Goal: Information Seeking & Learning: Find specific fact

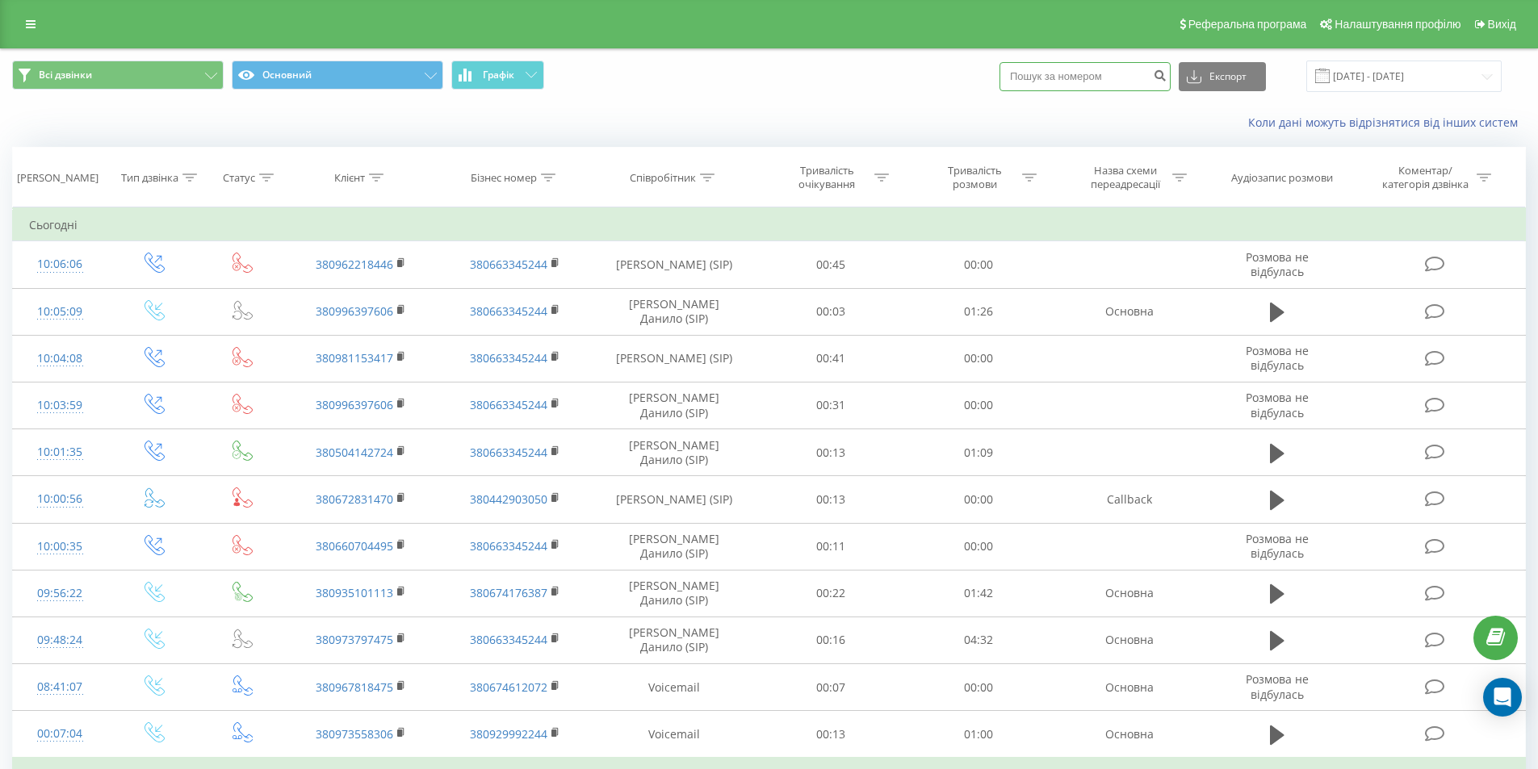
click at [1122, 71] on input at bounding box center [1084, 76] width 171 height 29
paste input "380987032915"
type input "380987032915"
click at [1166, 75] on icon "submit" at bounding box center [1160, 74] width 14 height 10
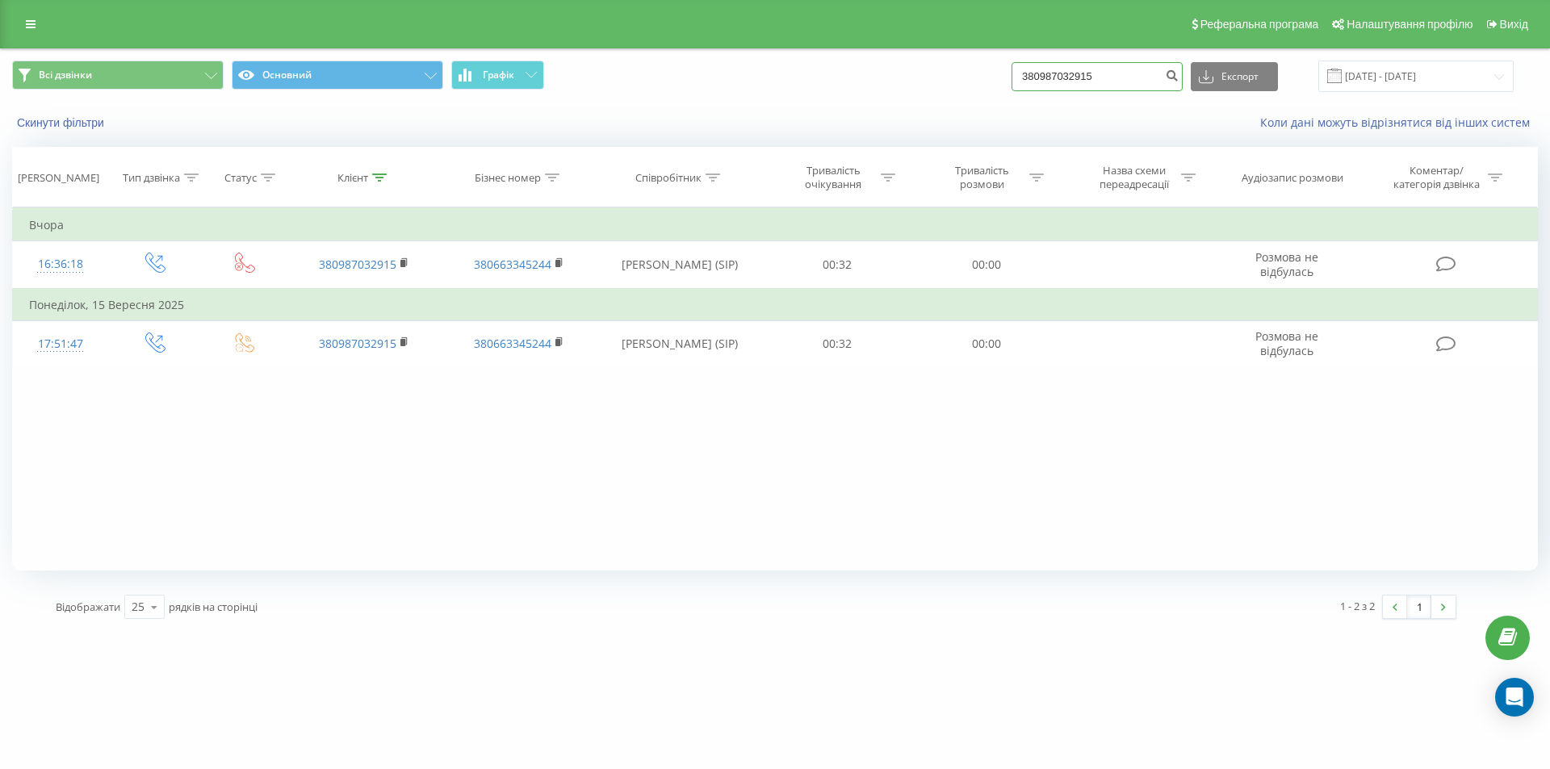
drag, startPoint x: 1134, startPoint y: 73, endPoint x: 923, endPoint y: 82, distance: 210.9
click at [923, 82] on div "Всі дзвінки Основний Графік 380987032915 Експорт .csv .xls .xlsx 20.06.2025 - 2…" at bounding box center [775, 76] width 1526 height 31
paste input "9393325"
type input "380993933255"
click at [1181, 81] on button "submit" at bounding box center [1172, 76] width 22 height 29
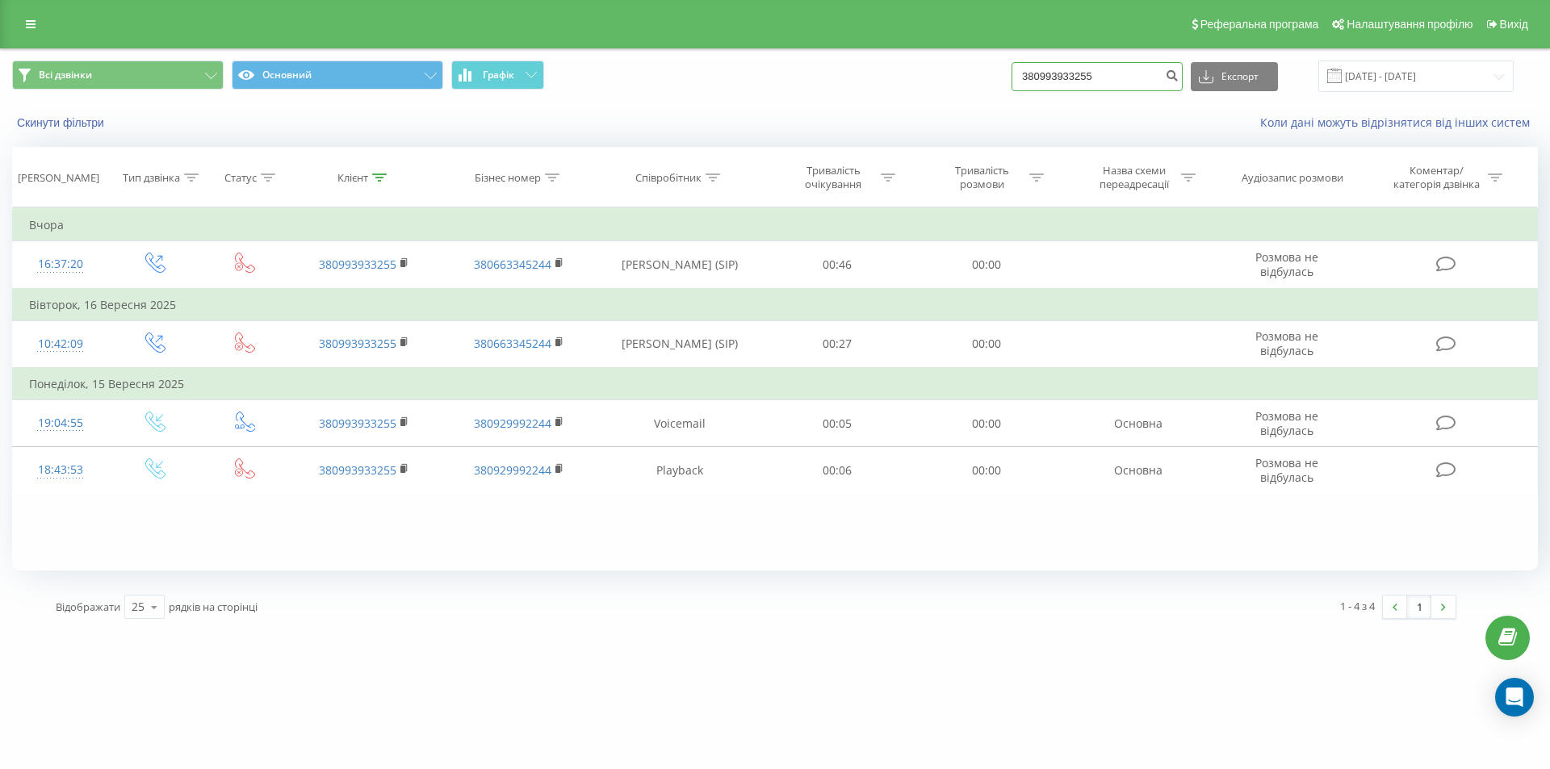
drag, startPoint x: 1119, startPoint y: 85, endPoint x: 925, endPoint y: 86, distance: 193.7
click at [925, 86] on div "Всі дзвінки Основний Графік 380993933255 Експорт .csv .xls .xlsx [DATE] - [DATE]" at bounding box center [775, 76] width 1526 height 31
paste input "633460271"
type input "380633460271"
click at [1178, 75] on icon "submit" at bounding box center [1172, 74] width 14 height 10
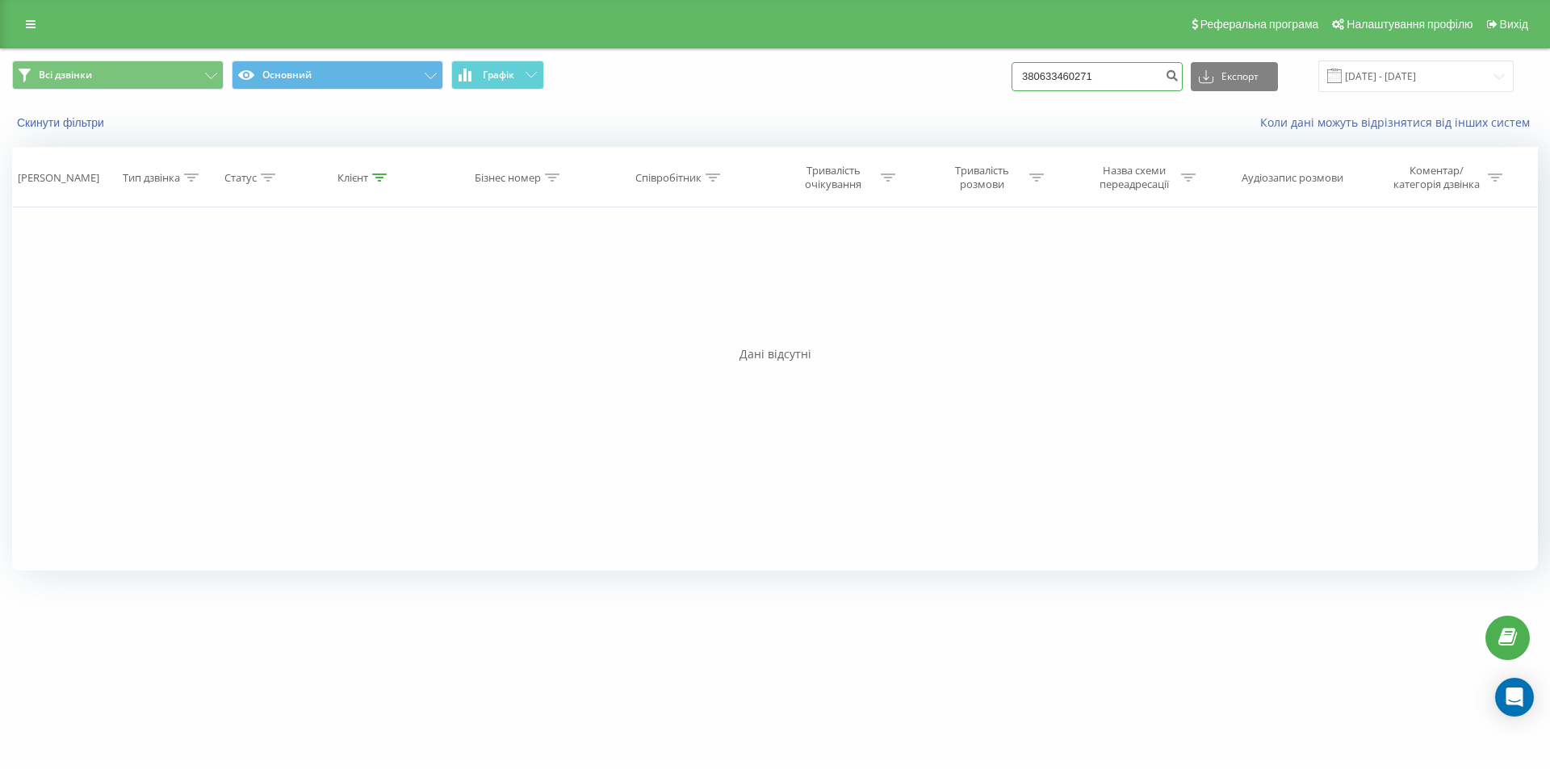
drag, startPoint x: 1117, startPoint y: 73, endPoint x: 1002, endPoint y: 82, distance: 115.0
click at [1002, 82] on div "Всі дзвінки Основний Графік 380633460271 Експорт .csv .xls .xlsx 20.06.2025 - 2…" at bounding box center [775, 76] width 1526 height 31
paste input "503571788"
type input "380503571788"
click at [1178, 76] on icon "submit" at bounding box center [1172, 74] width 14 height 10
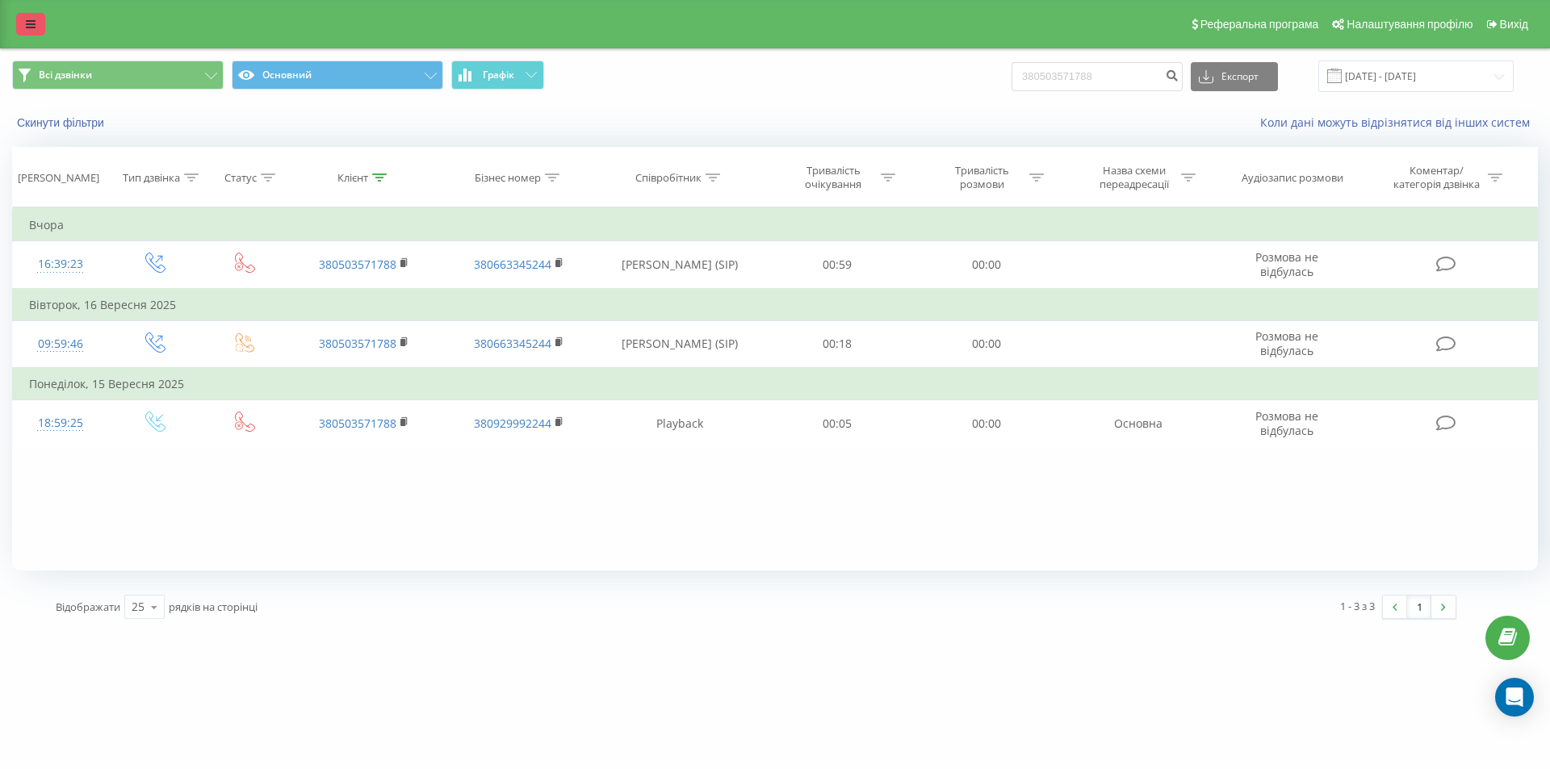
click at [21, 14] on link at bounding box center [30, 24] width 29 height 23
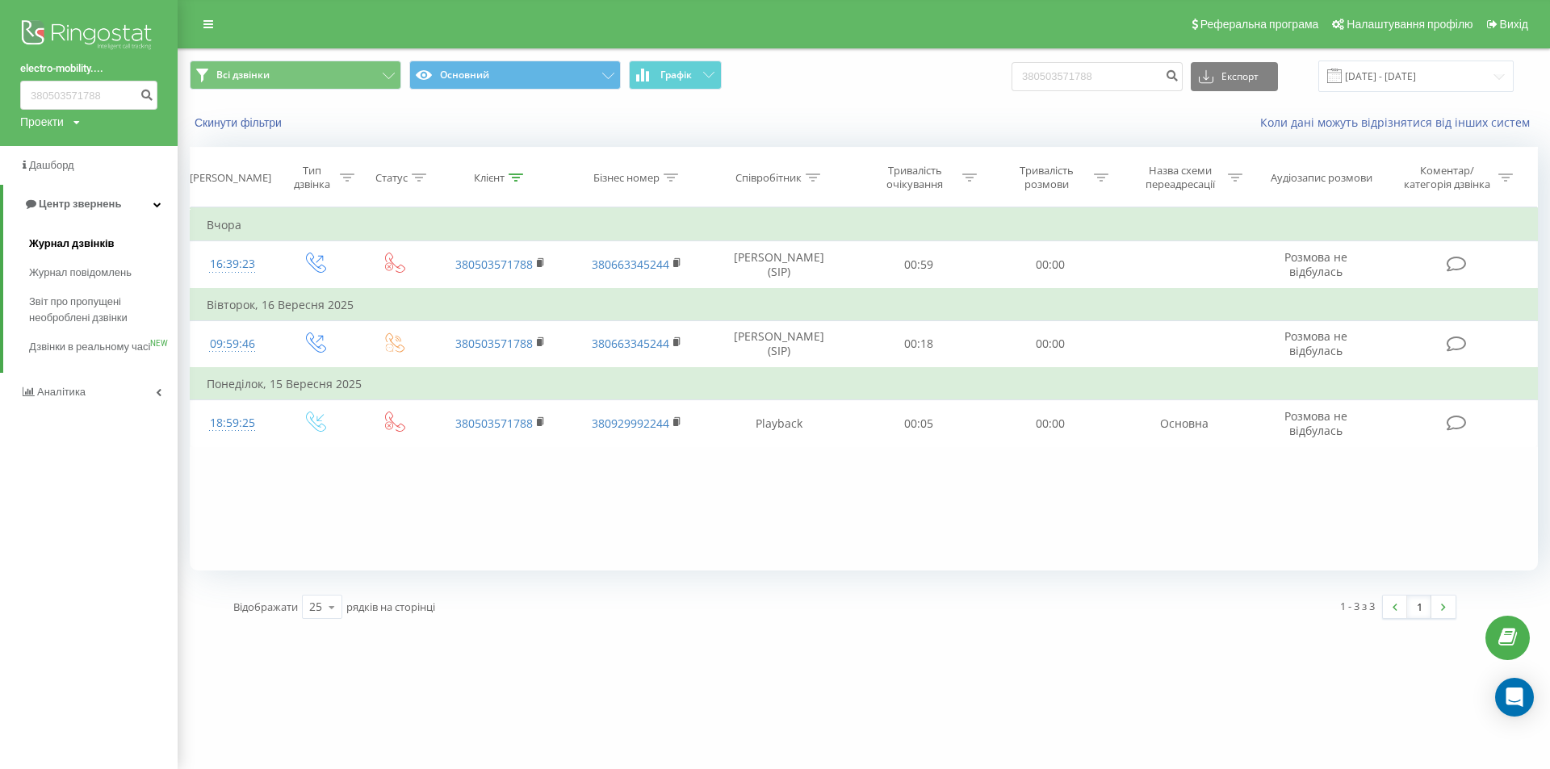
click at [83, 249] on span "Журнал дзвінків" at bounding box center [72, 244] width 86 height 16
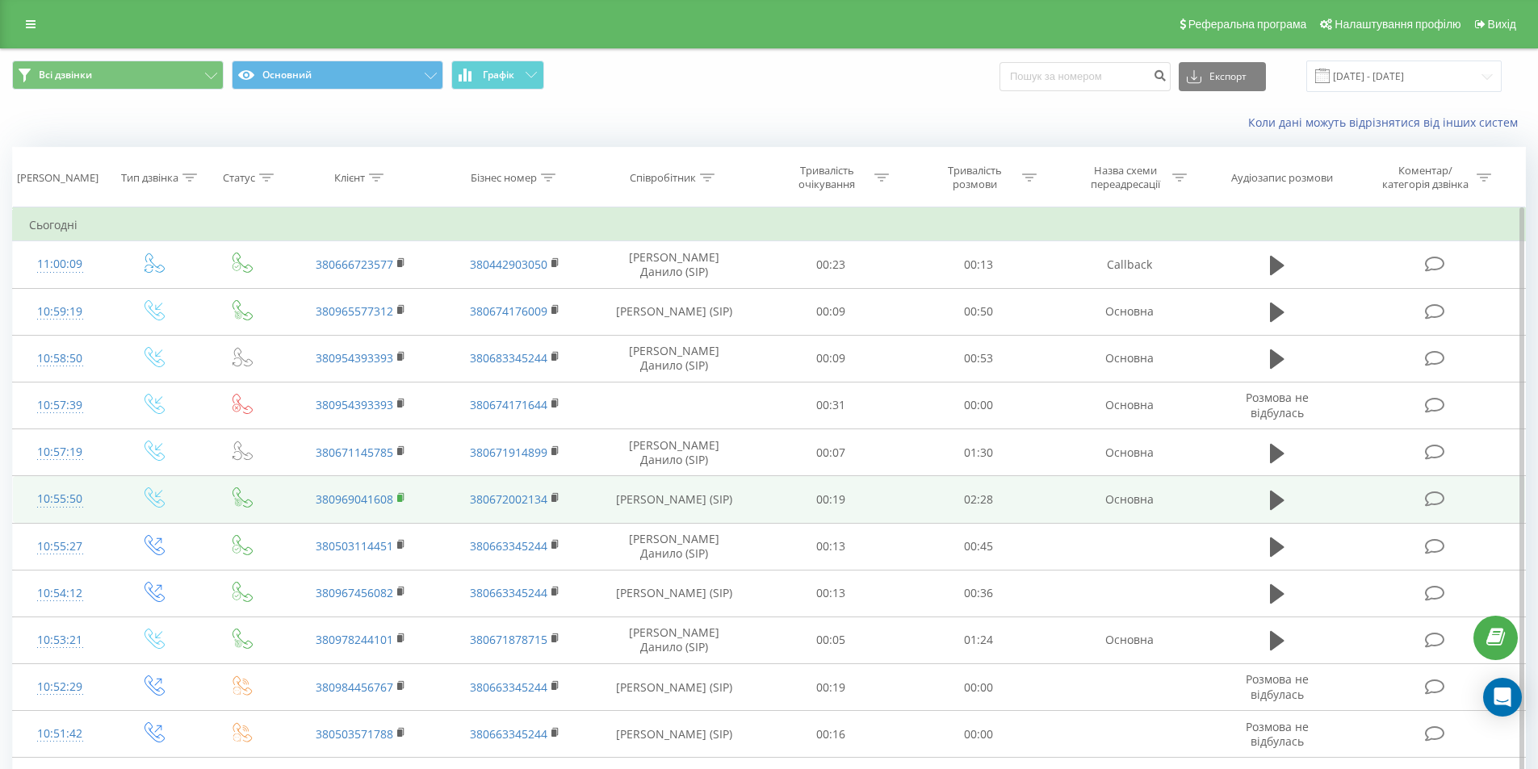
click at [402, 496] on rect at bounding box center [399, 498] width 5 height 7
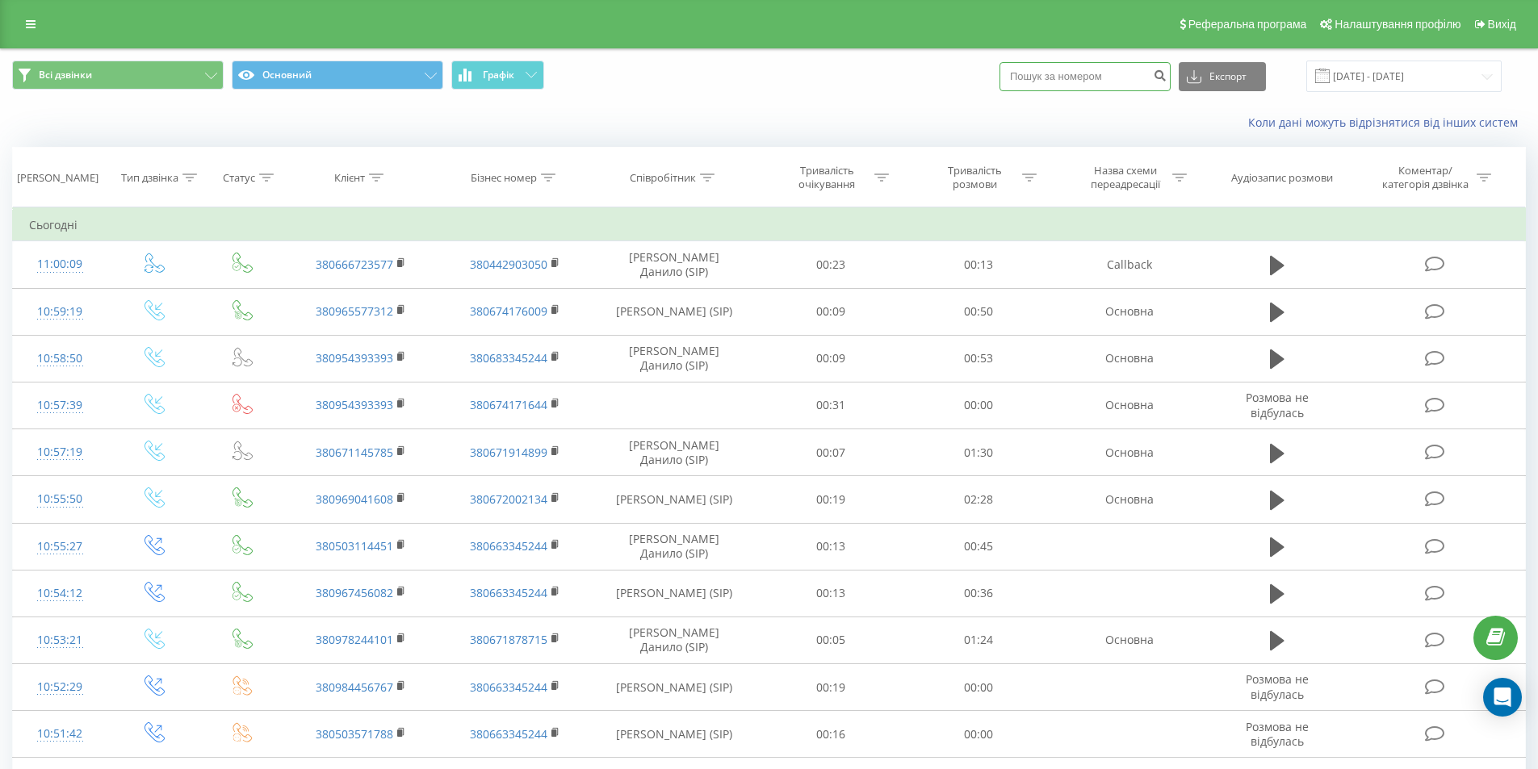
click at [1124, 80] on input at bounding box center [1084, 76] width 171 height 29
paste input "380666723577"
type input "380666723577"
click at [1166, 78] on icon "submit" at bounding box center [1160, 74] width 14 height 10
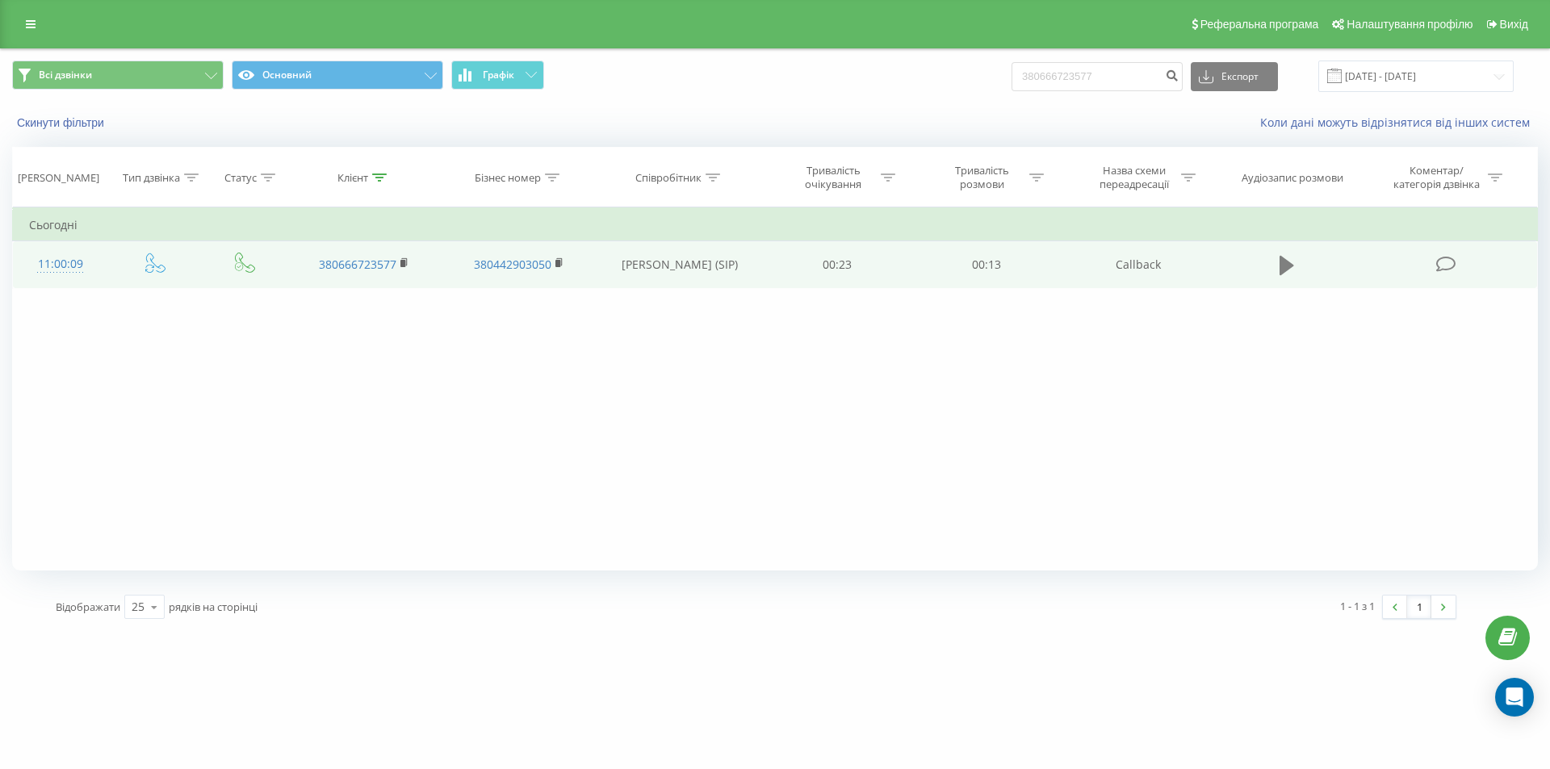
click at [1275, 259] on button at bounding box center [1287, 265] width 24 height 24
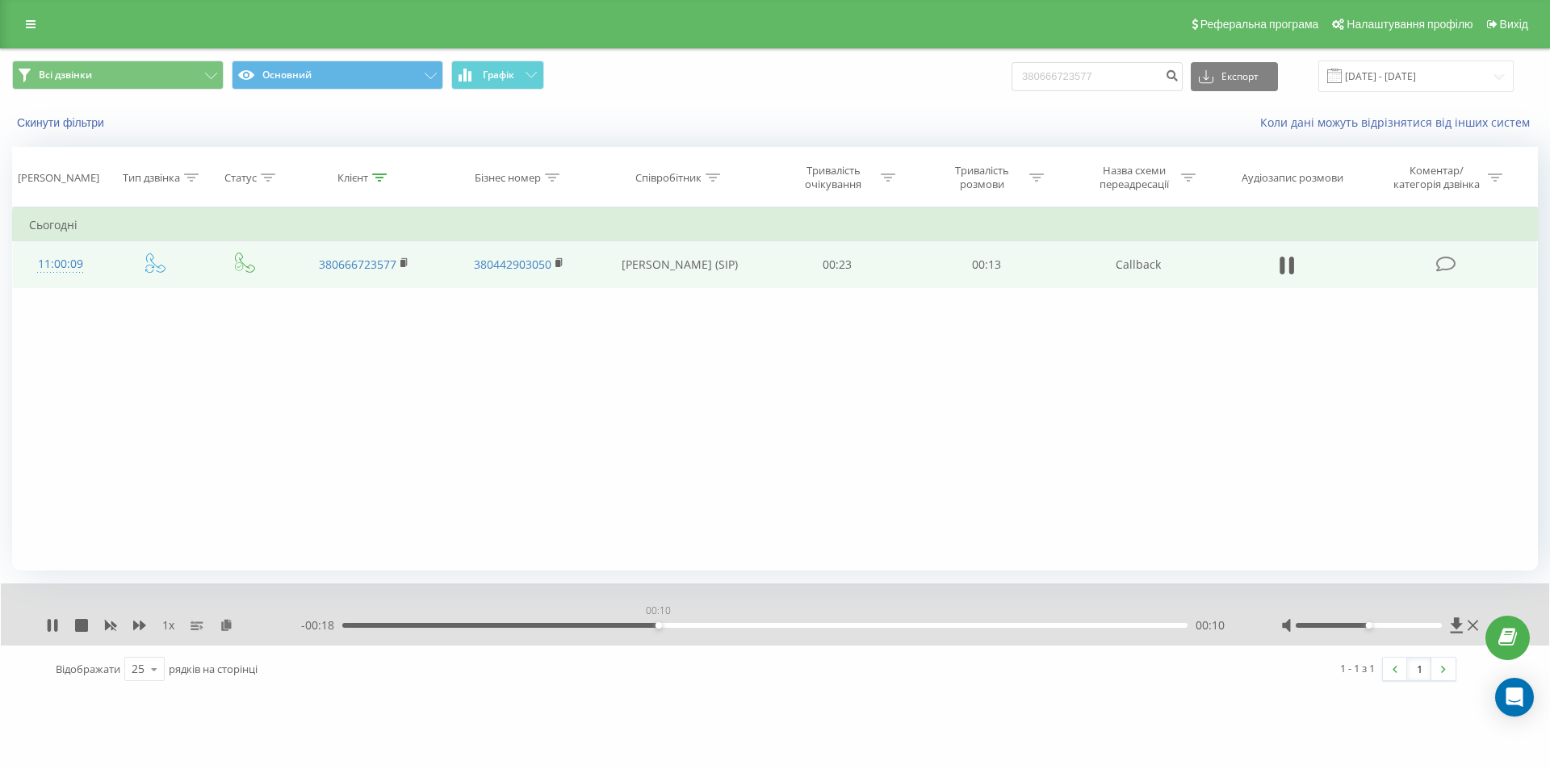
click at [658, 625] on div "00:10" at bounding box center [764, 625] width 845 height 5
click at [831, 622] on div "- 00:15 00:13 00:13" at bounding box center [771, 625] width 940 height 16
click at [834, 628] on div "00:13" at bounding box center [764, 625] width 845 height 5
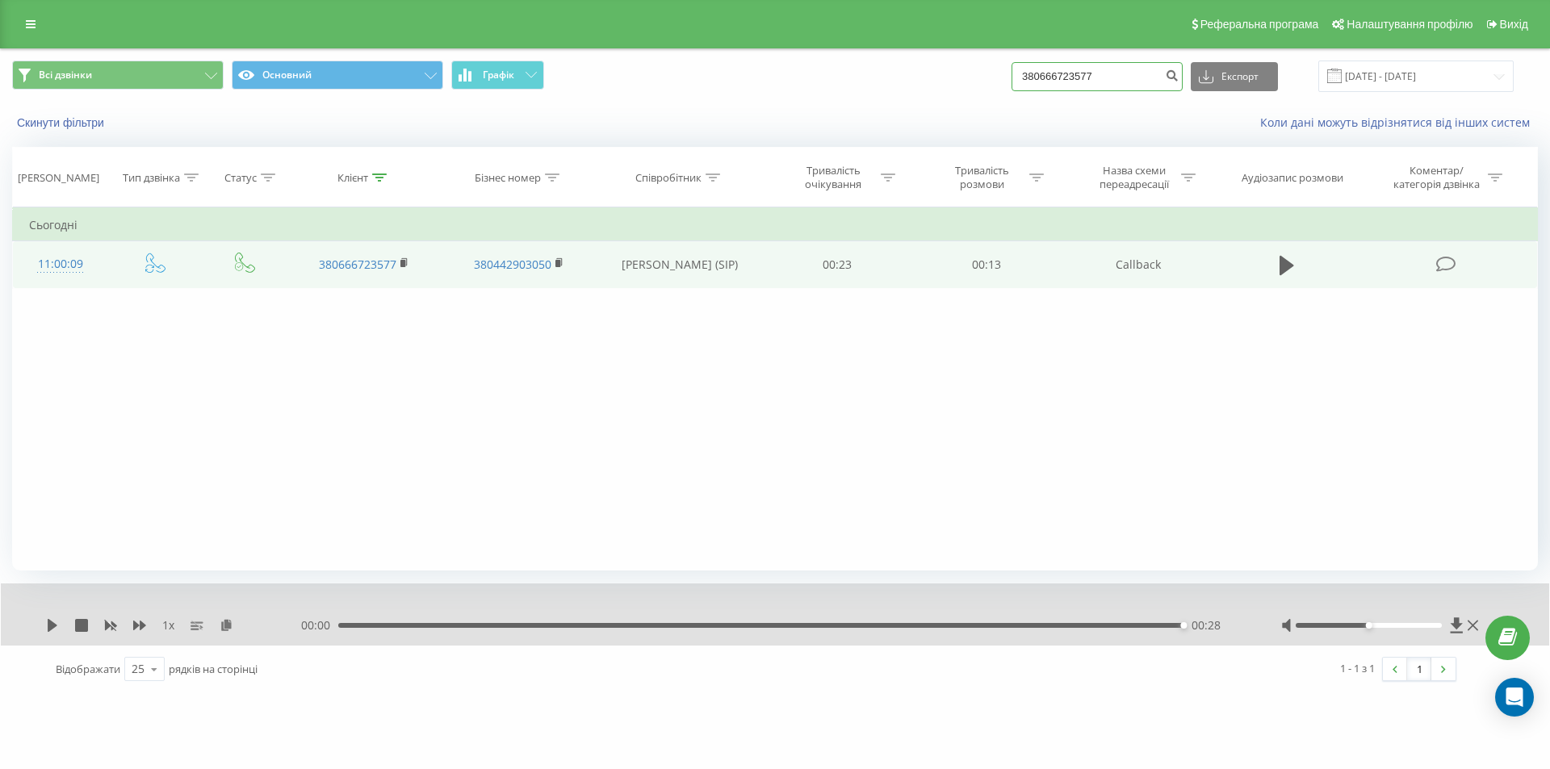
drag, startPoint x: 1115, startPoint y: 73, endPoint x: 881, endPoint y: 74, distance: 233.3
click at [881, 74] on div "Всі дзвінки Основний Графік 380666723577 Експорт .csv .xls .xlsx 20.06.2025 - 2…" at bounding box center [775, 76] width 1526 height 31
paste input "8642235"
type input "380668642235"
click at [1178, 77] on icon "submit" at bounding box center [1172, 74] width 14 height 10
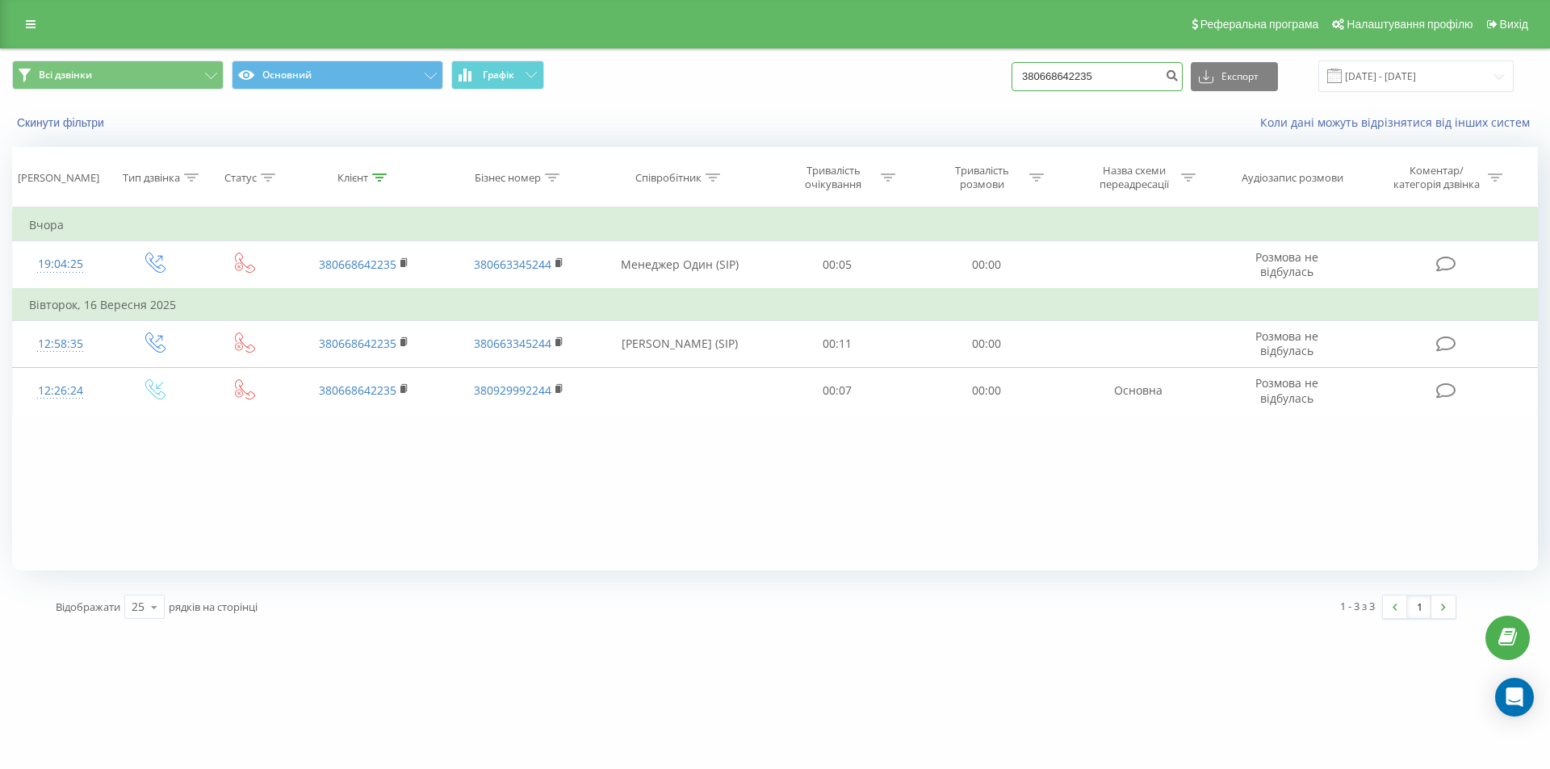
drag, startPoint x: 1148, startPoint y: 76, endPoint x: 935, endPoint y: 79, distance: 212.3
click at [935, 79] on div "Всі дзвінки Основний Графік 380668642235 Експорт .csv .xls .xlsx [DATE] - [DATE]" at bounding box center [775, 76] width 1526 height 31
paste input "32775479"
type input "380632775479"
click at [1182, 83] on button "submit" at bounding box center [1172, 76] width 22 height 29
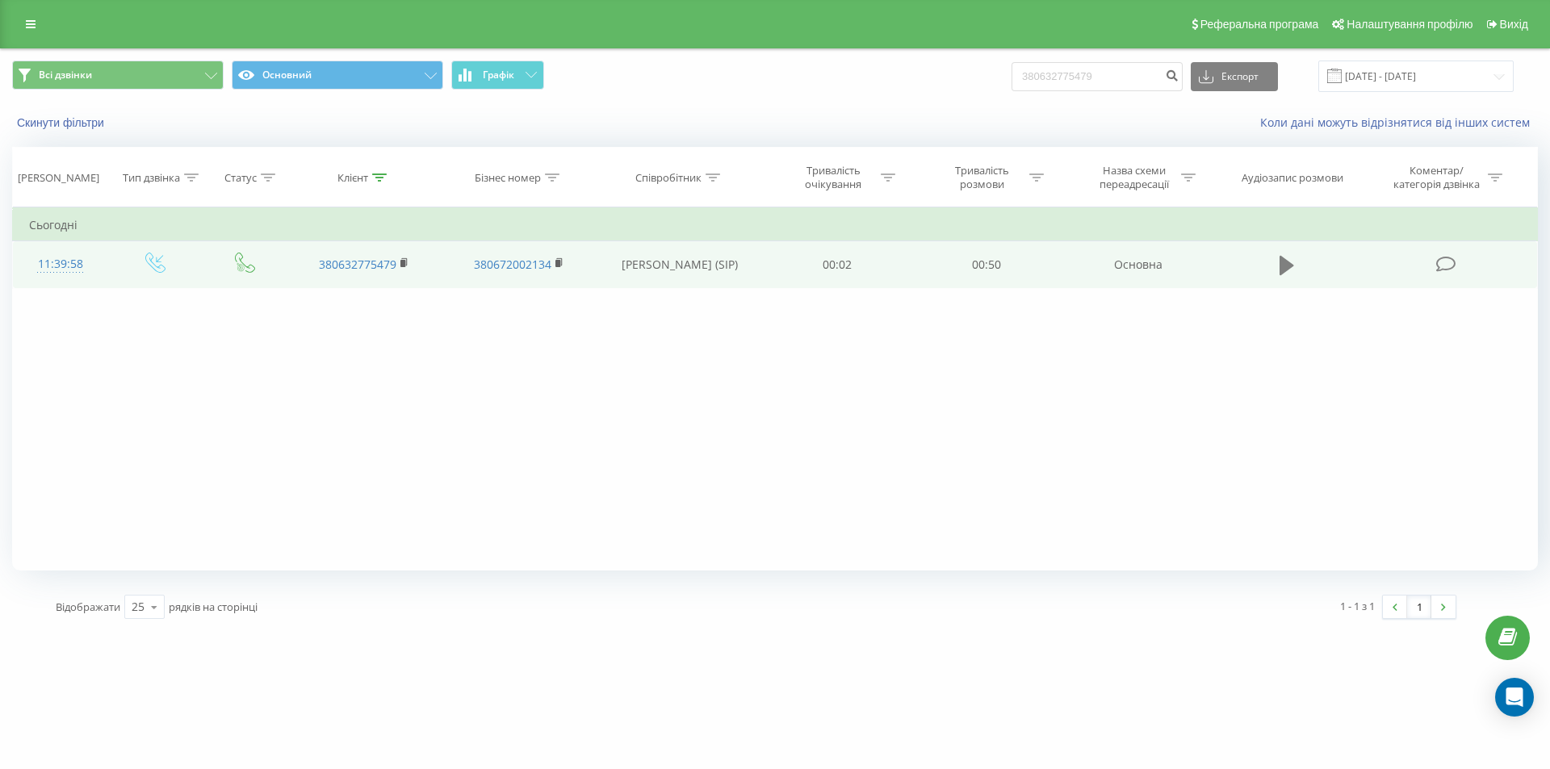
click at [1288, 271] on icon at bounding box center [1286, 265] width 15 height 23
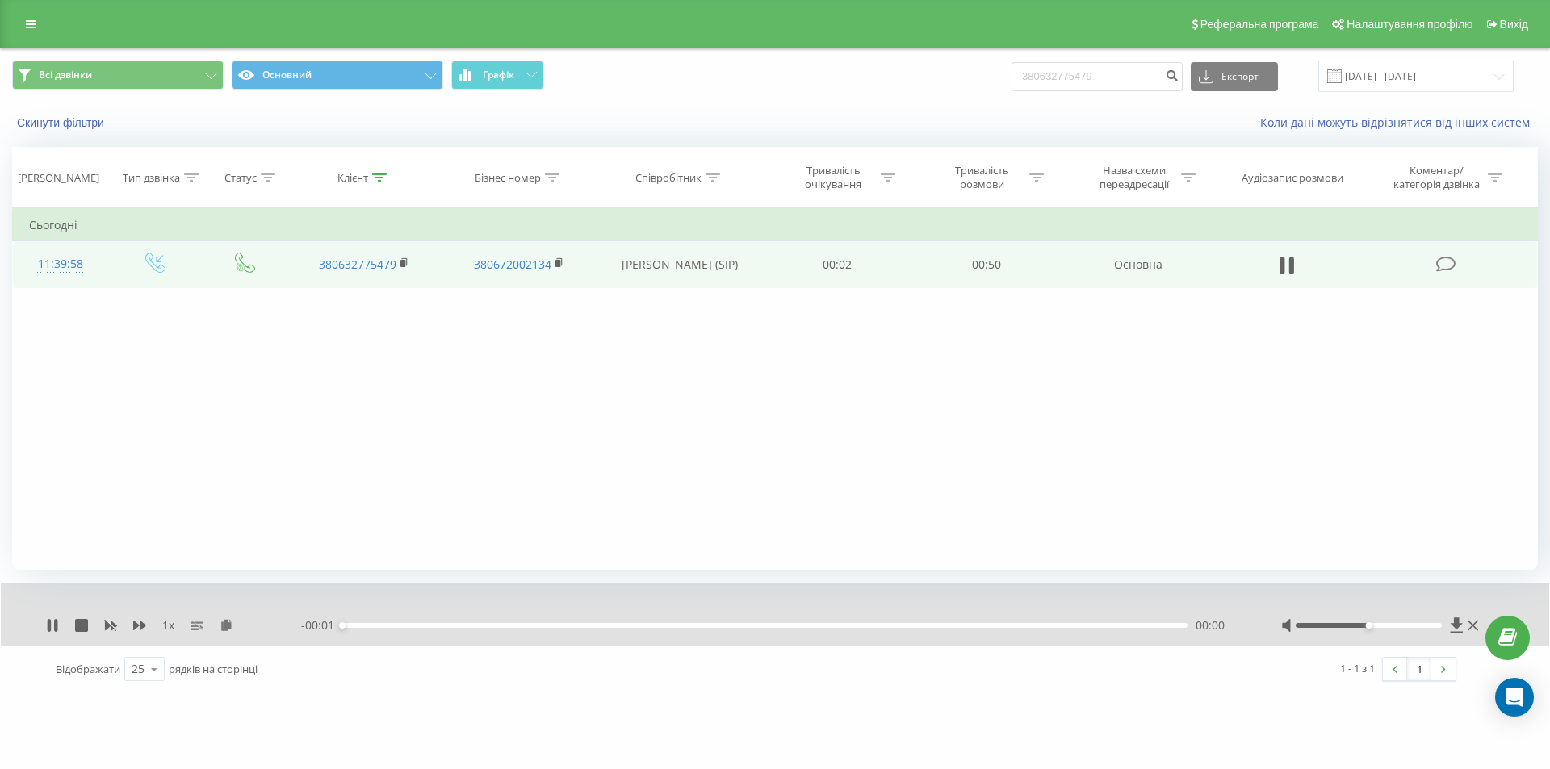
click at [362, 626] on div "00:00" at bounding box center [764, 625] width 845 height 5
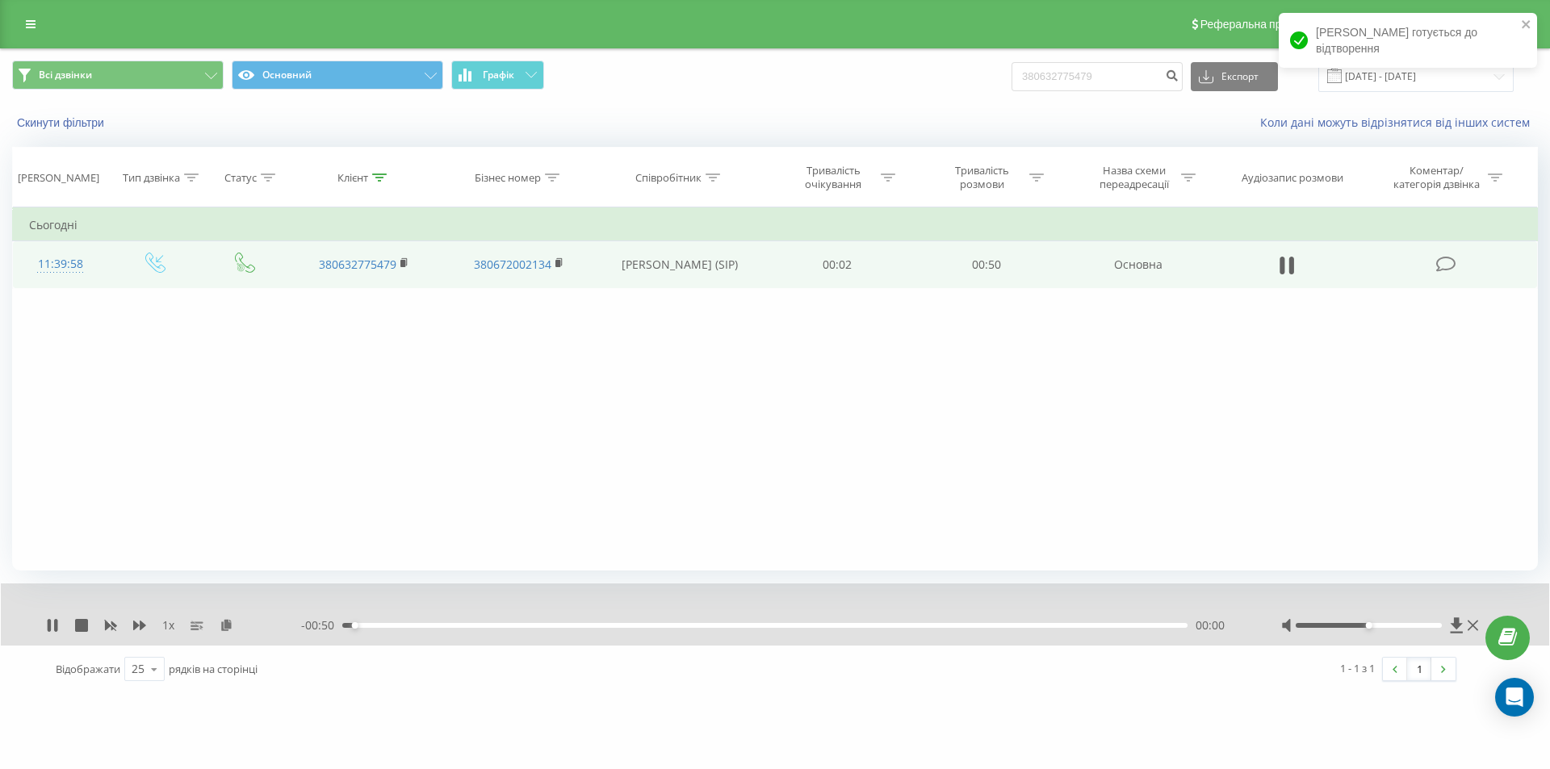
click at [380, 630] on div "- 00:50 00:00 00:00" at bounding box center [771, 625] width 940 height 16
click at [401, 626] on div "00:03" at bounding box center [764, 625] width 845 height 5
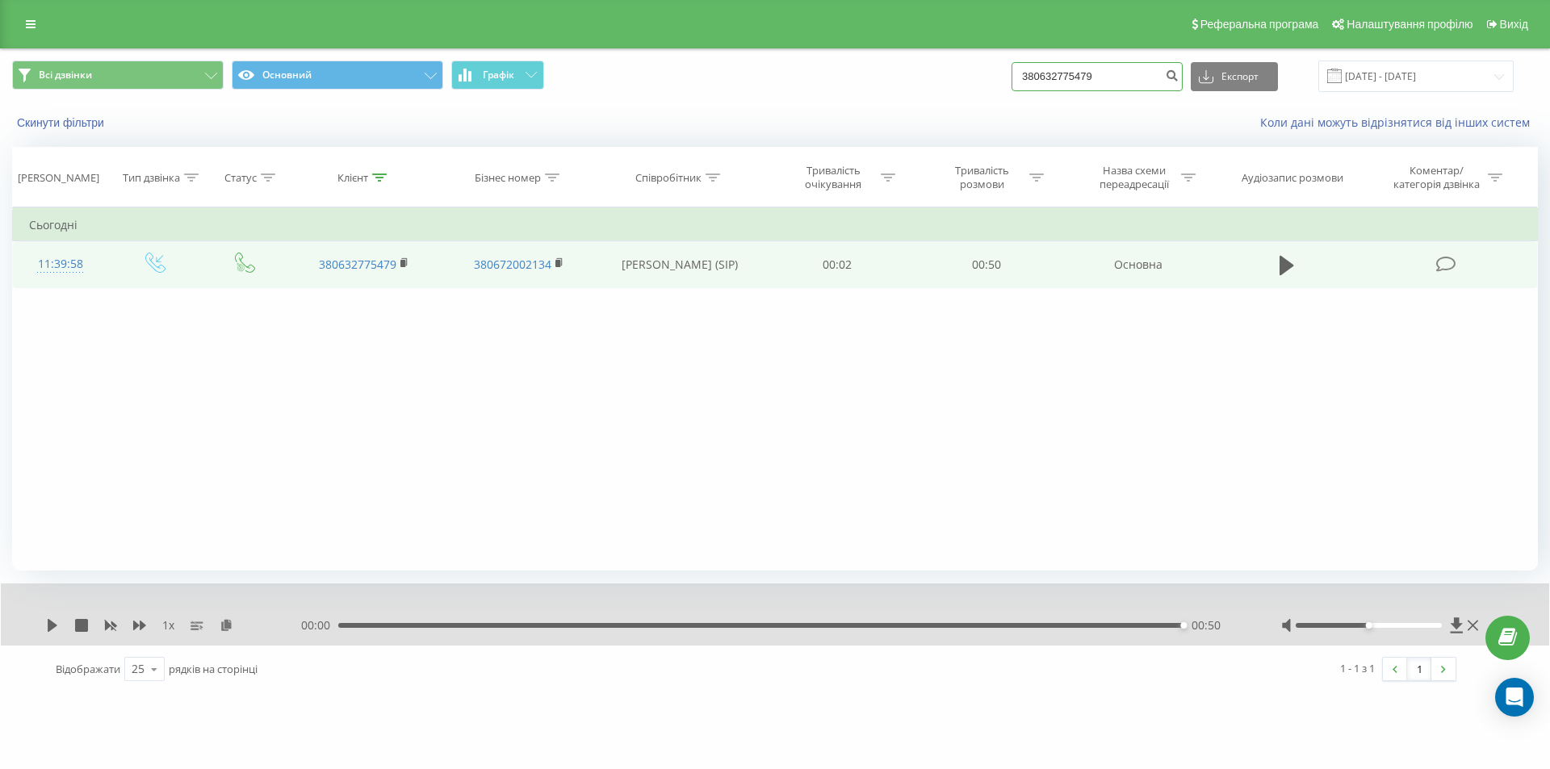
drag, startPoint x: 1124, startPoint y: 77, endPoint x: 981, endPoint y: 74, distance: 143.7
click at [981, 74] on div "Всі дзвінки Основний Графік 380632775479 Експорт .csv .xls .xlsx [DATE] - [DATE]" at bounding box center [775, 76] width 1526 height 31
paste input "84003221"
type input "380684003221"
click at [1182, 85] on button "submit" at bounding box center [1172, 76] width 22 height 29
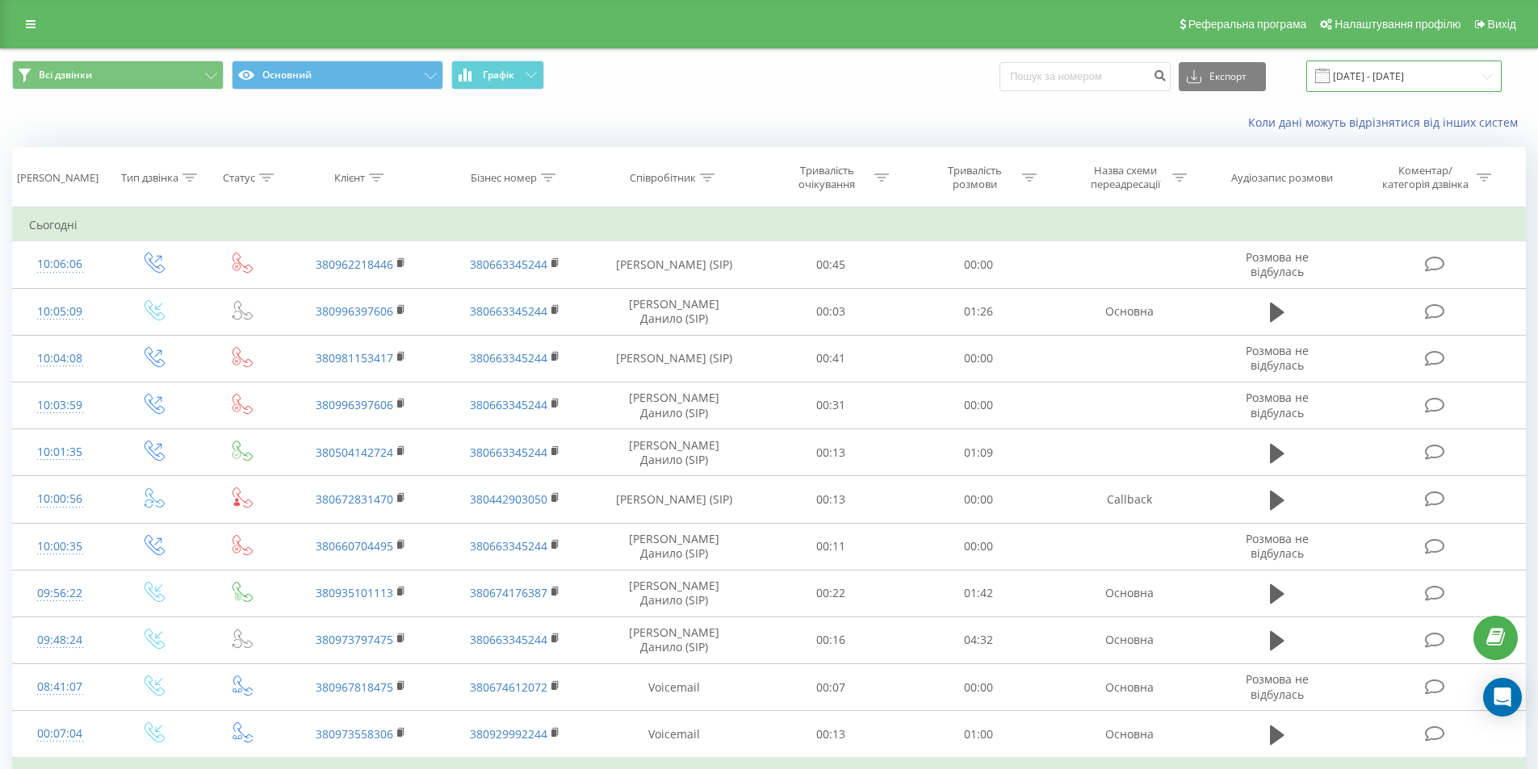
click at [1416, 76] on input "20.08.2025 - 20.09.2025" at bounding box center [1403, 76] width 195 height 31
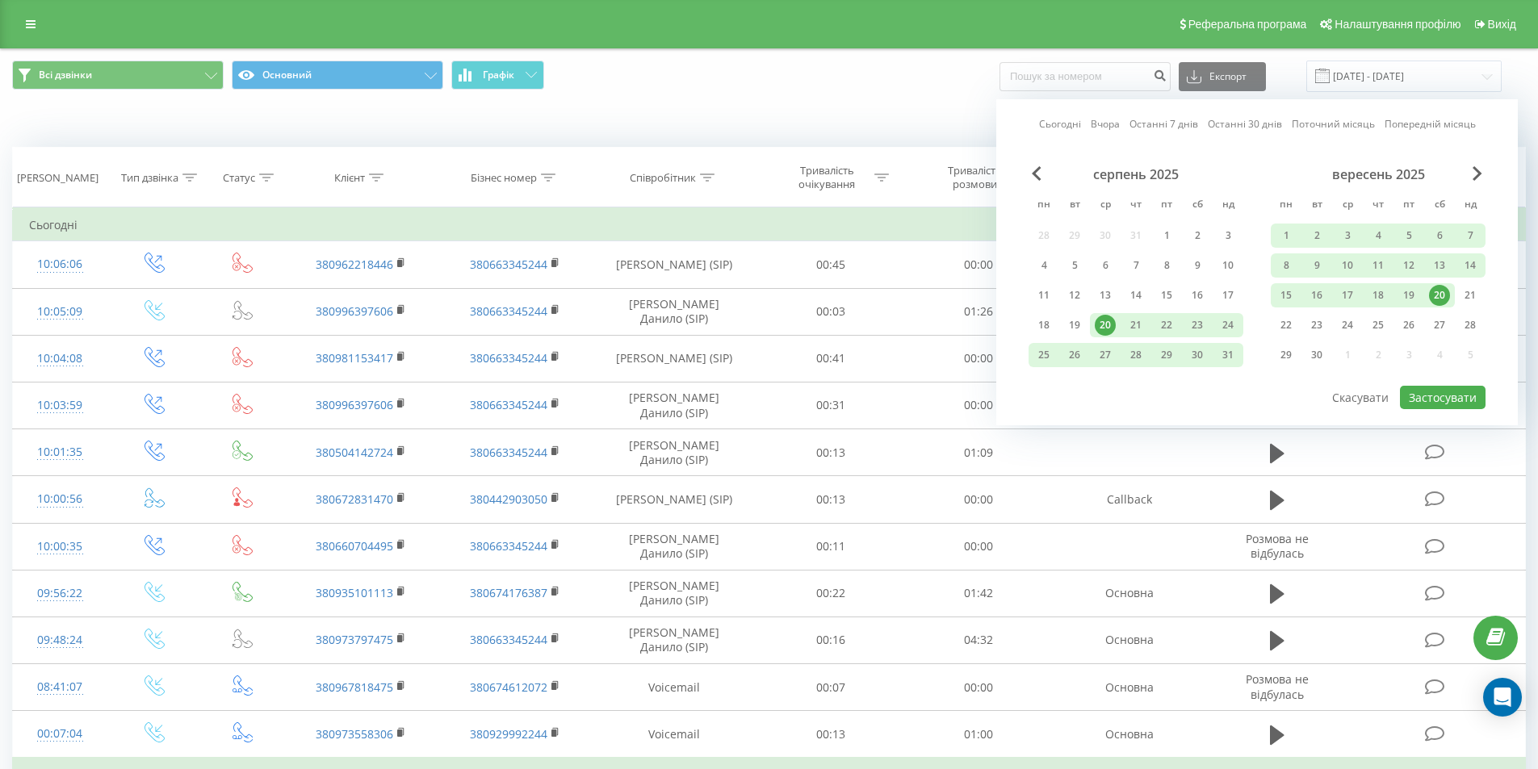
click at [1443, 298] on div "20" at bounding box center [1439, 295] width 21 height 21
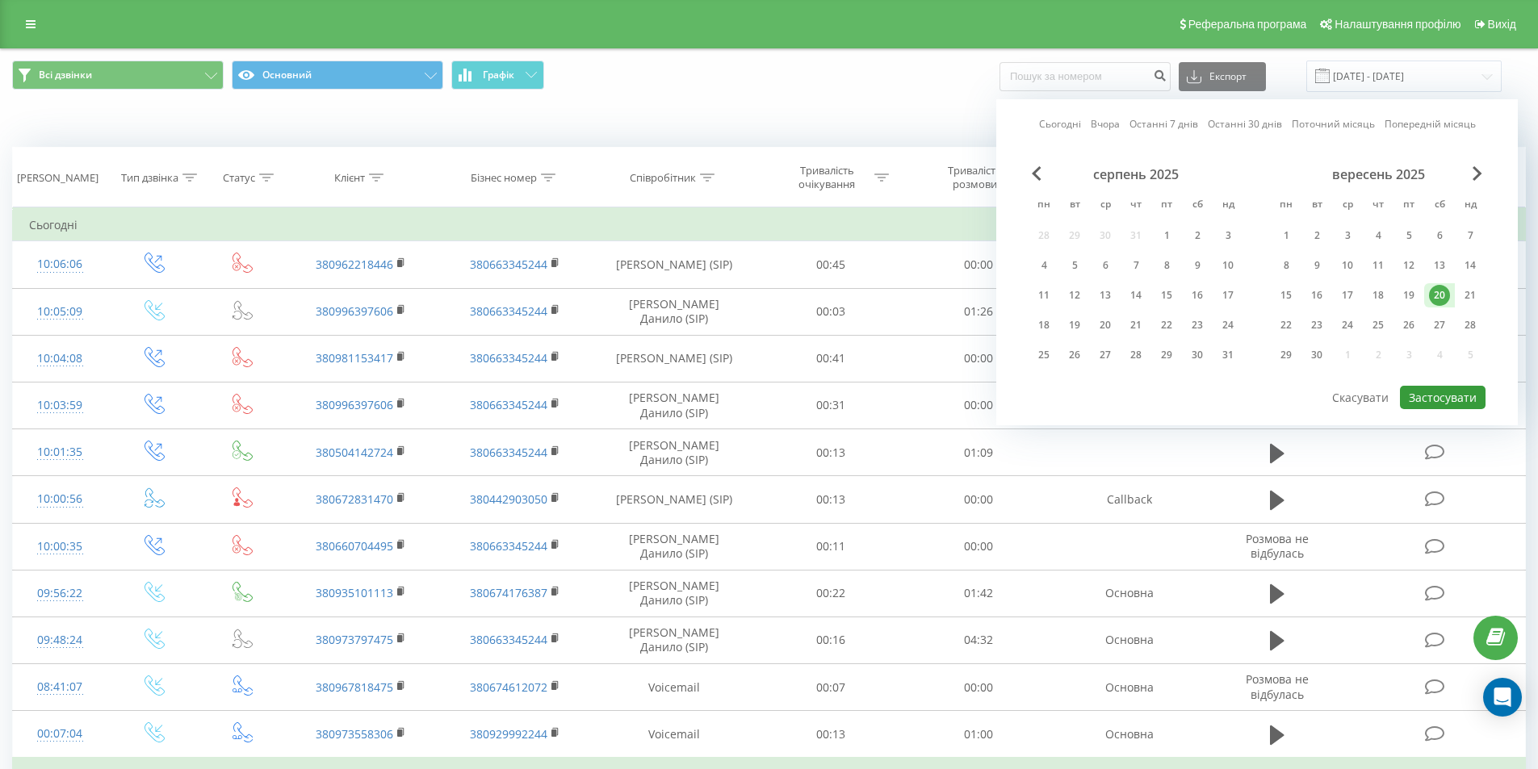
click at [1471, 395] on button "Застосувати" at bounding box center [1443, 397] width 86 height 23
type input "20.09.2025 - 20.09.2025"
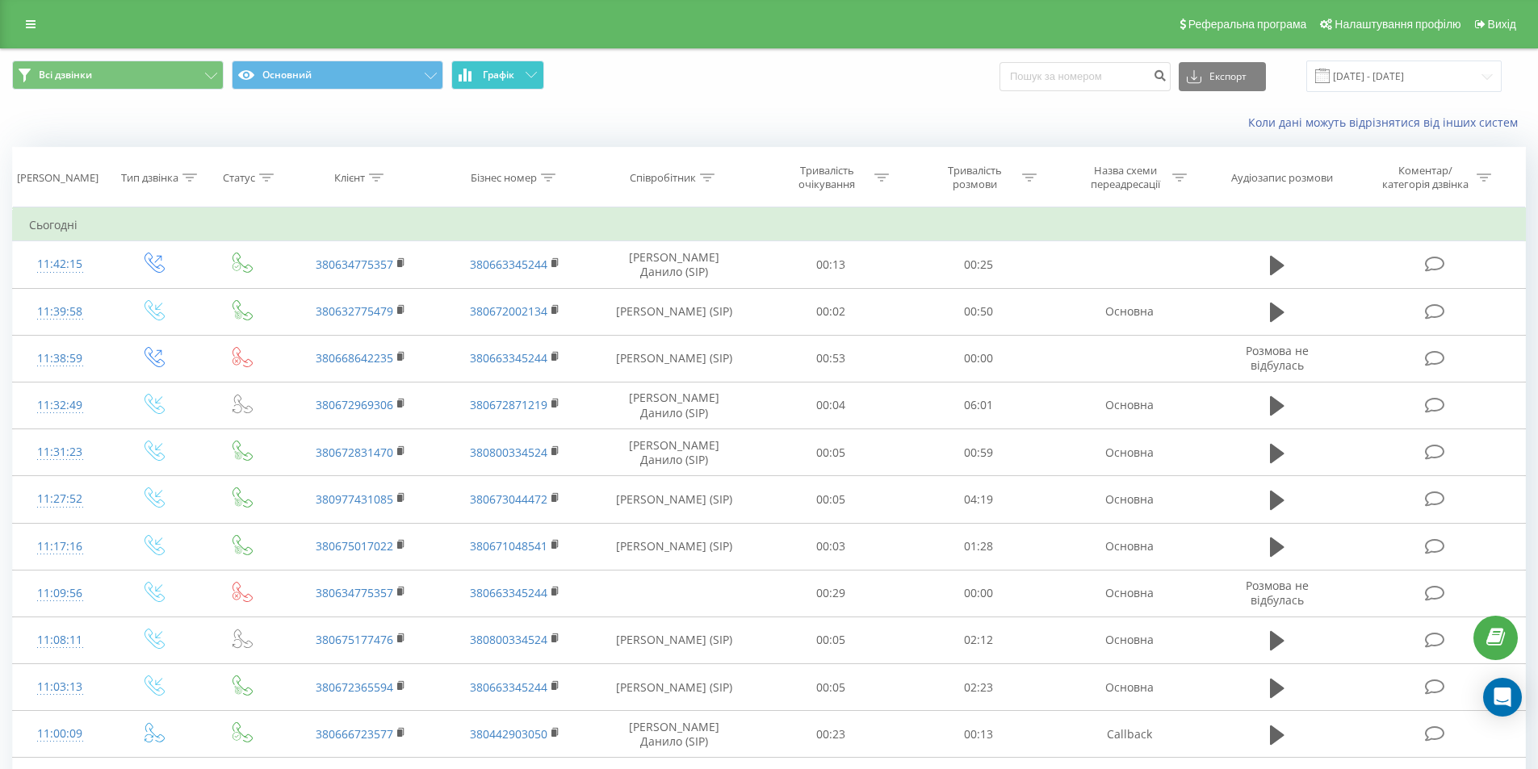
click at [496, 69] on span "Графік" at bounding box center [498, 74] width 31 height 11
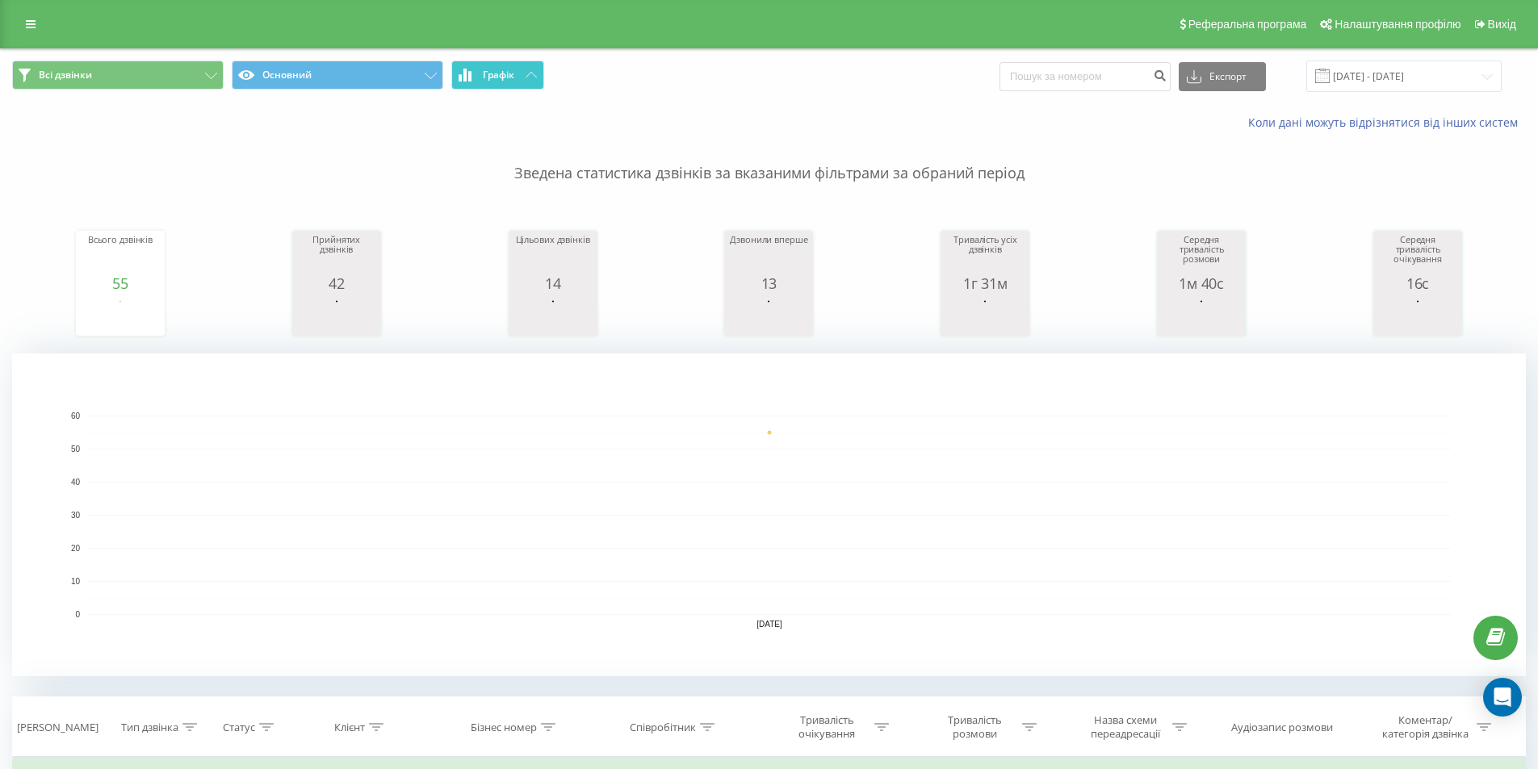
click at [496, 69] on span "Графік" at bounding box center [498, 74] width 31 height 11
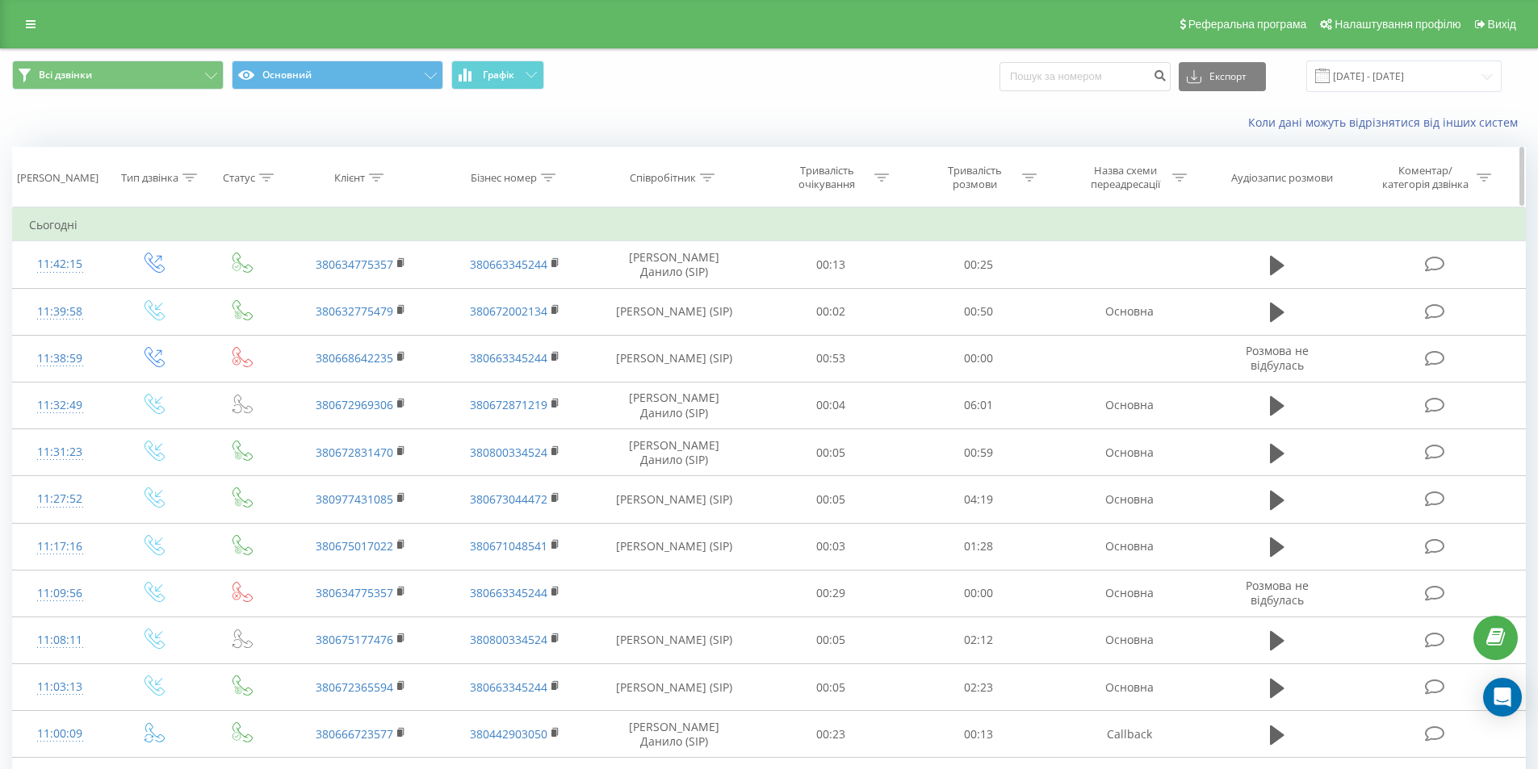
click at [705, 176] on icon at bounding box center [707, 178] width 15 height 8
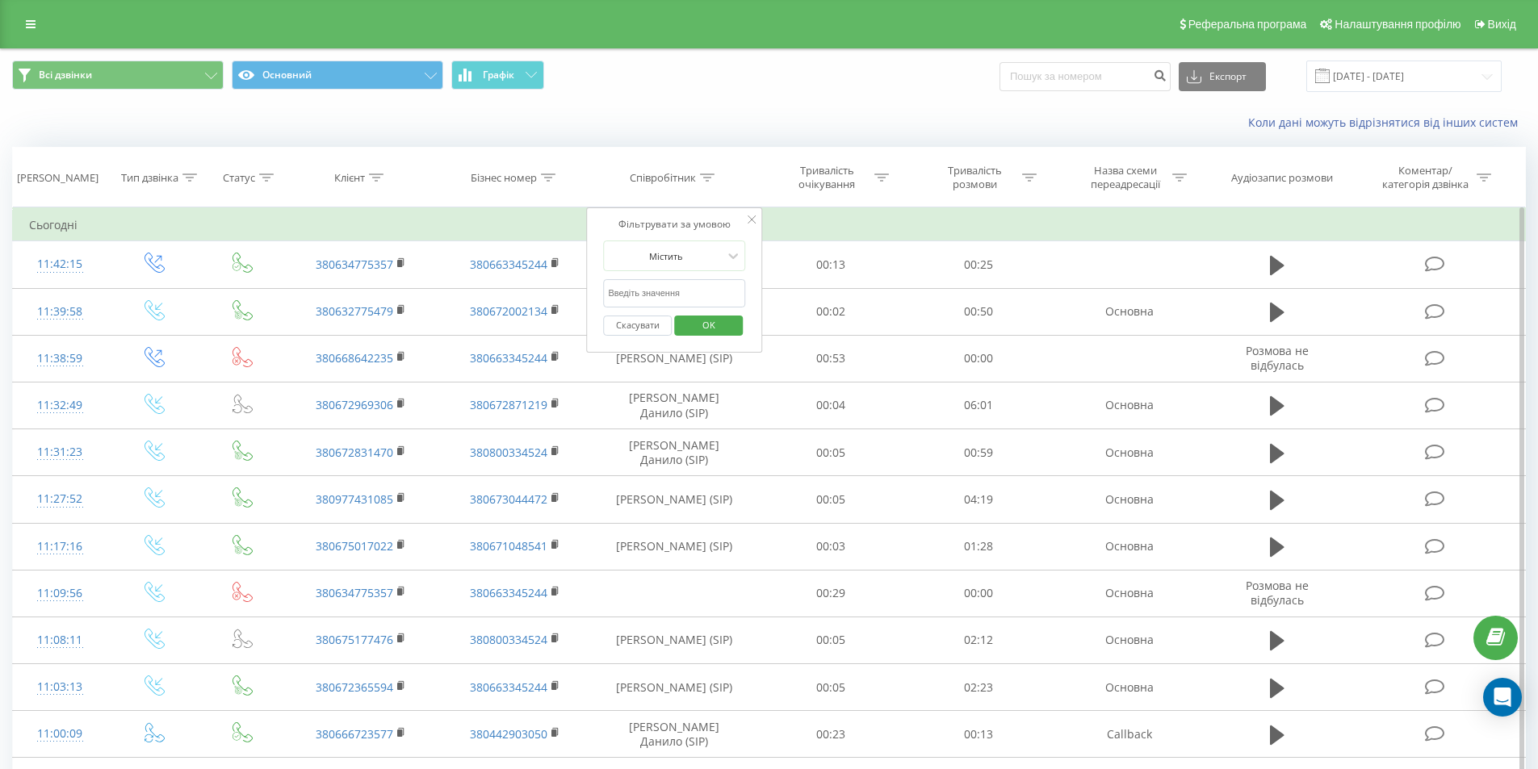
click at [659, 290] on input "text" at bounding box center [674, 293] width 142 height 28
type input "Дарина"
click at [723, 326] on span "OK" at bounding box center [708, 324] width 45 height 25
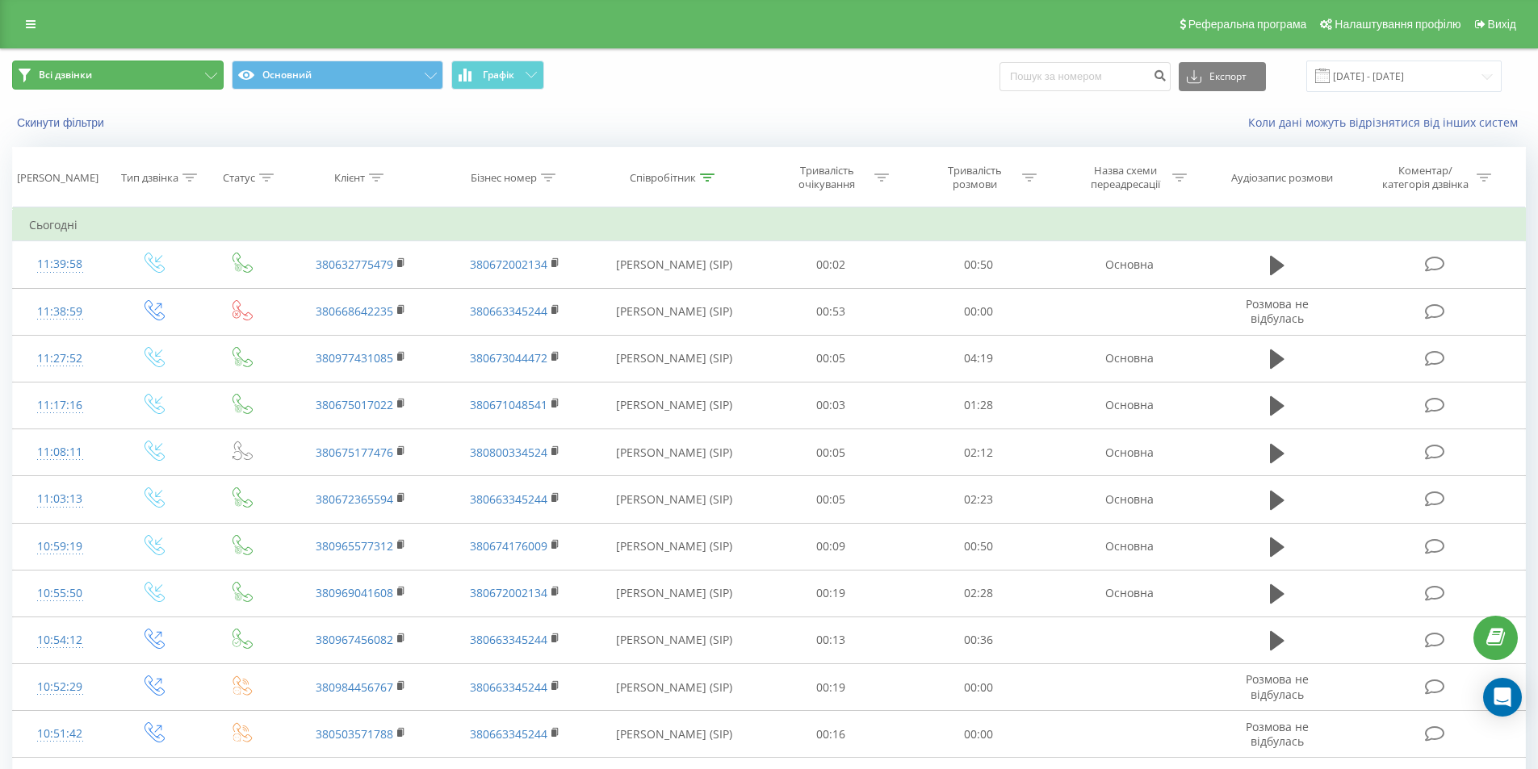
click at [178, 82] on button "Всі дзвінки" at bounding box center [117, 75] width 211 height 29
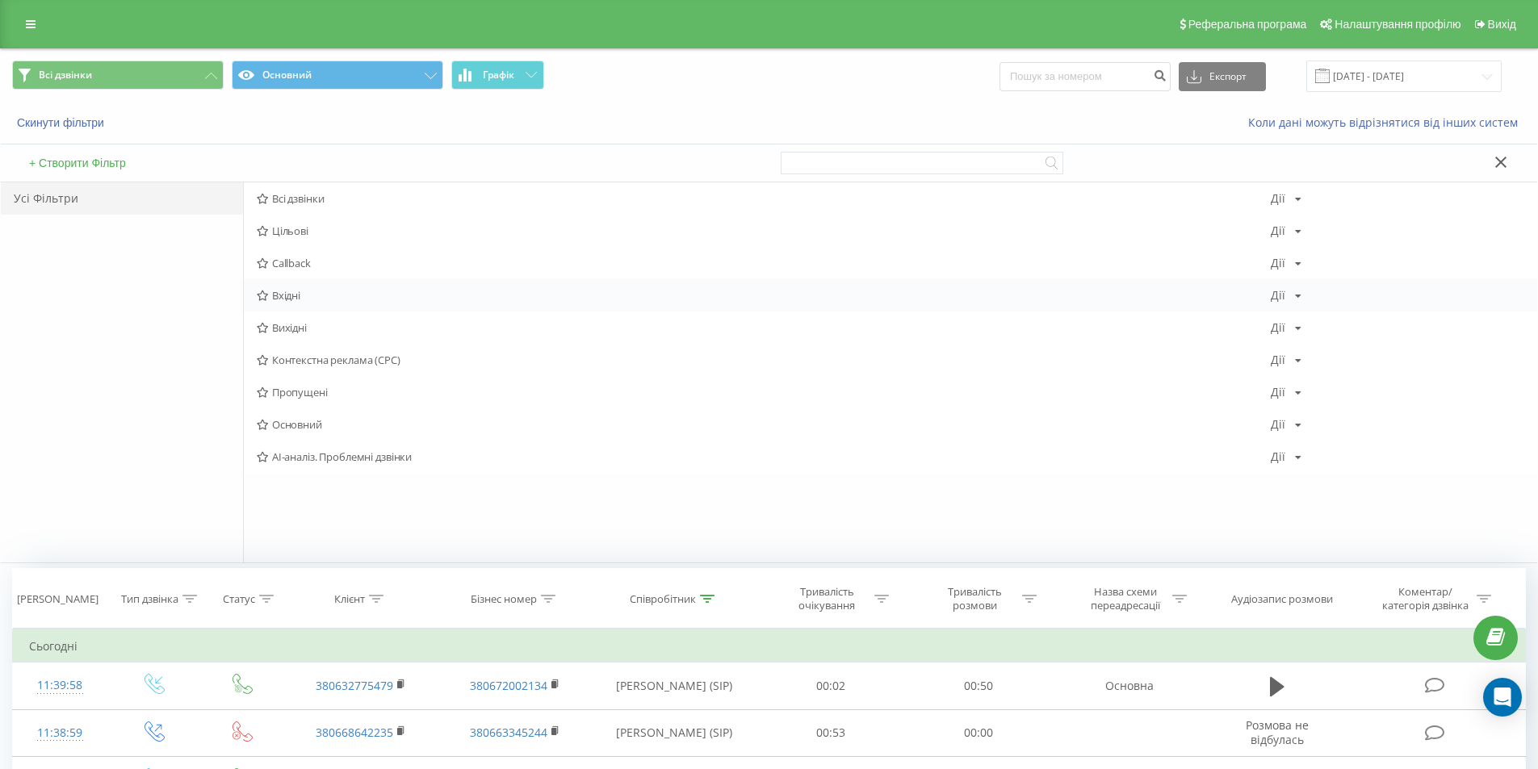
click at [308, 301] on span "Вхідні" at bounding box center [764, 295] width 1014 height 11
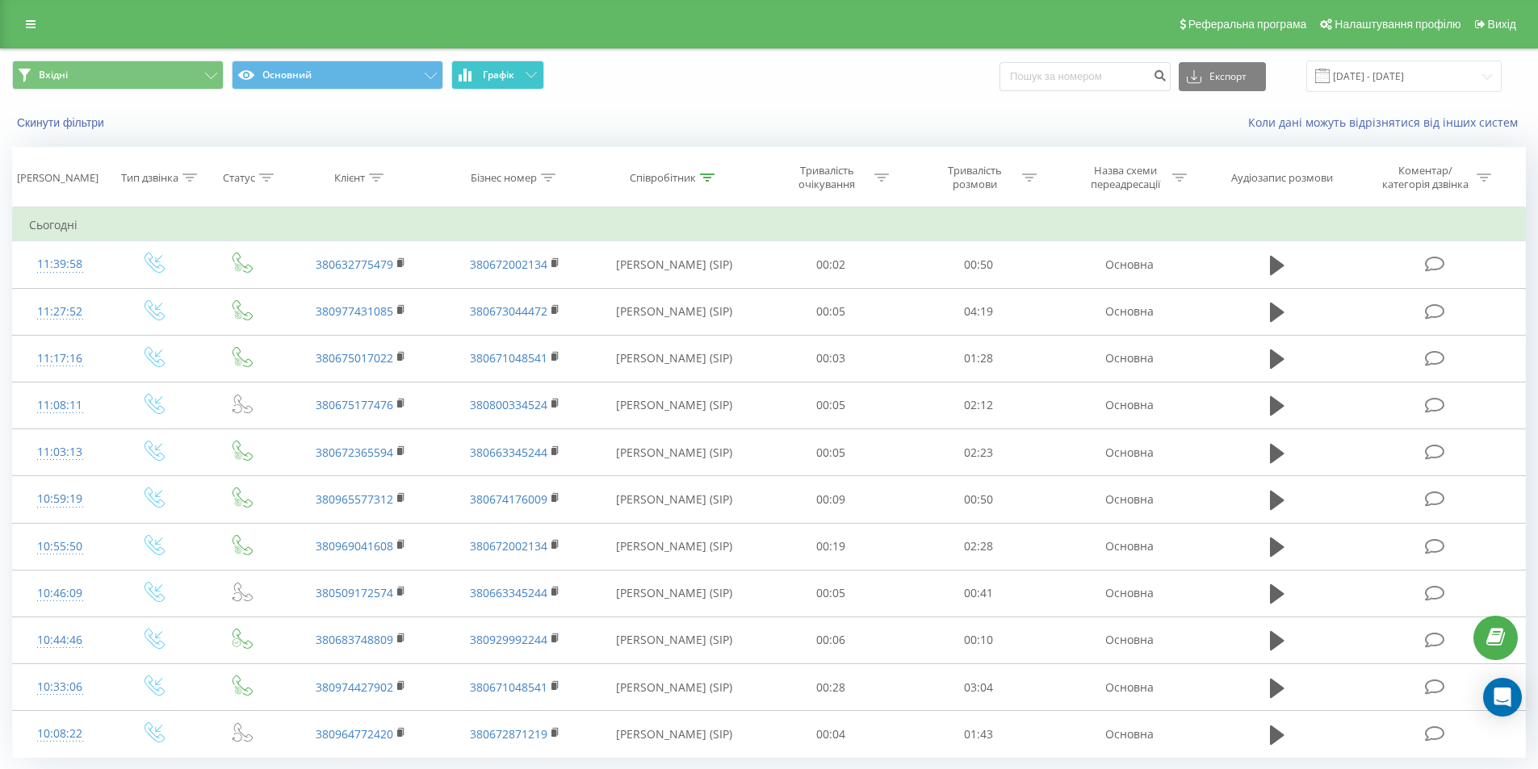
click at [509, 78] on span "Графік" at bounding box center [498, 74] width 31 height 11
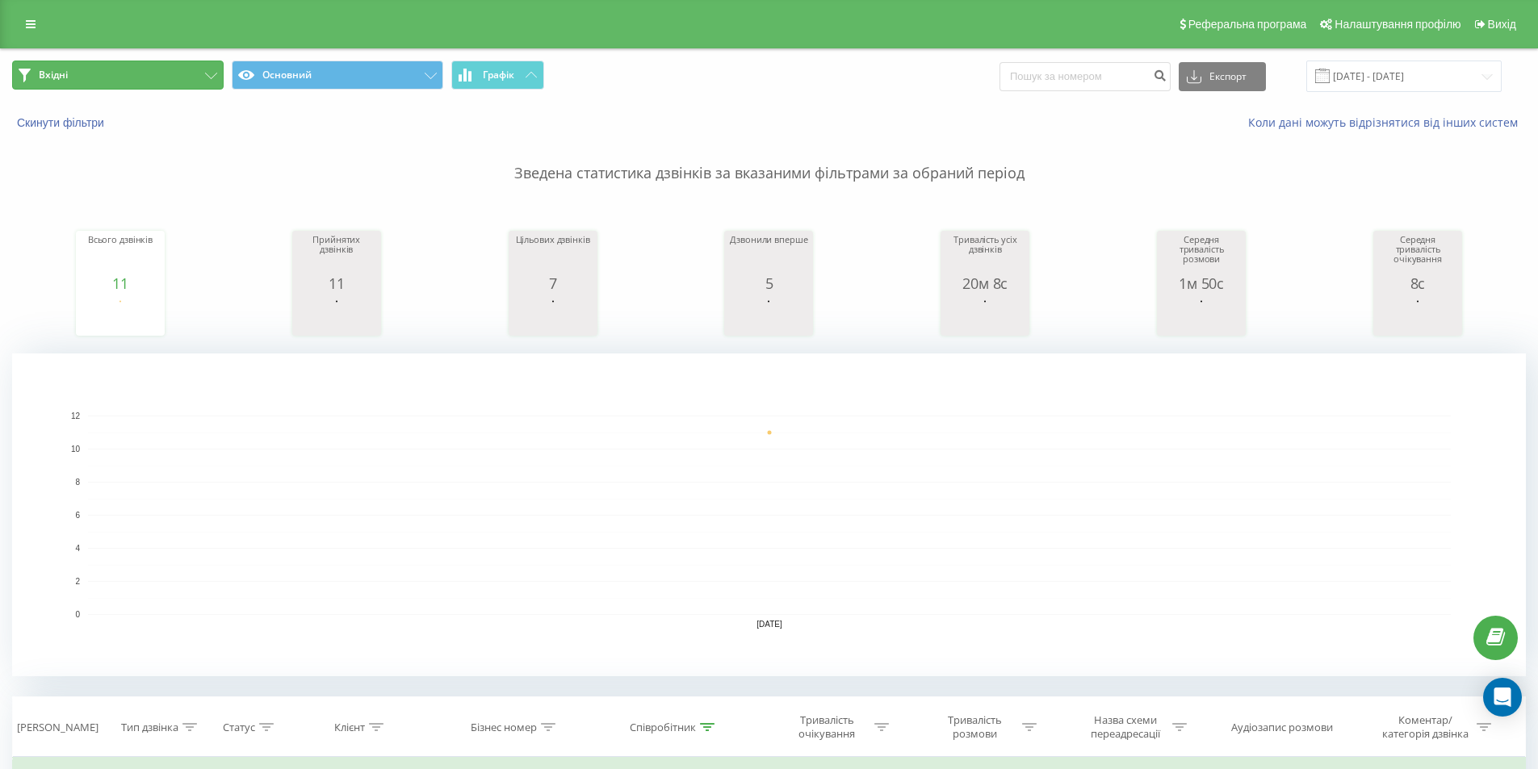
click at [194, 66] on button "Вхідні" at bounding box center [117, 75] width 211 height 29
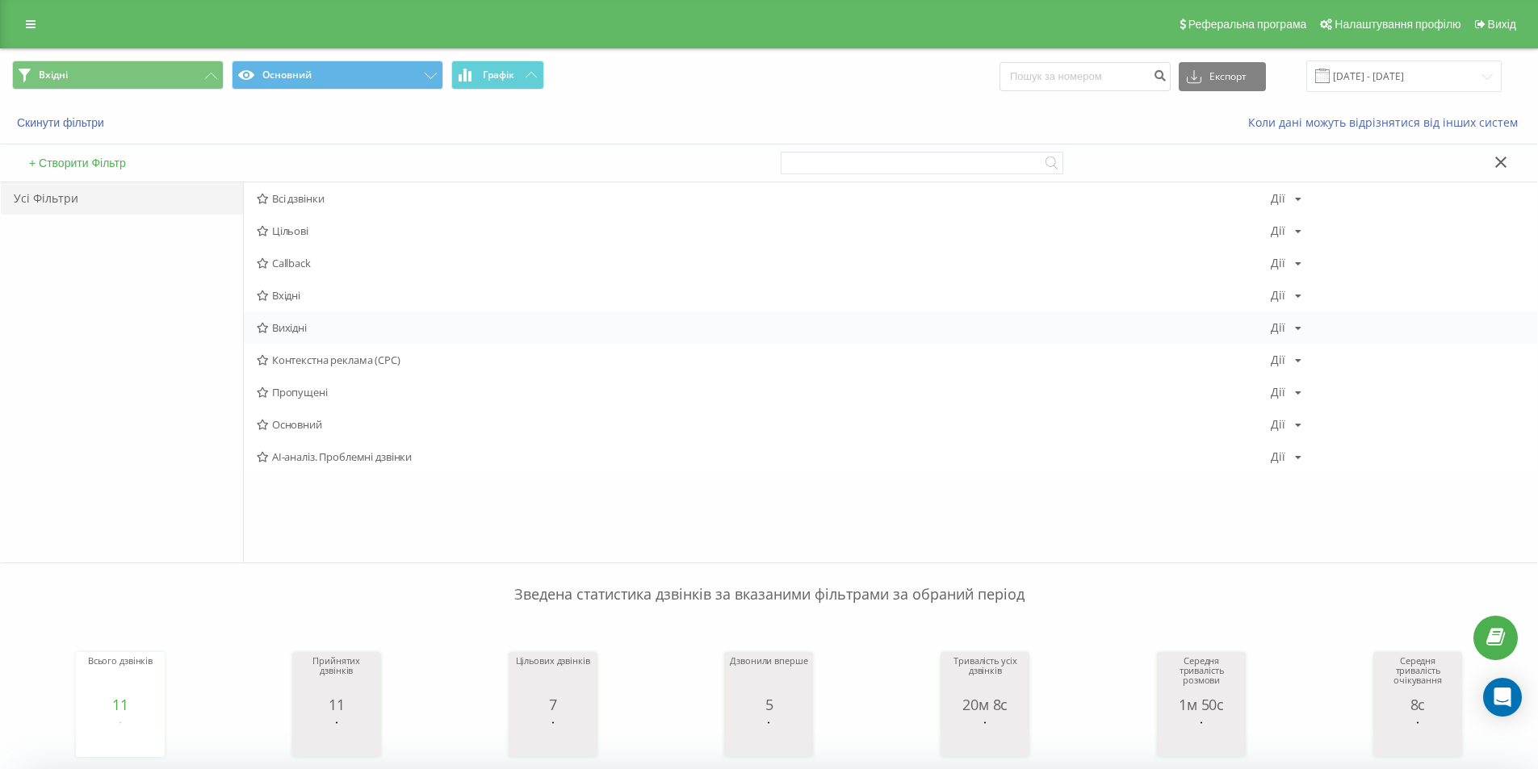
click at [313, 326] on span "Вихідні" at bounding box center [764, 327] width 1014 height 11
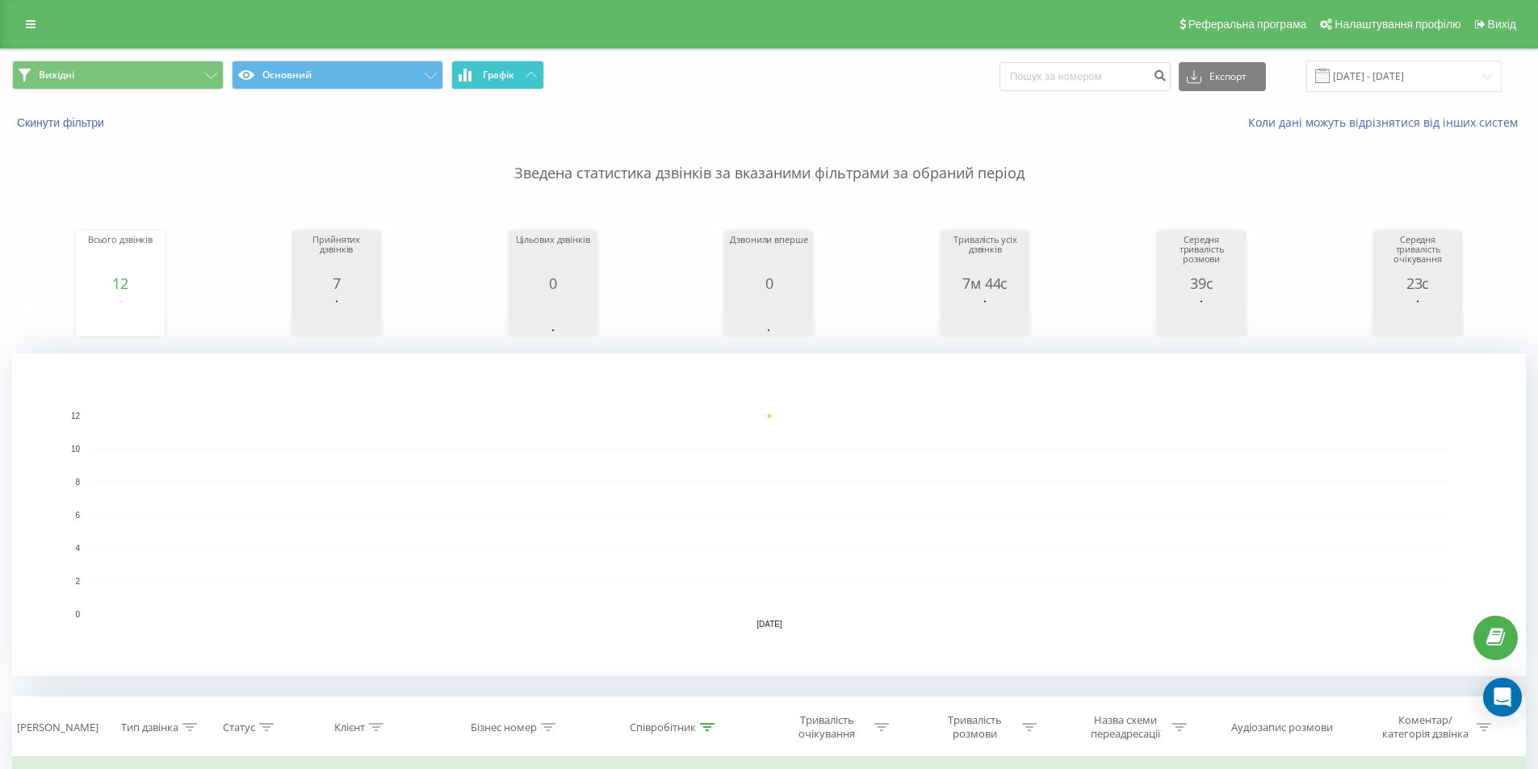
click at [502, 81] on button "Графік" at bounding box center [497, 75] width 93 height 29
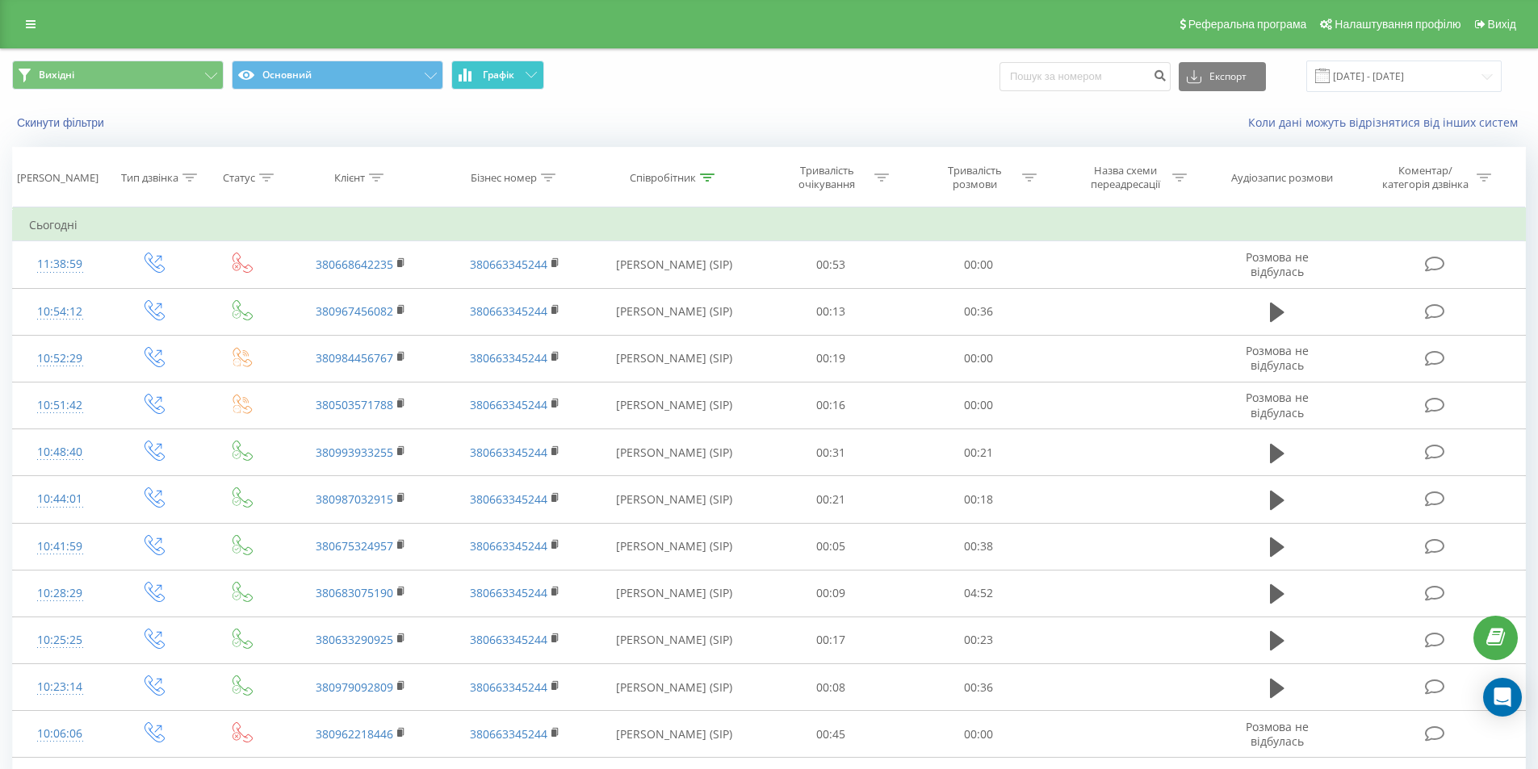
click at [518, 61] on button "Графік" at bounding box center [497, 75] width 93 height 29
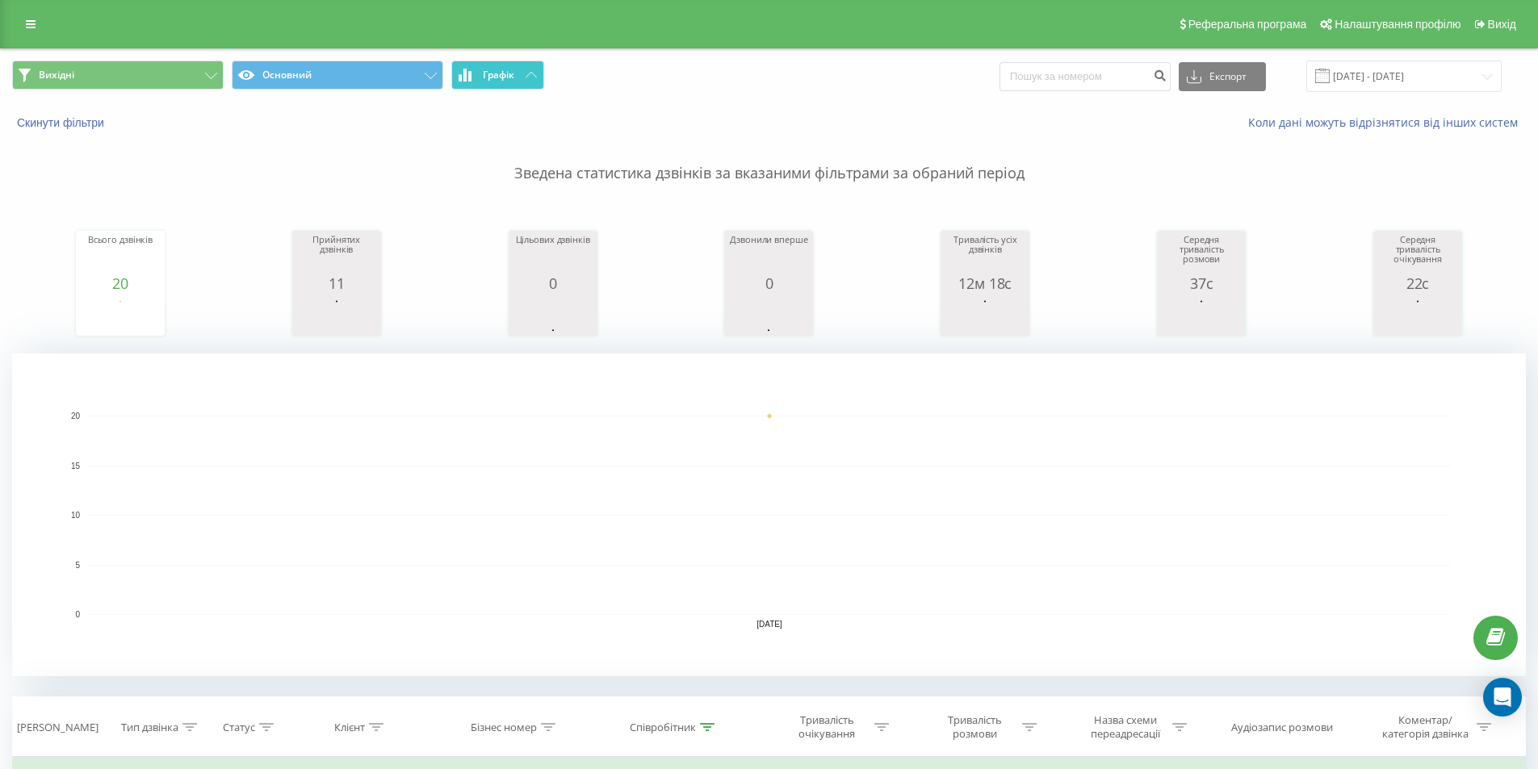
click at [514, 71] on span "Графік" at bounding box center [498, 74] width 31 height 11
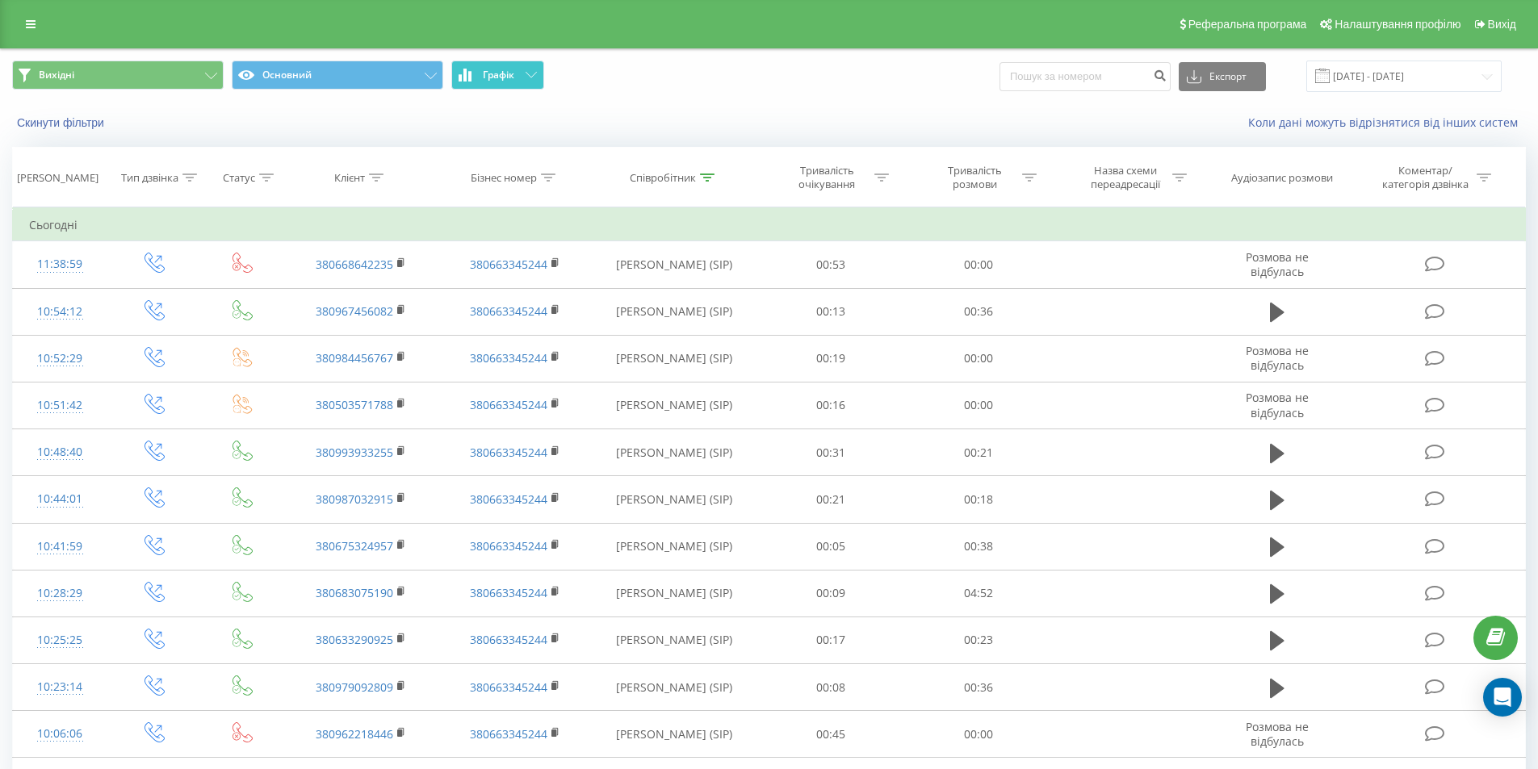
click at [500, 82] on button "Графік" at bounding box center [497, 75] width 93 height 29
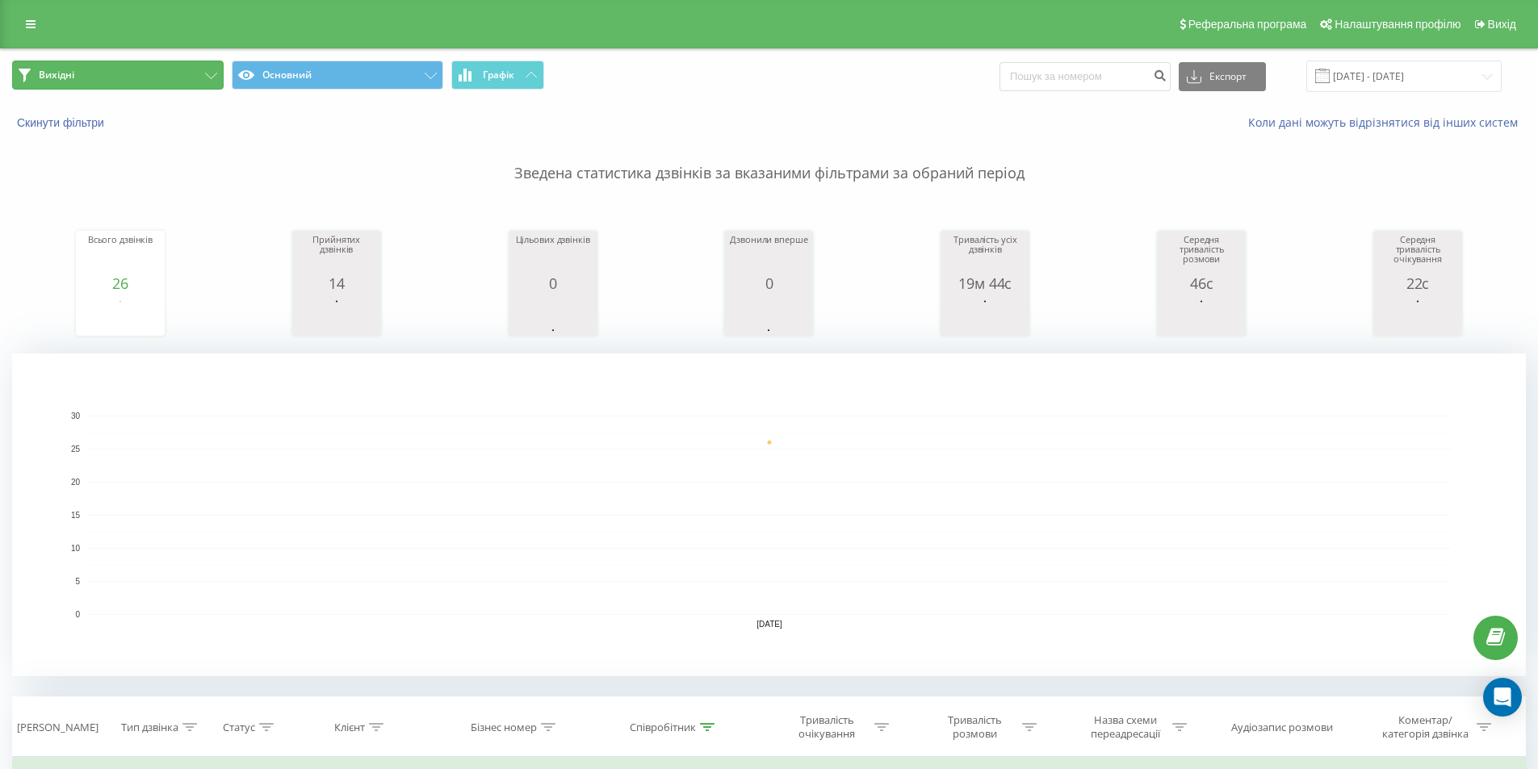
click at [217, 69] on button "Вихідні" at bounding box center [117, 75] width 211 height 29
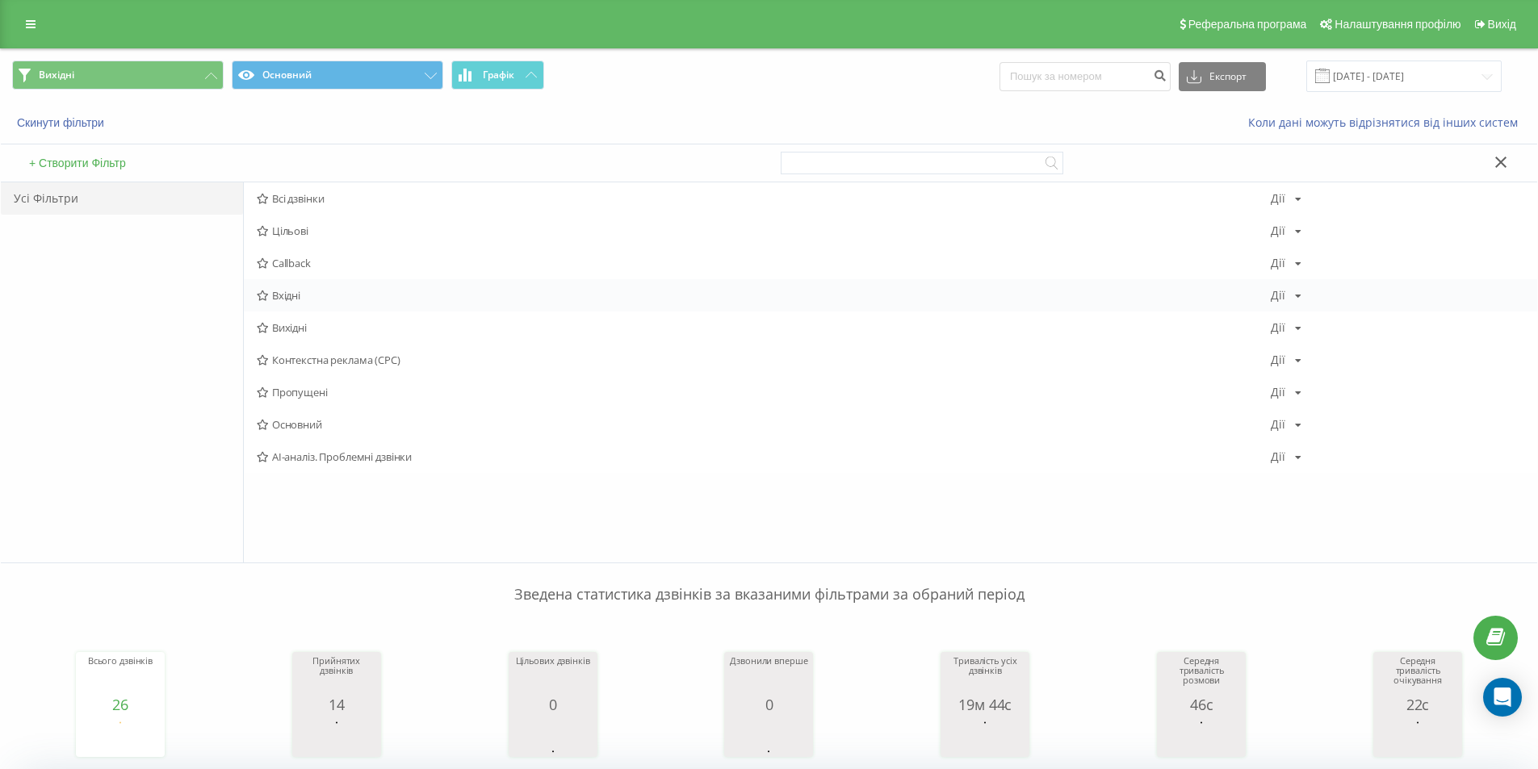
click at [297, 297] on span "Вхідні" at bounding box center [764, 295] width 1014 height 11
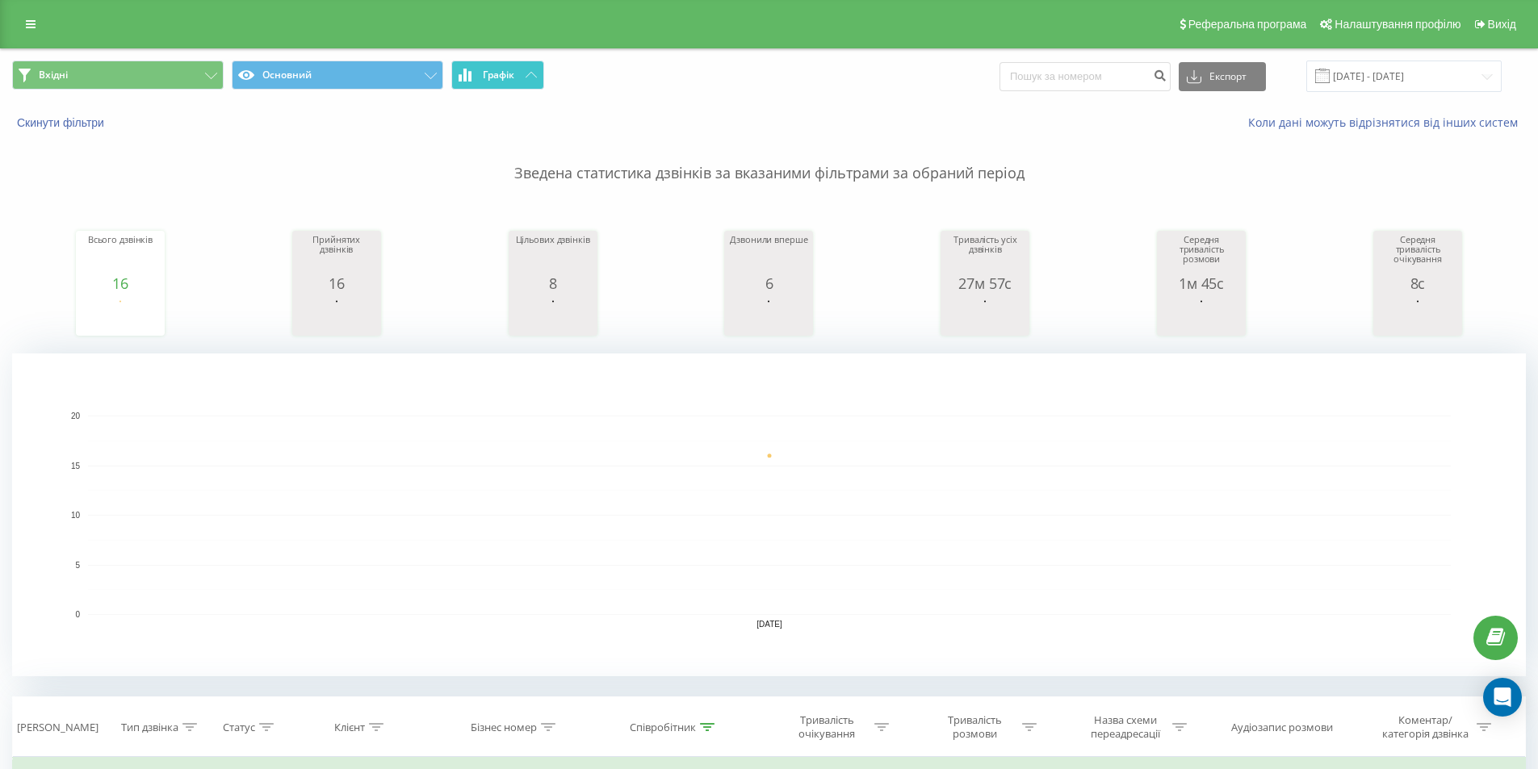
click at [528, 73] on icon at bounding box center [530, 75] width 11 height 6
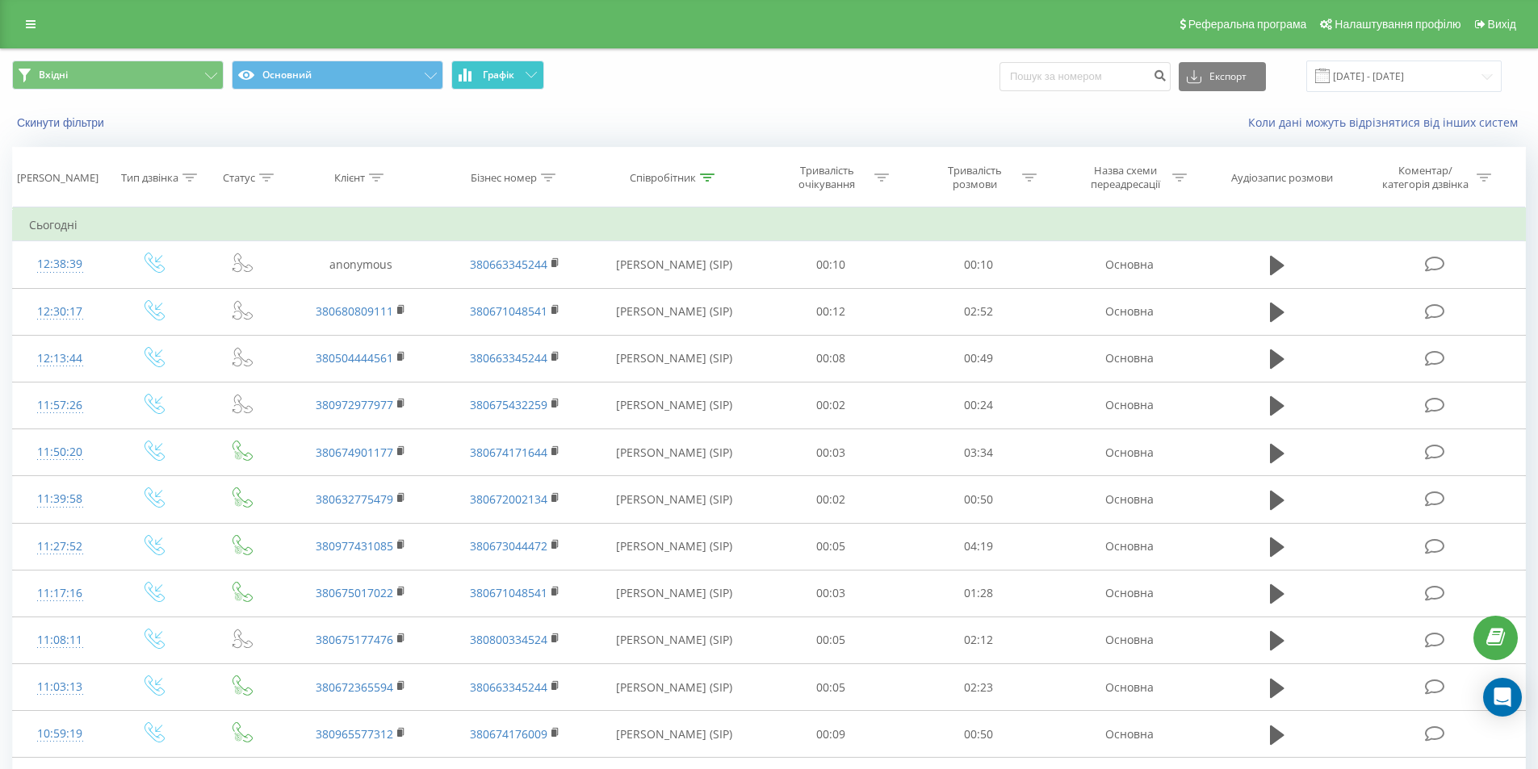
click at [528, 73] on icon at bounding box center [530, 75] width 11 height 6
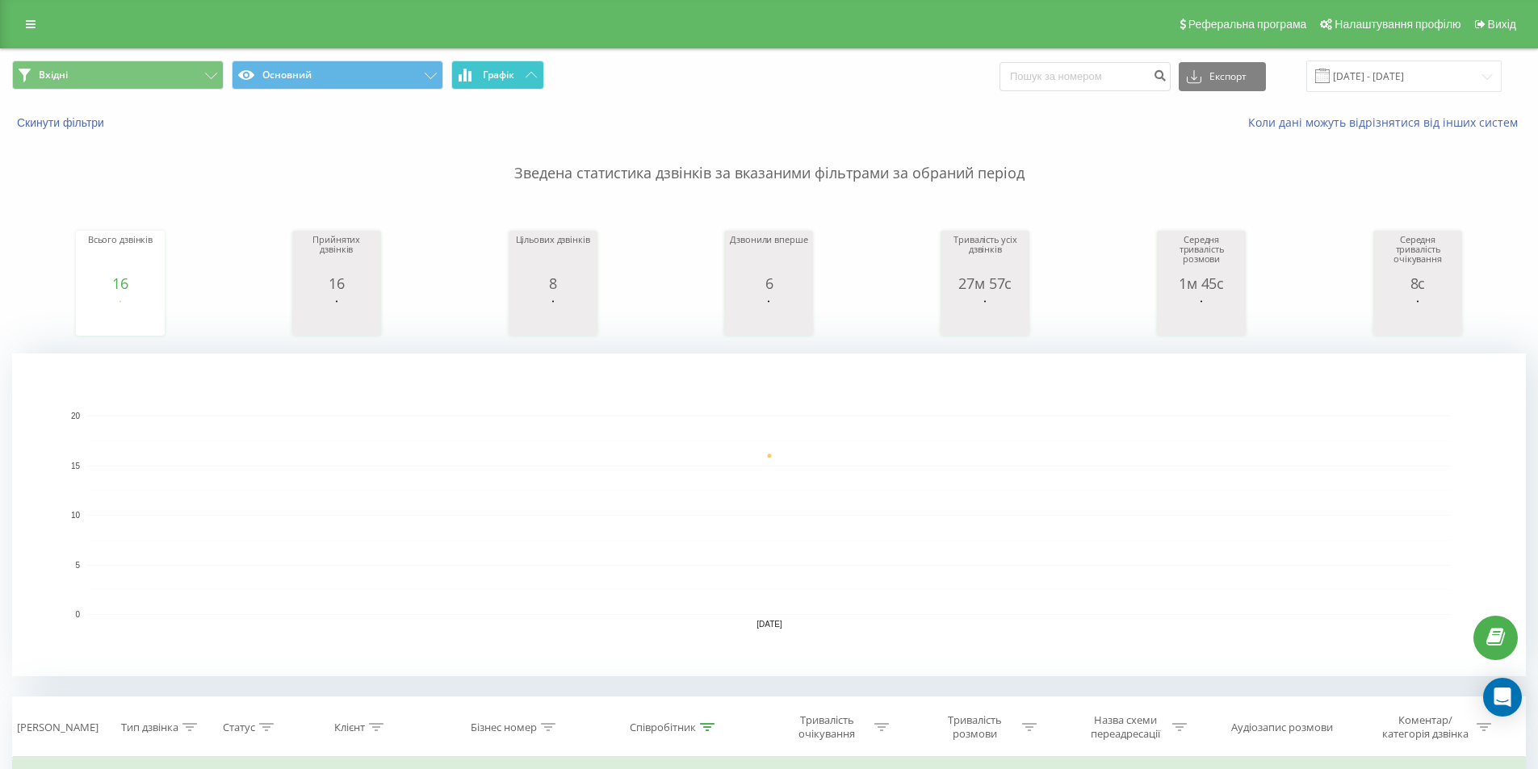
click at [528, 73] on icon at bounding box center [530, 75] width 11 height 6
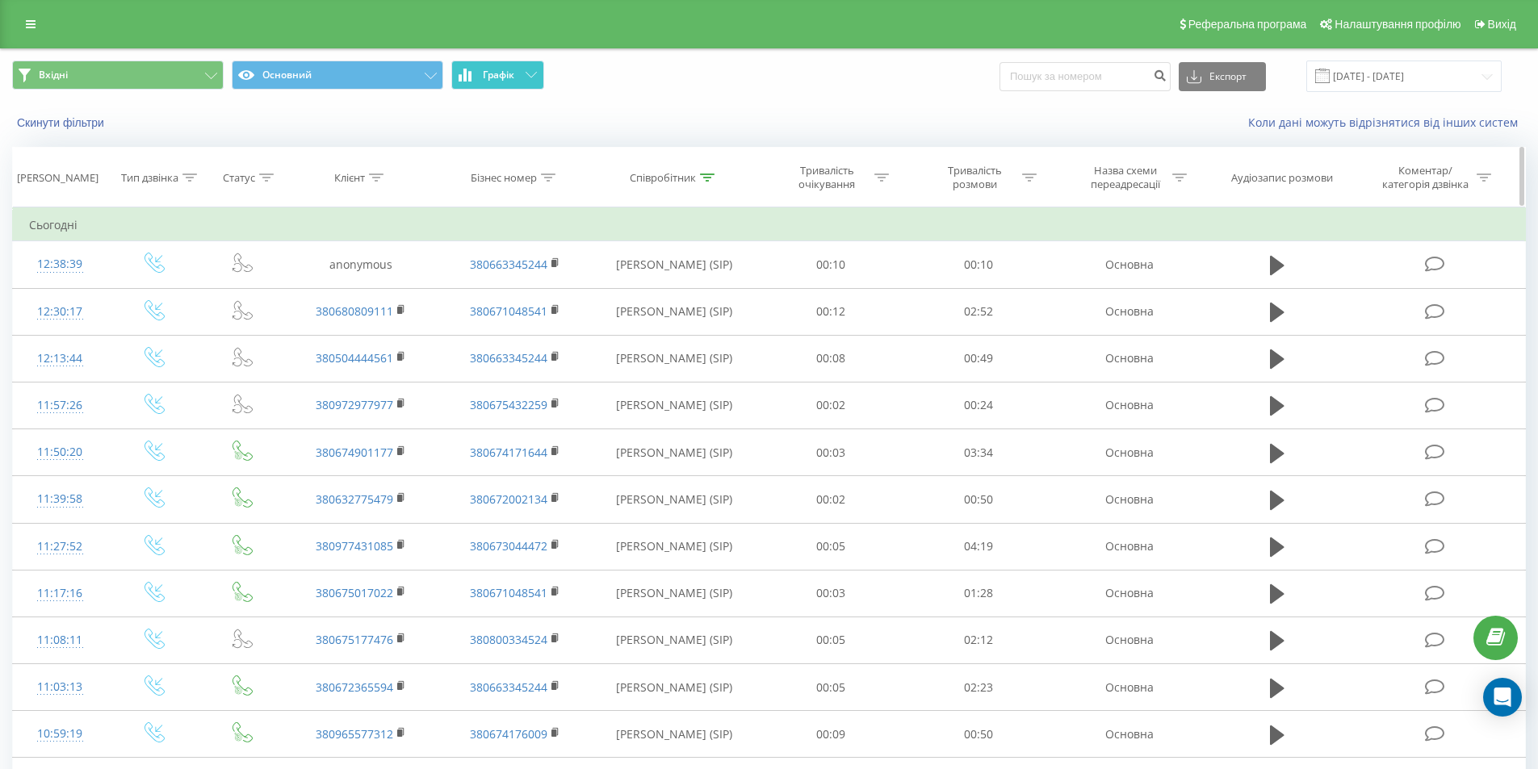
click at [684, 180] on div "Співробітник" at bounding box center [663, 178] width 66 height 14
click at [665, 297] on input "Дарина" at bounding box center [674, 293] width 142 height 28
click at [653, 320] on button "Скасувати" at bounding box center [637, 326] width 69 height 20
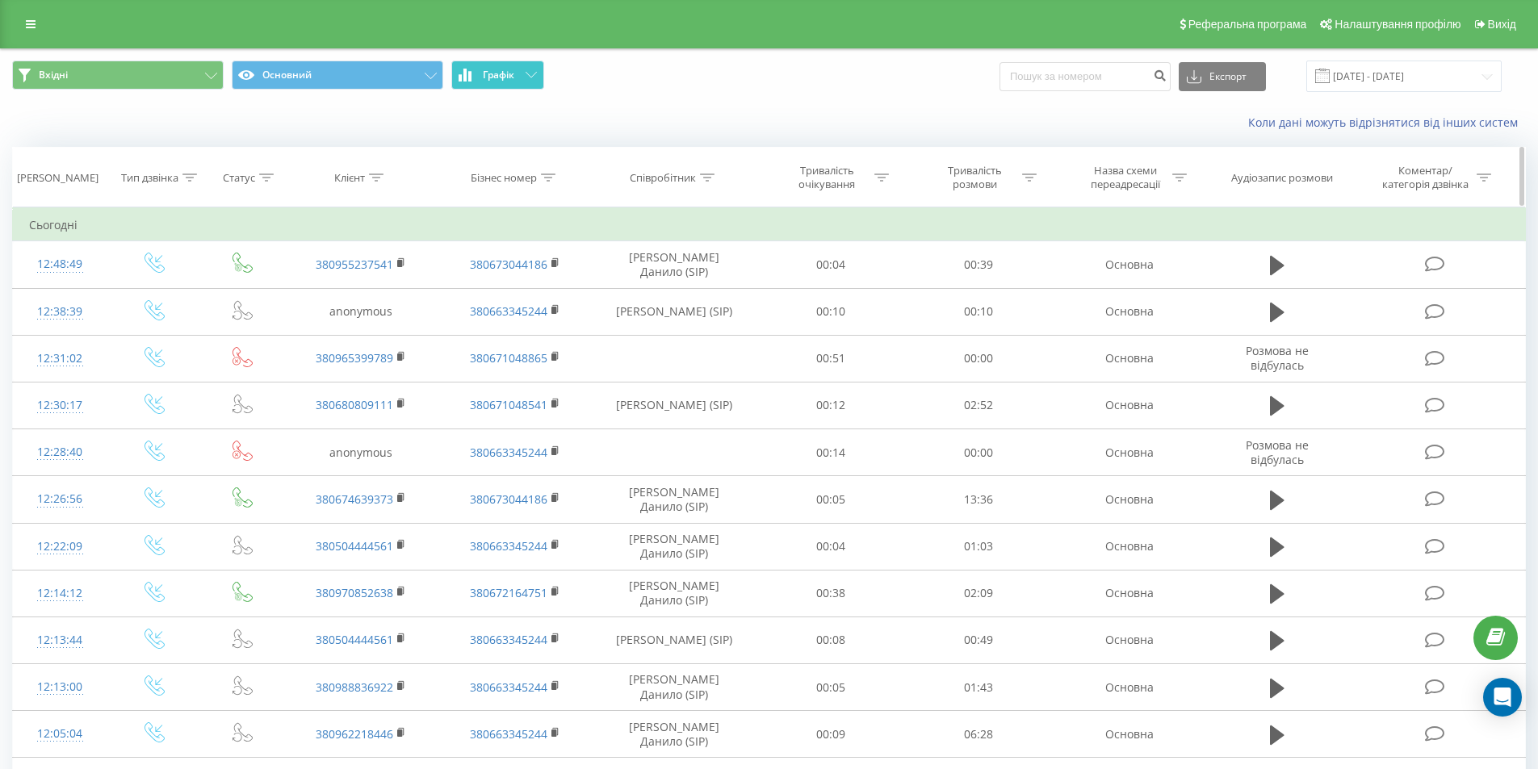
click at [709, 182] on div at bounding box center [707, 178] width 15 height 14
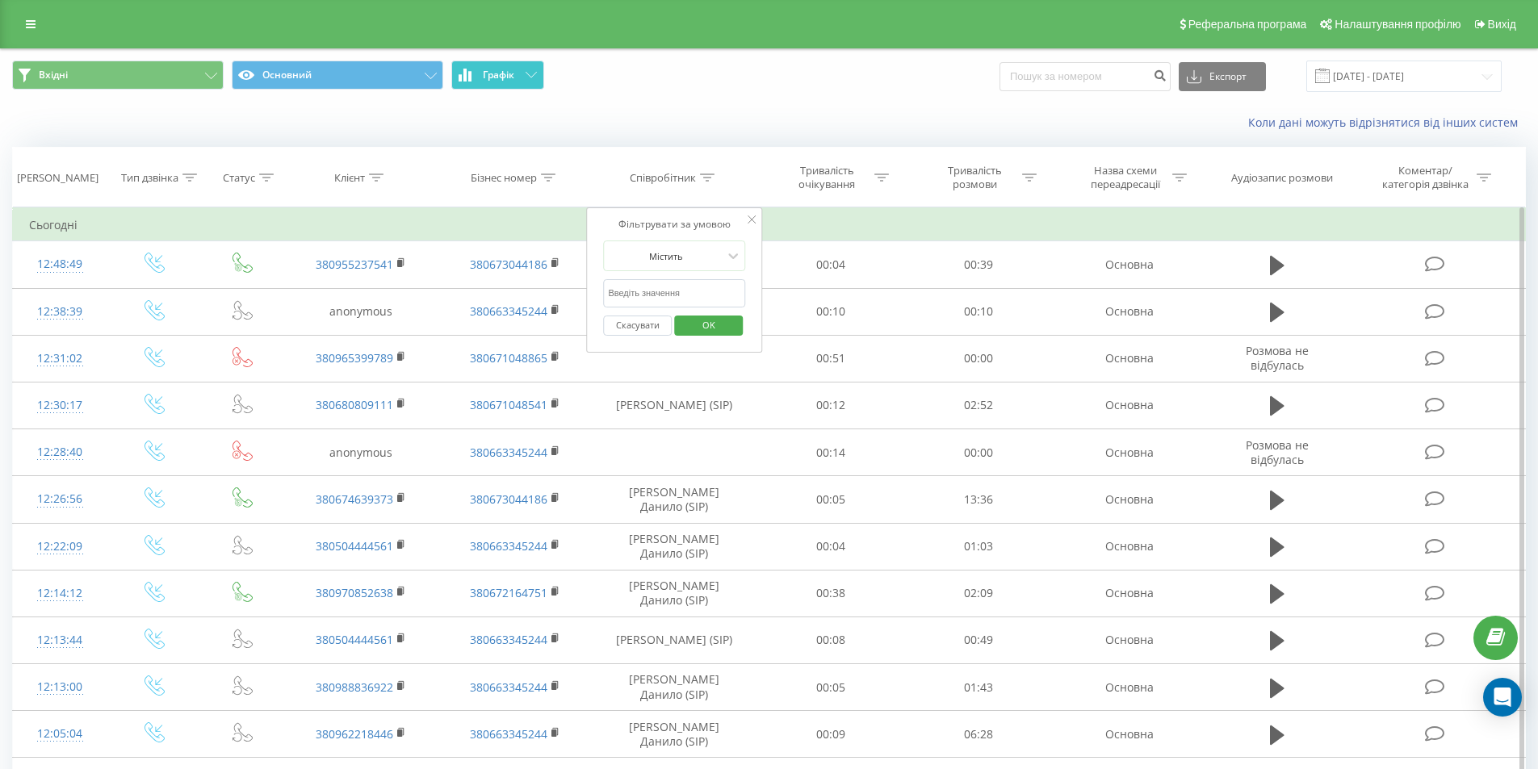
click at [664, 298] on input "Дарина" at bounding box center [674, 293] width 142 height 28
type input "Данило"
click at [705, 326] on span "OK" at bounding box center [708, 324] width 45 height 25
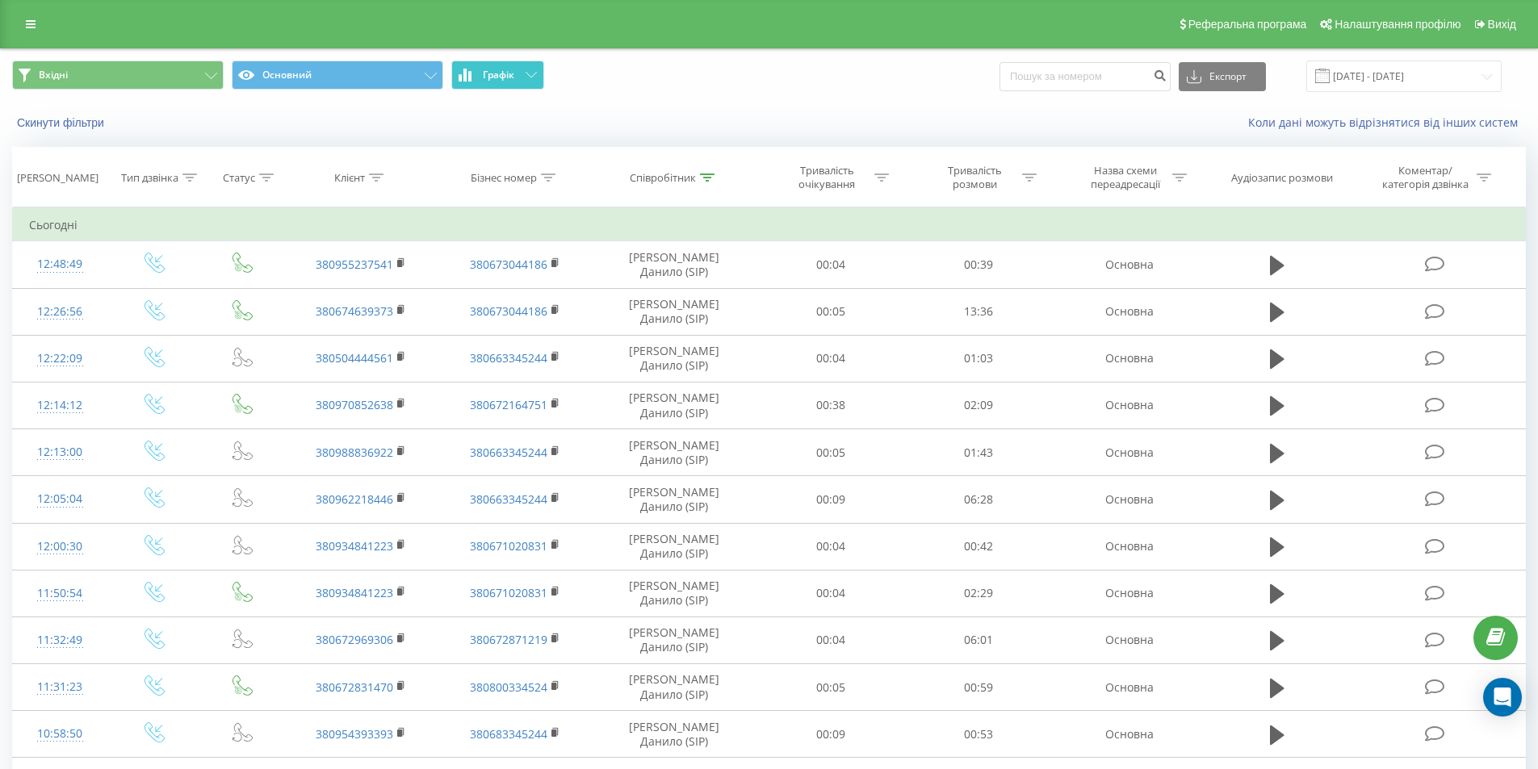
click at [492, 79] on span "Графік" at bounding box center [498, 74] width 31 height 11
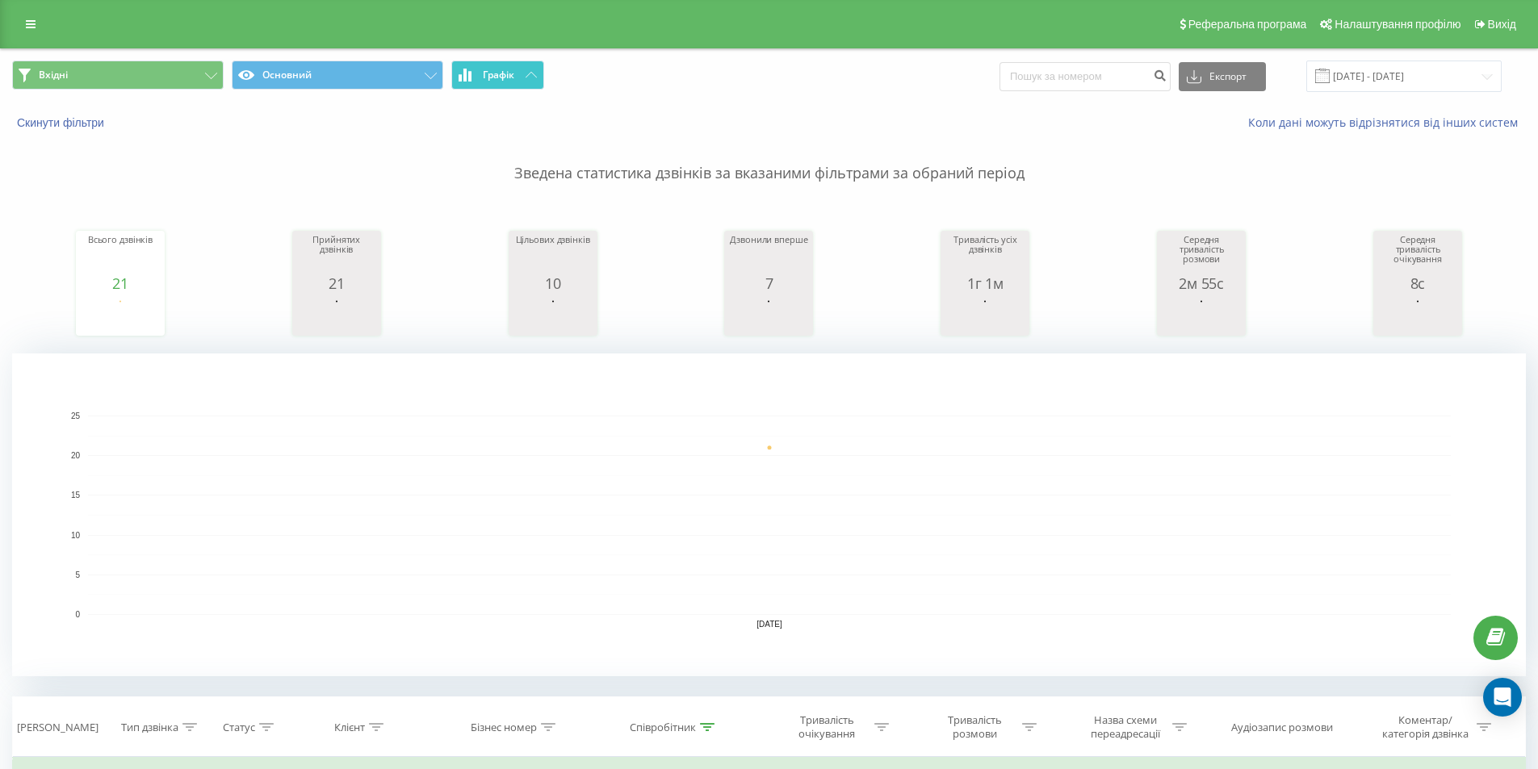
click at [492, 79] on span "Графік" at bounding box center [498, 74] width 31 height 11
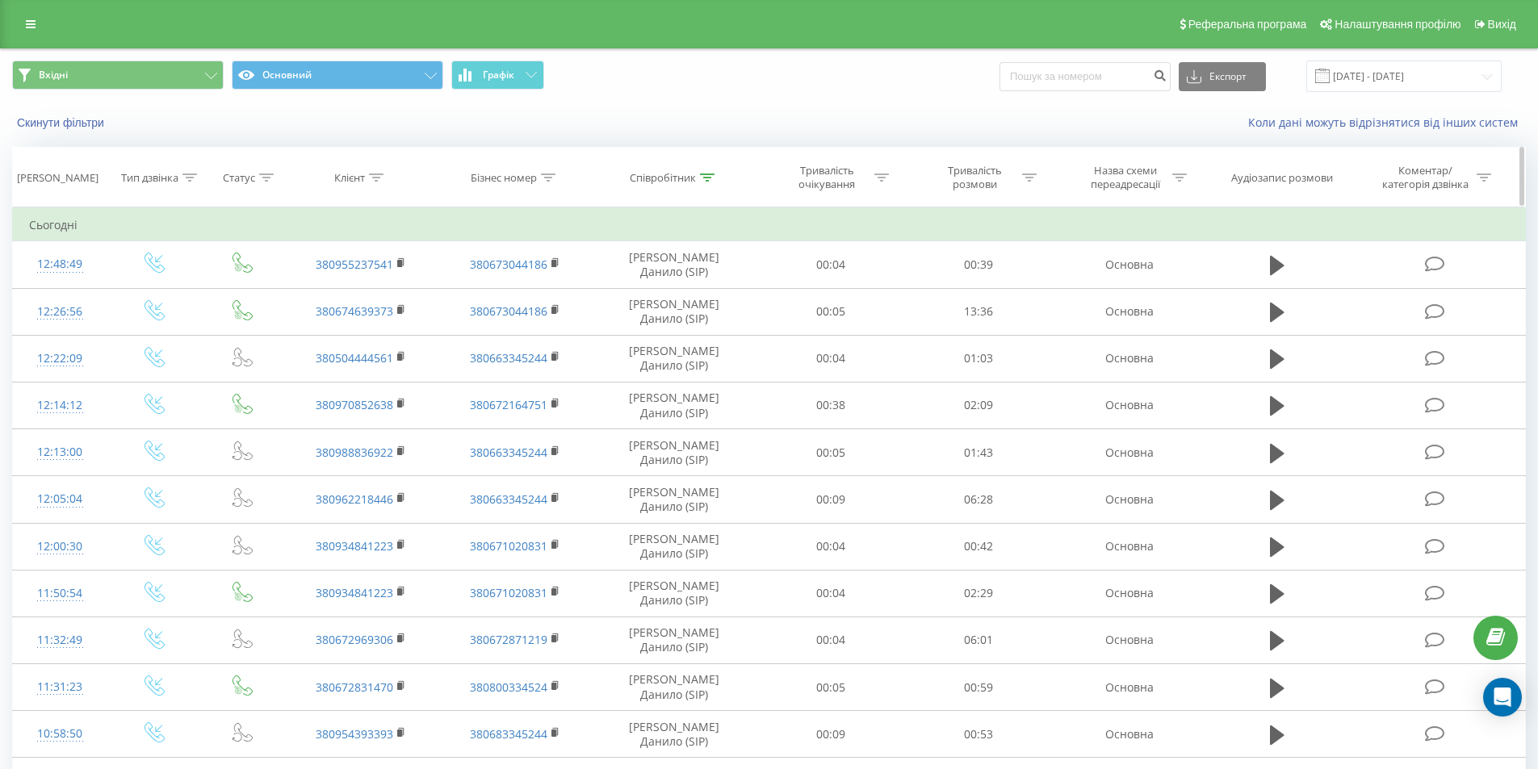
click at [668, 183] on div "Співробітник" at bounding box center [663, 178] width 66 height 14
click at [655, 295] on input "Данило" at bounding box center [674, 293] width 142 height 28
click at [647, 318] on button "Скасувати" at bounding box center [637, 326] width 69 height 20
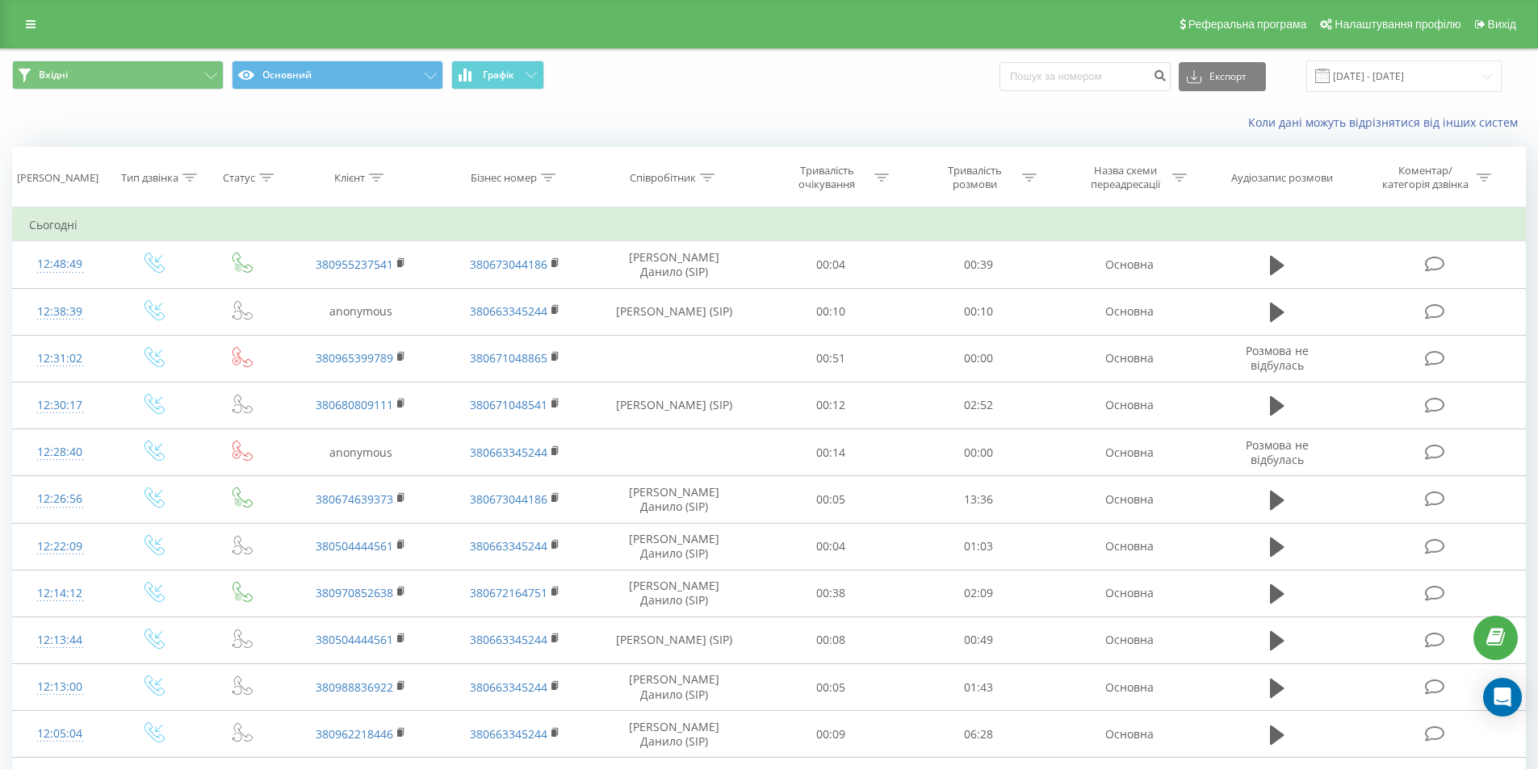
click at [704, 178] on icon at bounding box center [707, 178] width 15 height 8
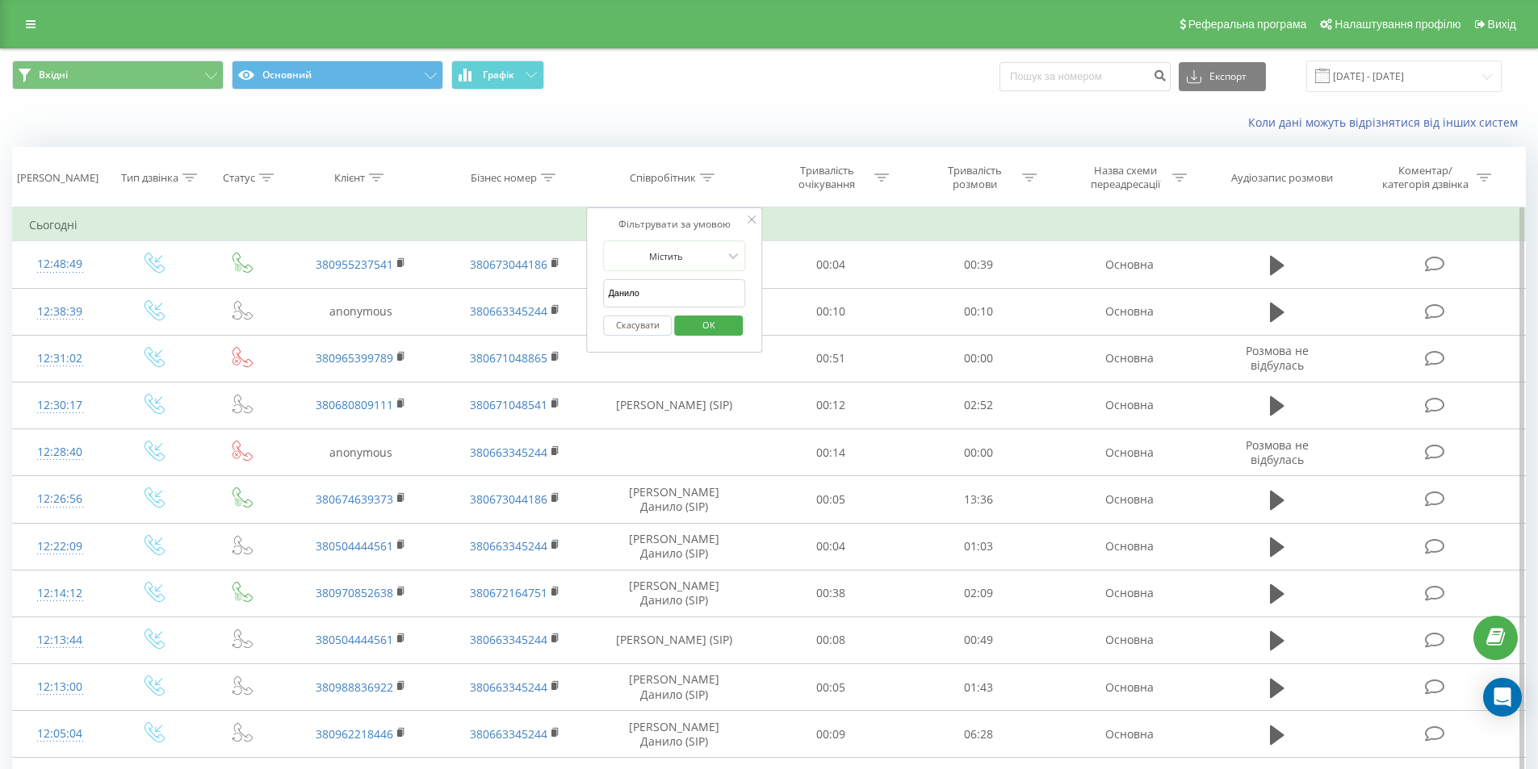
click at [687, 290] on input "Данило" at bounding box center [674, 293] width 142 height 28
type input "Дарина"
click at [720, 340] on div "Скасувати OK" at bounding box center [674, 326] width 142 height 36
click at [720, 329] on span "OK" at bounding box center [708, 324] width 45 height 25
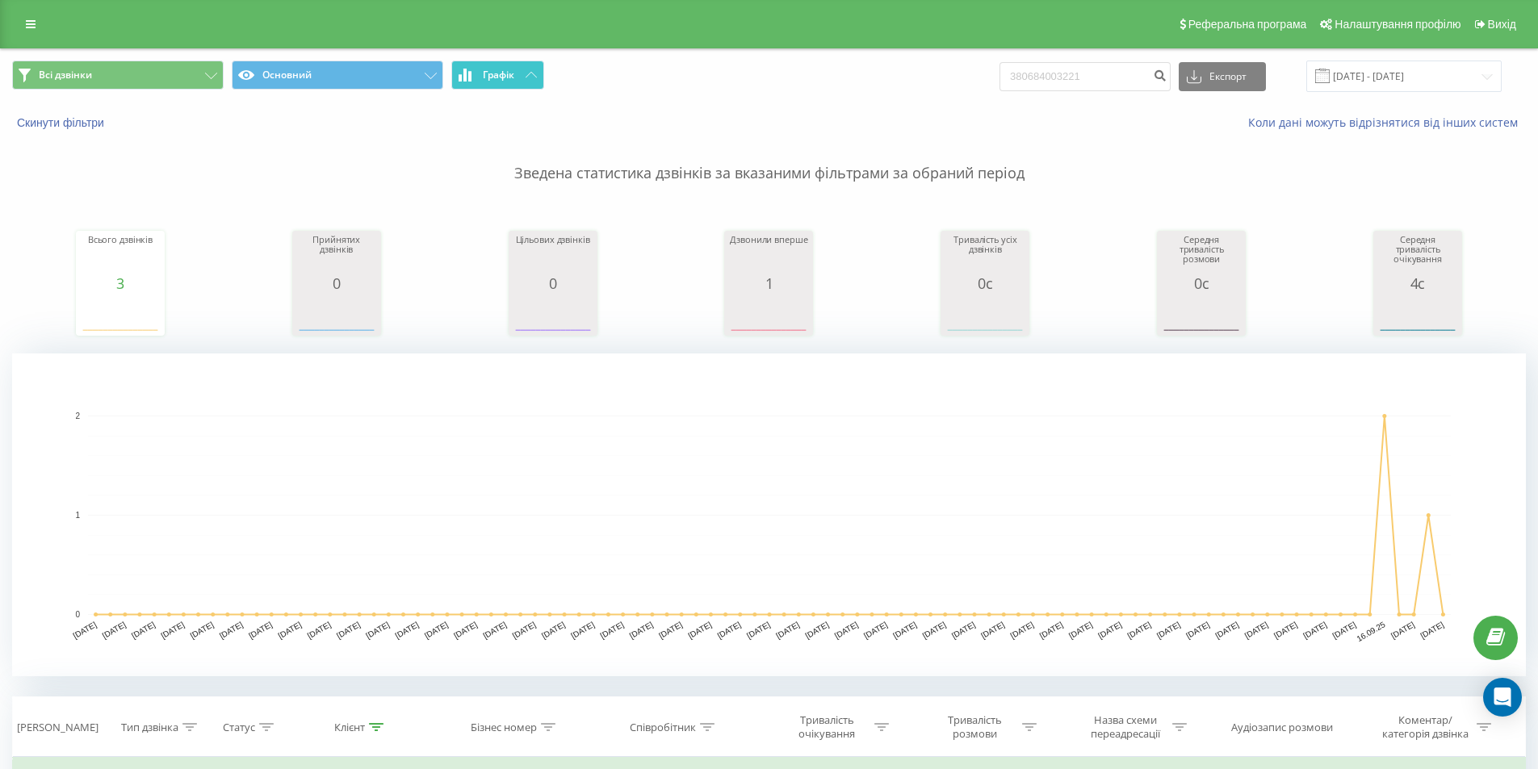
click at [519, 81] on button "Графік" at bounding box center [497, 75] width 93 height 29
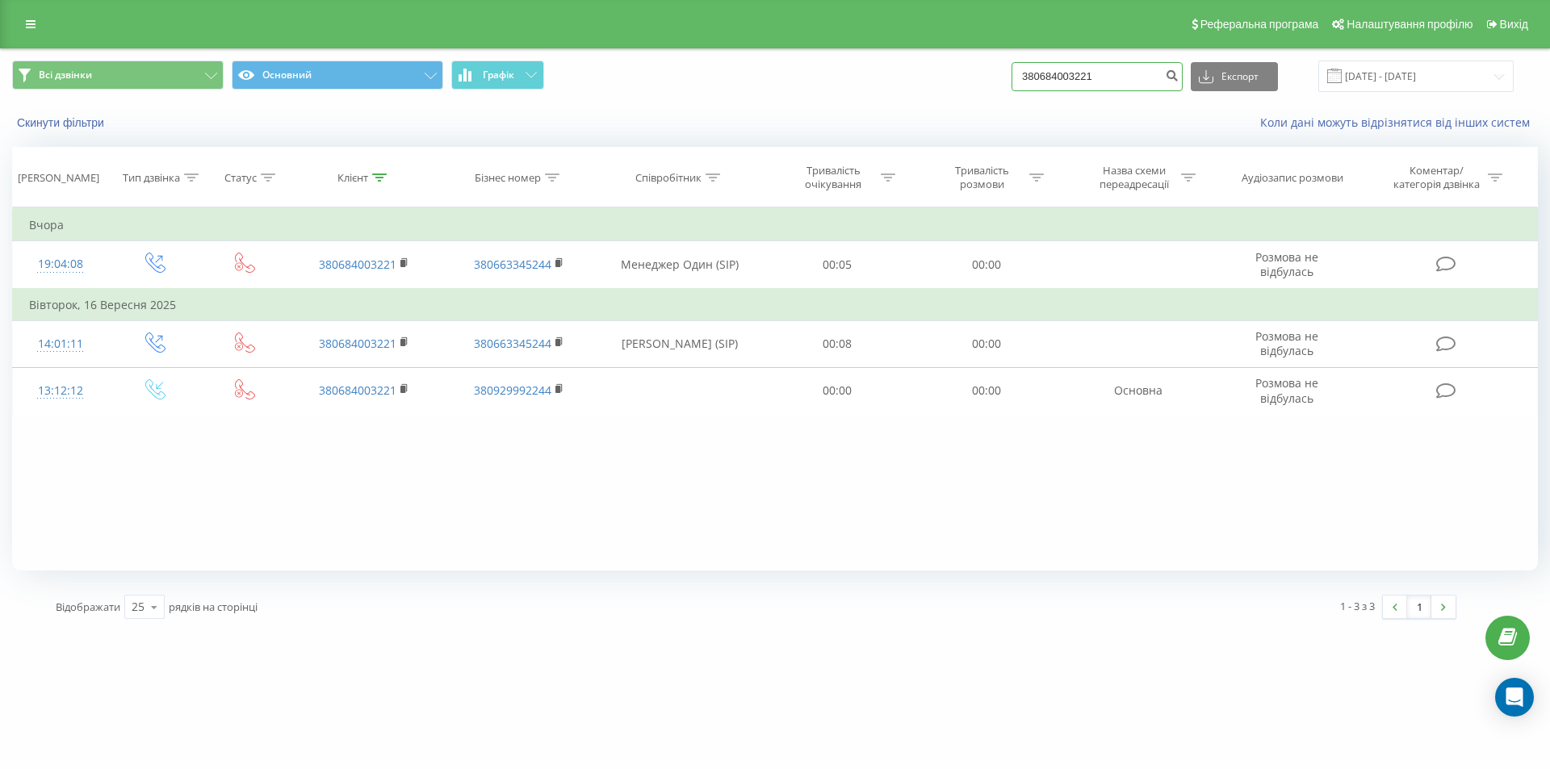
drag, startPoint x: 1133, startPoint y: 86, endPoint x: 934, endPoint y: 80, distance: 199.4
click at [934, 80] on div "Всі дзвінки Основний Графік 380684003221 Експорт .csv .xls .xlsx 20.06.2025 - 2…" at bounding box center [775, 76] width 1526 height 31
paste input "34782130"
type input "380634782130"
click at [1178, 78] on icon "submit" at bounding box center [1172, 74] width 14 height 10
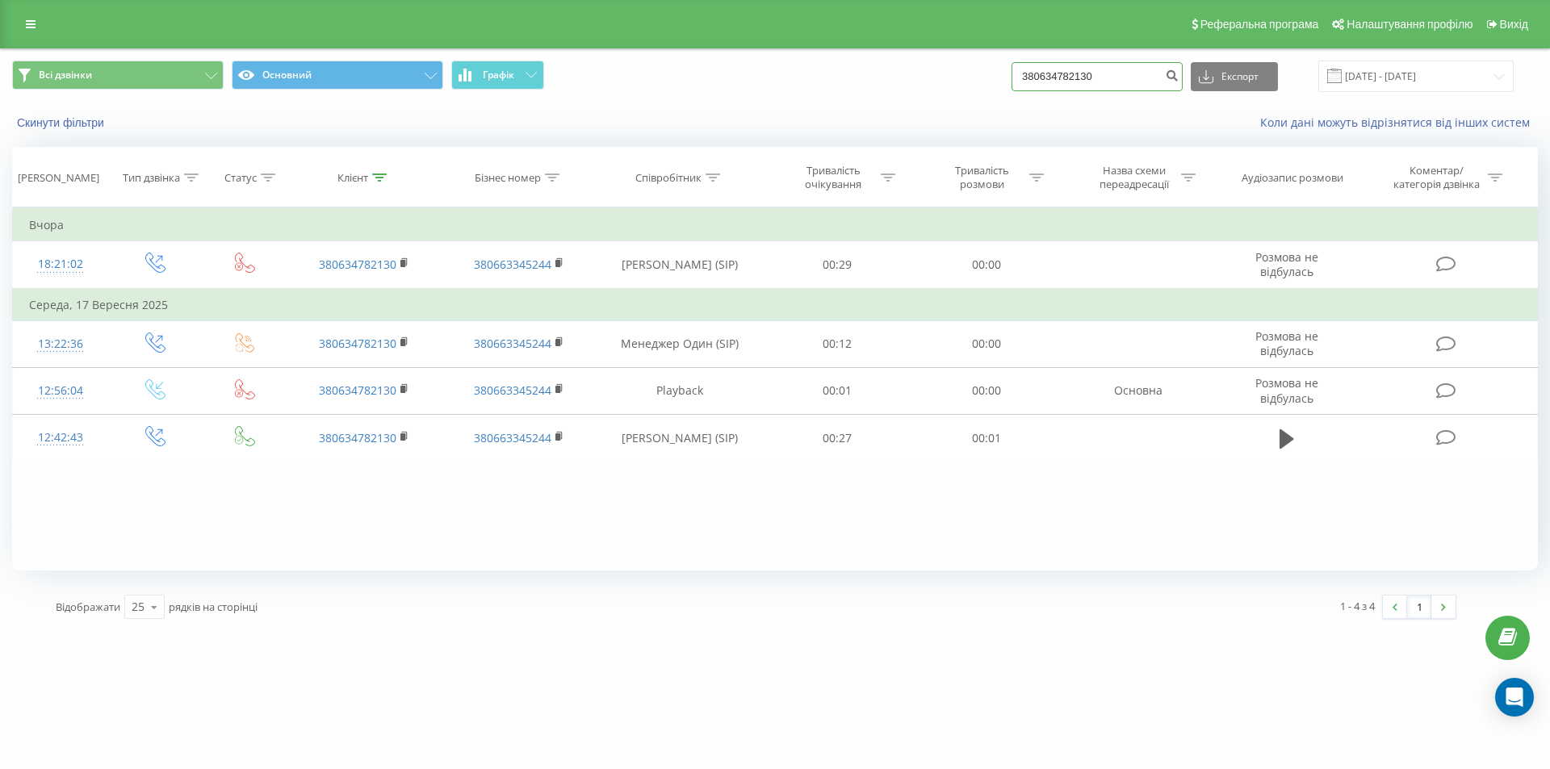
drag, startPoint x: 1136, startPoint y: 77, endPoint x: 842, endPoint y: 71, distance: 294.7
click at [842, 71] on div "Всі дзвінки Основний Графік 380634782130 Експорт .csv .xls .xlsx 20.06.2025 - 2…" at bounding box center [775, 76] width 1526 height 31
paste input "82503577"
type input "380682503577"
click at [1178, 78] on icon "submit" at bounding box center [1172, 74] width 14 height 10
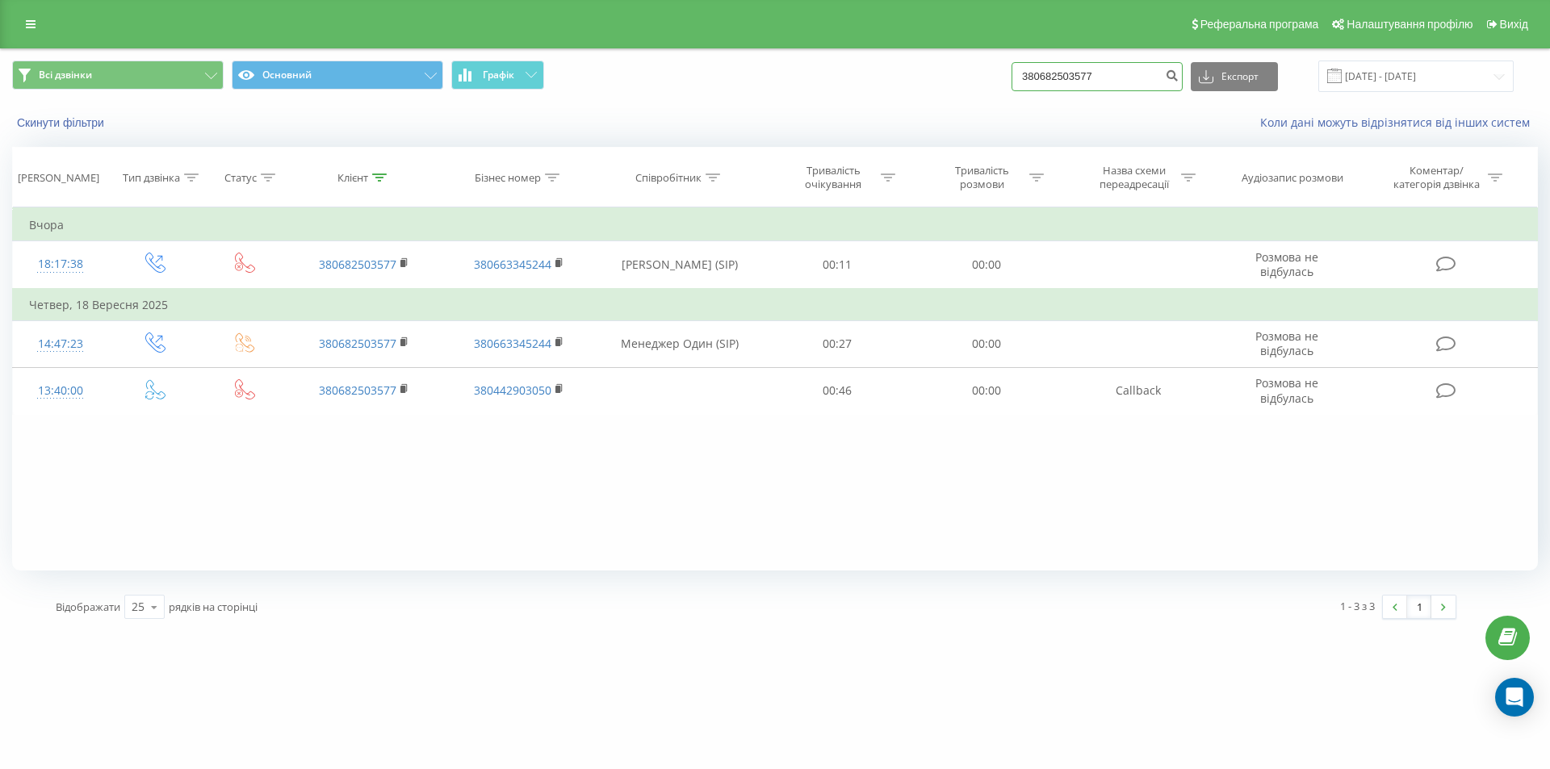
drag, startPoint x: 1108, startPoint y: 76, endPoint x: 915, endPoint y: 78, distance: 192.9
click at [915, 78] on div "Всі дзвінки Основний Графік 380682503577 Експорт .csv .xls .xlsx [DATE] - [DATE]" at bounding box center [775, 76] width 1526 height 31
paste input "749011"
type input "380674901177"
click at [1178, 76] on icon "submit" at bounding box center [1172, 74] width 14 height 10
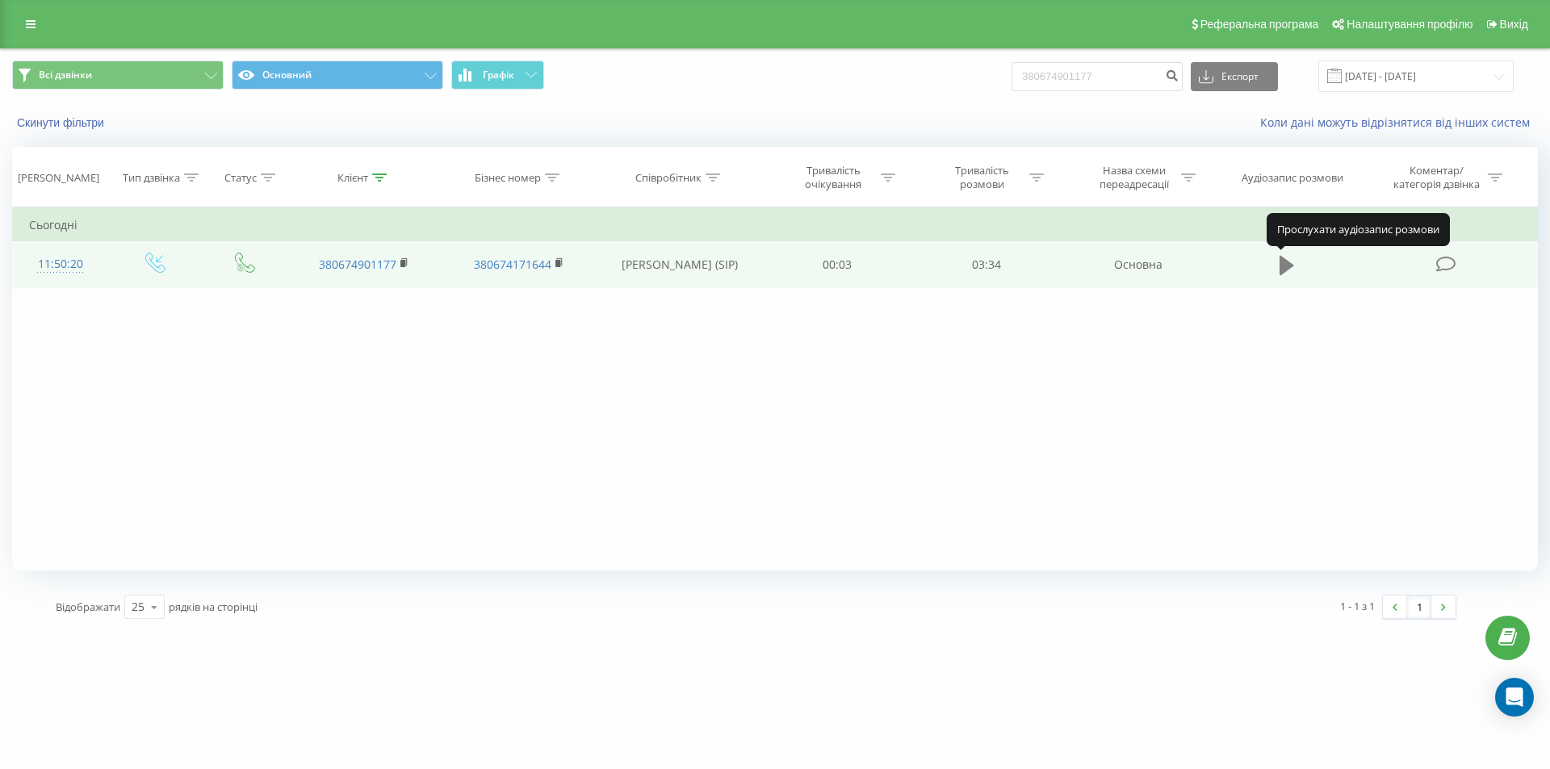
click at [1276, 275] on button at bounding box center [1287, 265] width 24 height 24
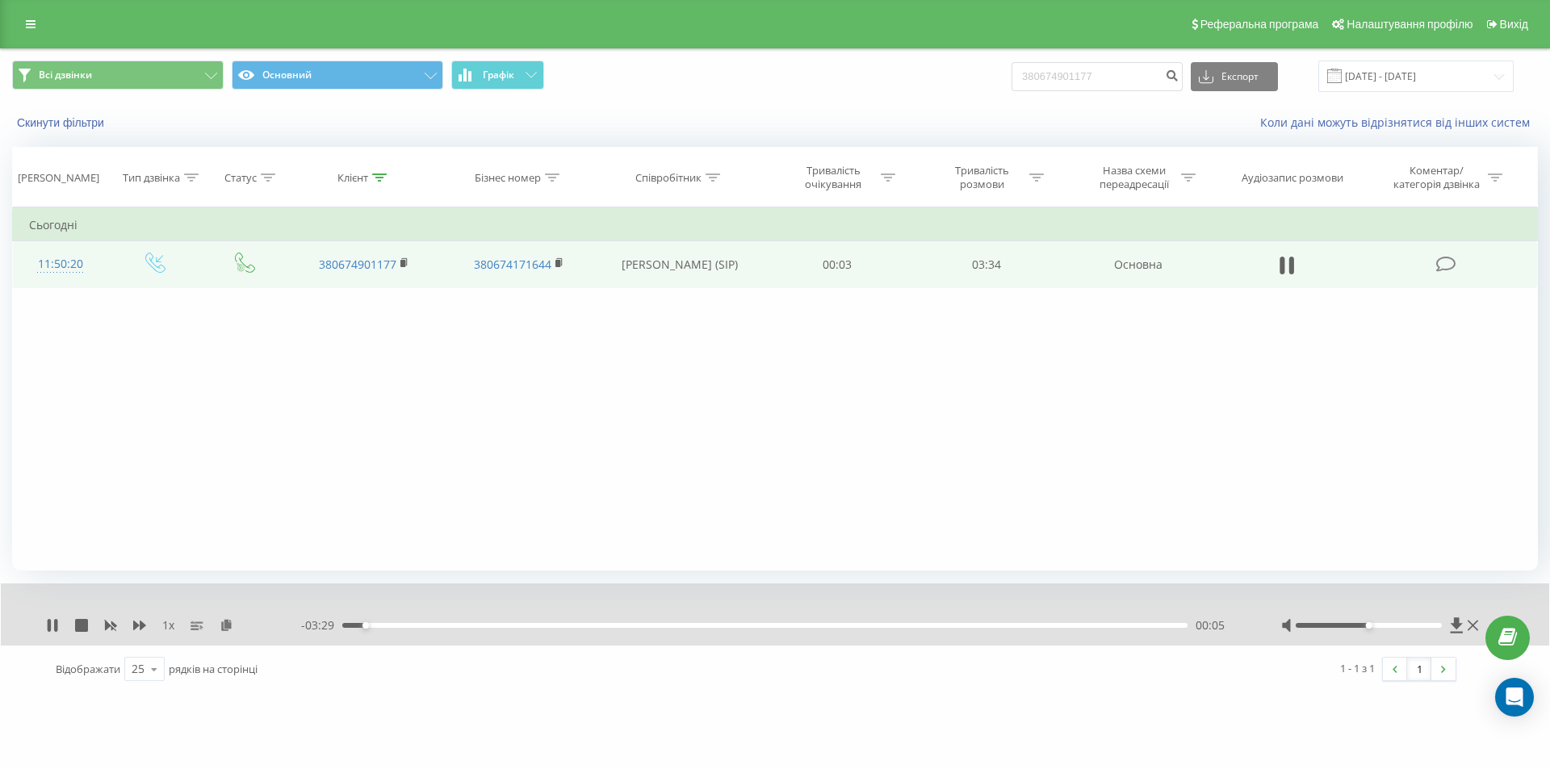
click at [377, 625] on div "00:05" at bounding box center [764, 625] width 845 height 5
click at [52, 622] on icon at bounding box center [52, 625] width 13 height 13
click at [50, 626] on icon at bounding box center [53, 625] width 10 height 13
click at [56, 627] on icon at bounding box center [55, 625] width 3 height 13
drag, startPoint x: 1116, startPoint y: 80, endPoint x: 869, endPoint y: 79, distance: 247.8
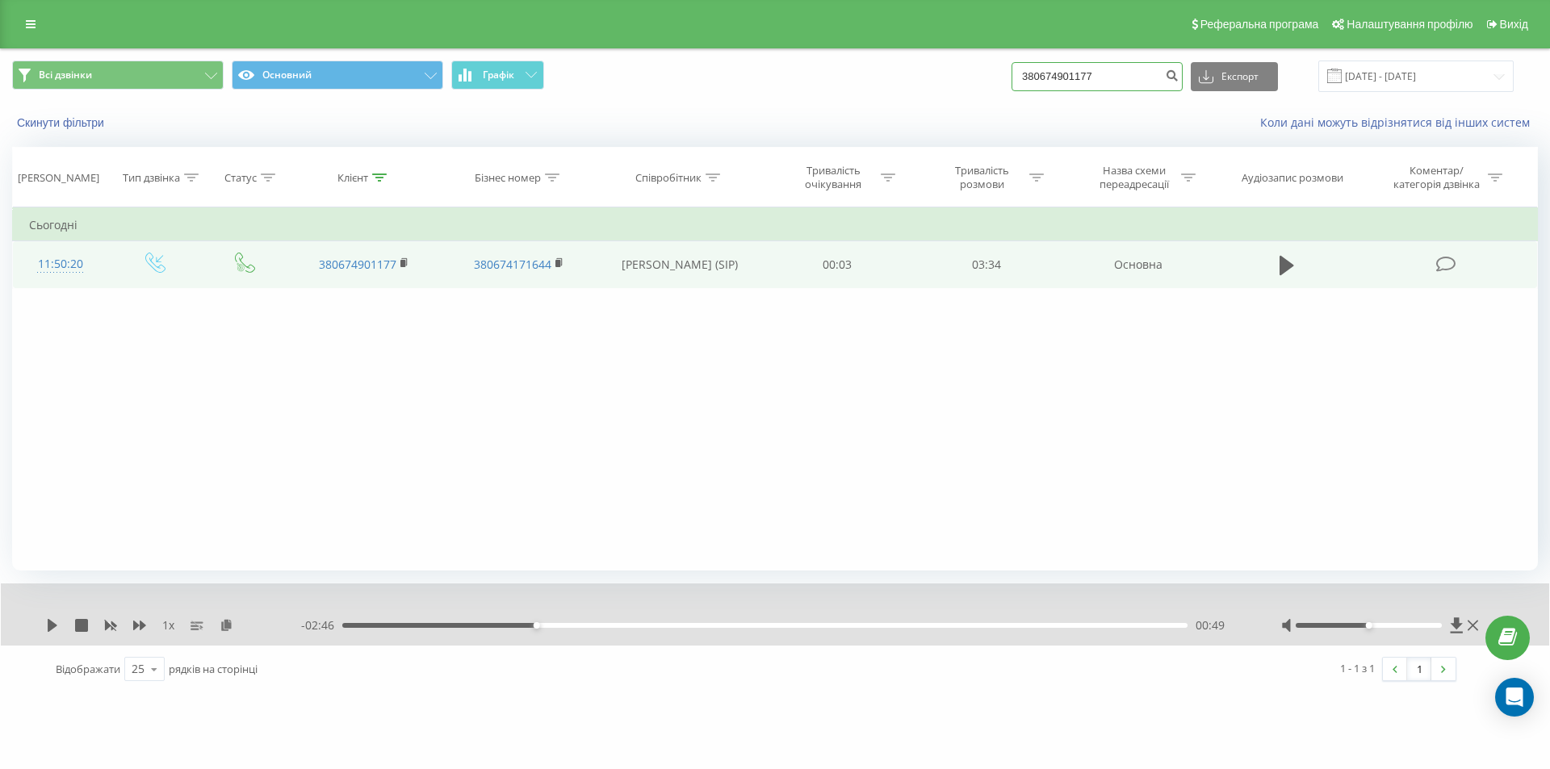
click at [869, 79] on div "Всі дзвінки Основний Графік 380674901177 Експорт .csv .xls .xlsx 20.06.2025 - 2…" at bounding box center [775, 76] width 1526 height 31
paste input "506313579"
type input "380506313579"
click at [1182, 72] on button "submit" at bounding box center [1172, 76] width 22 height 29
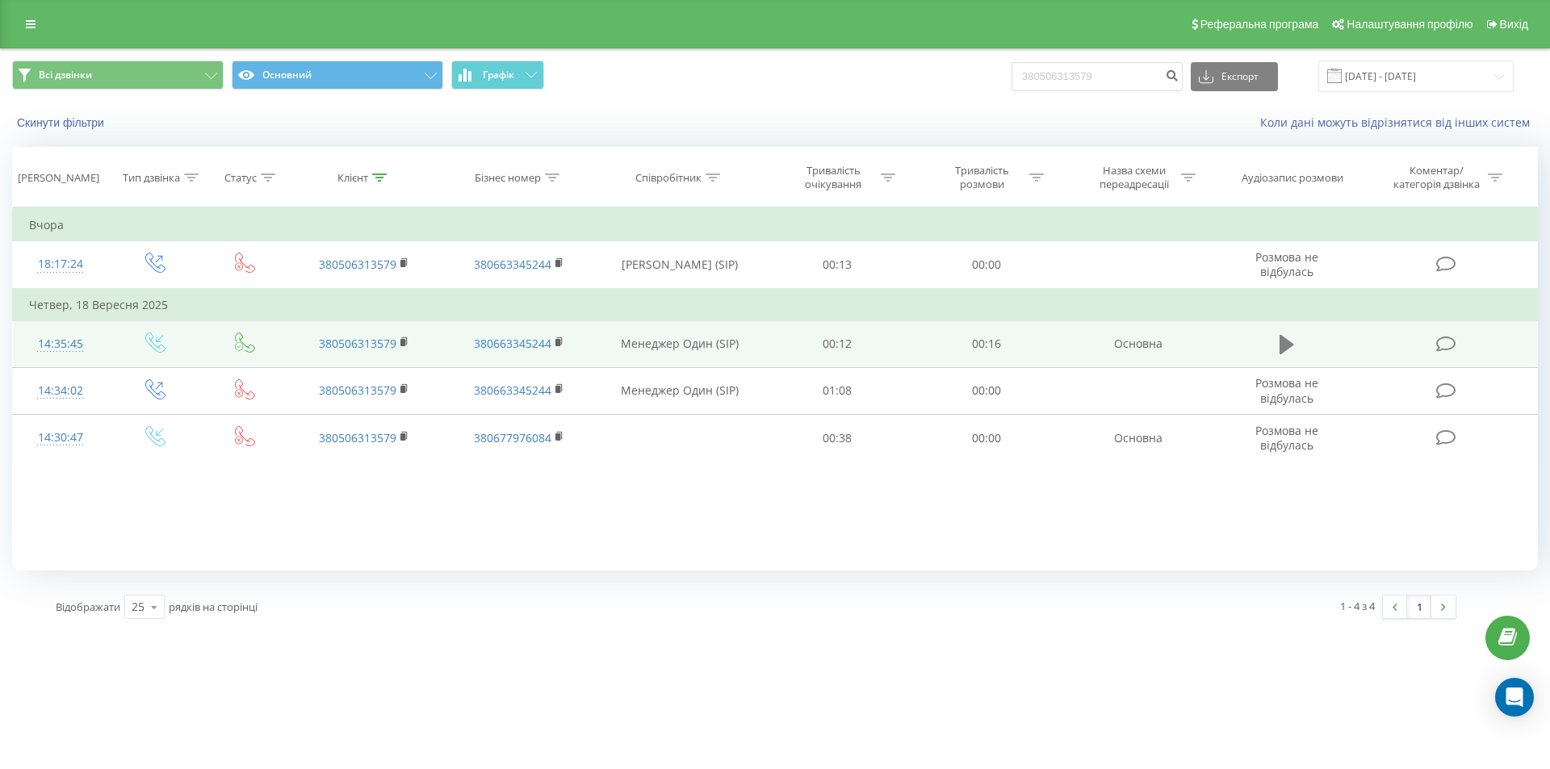
click at [1291, 344] on icon at bounding box center [1286, 344] width 15 height 19
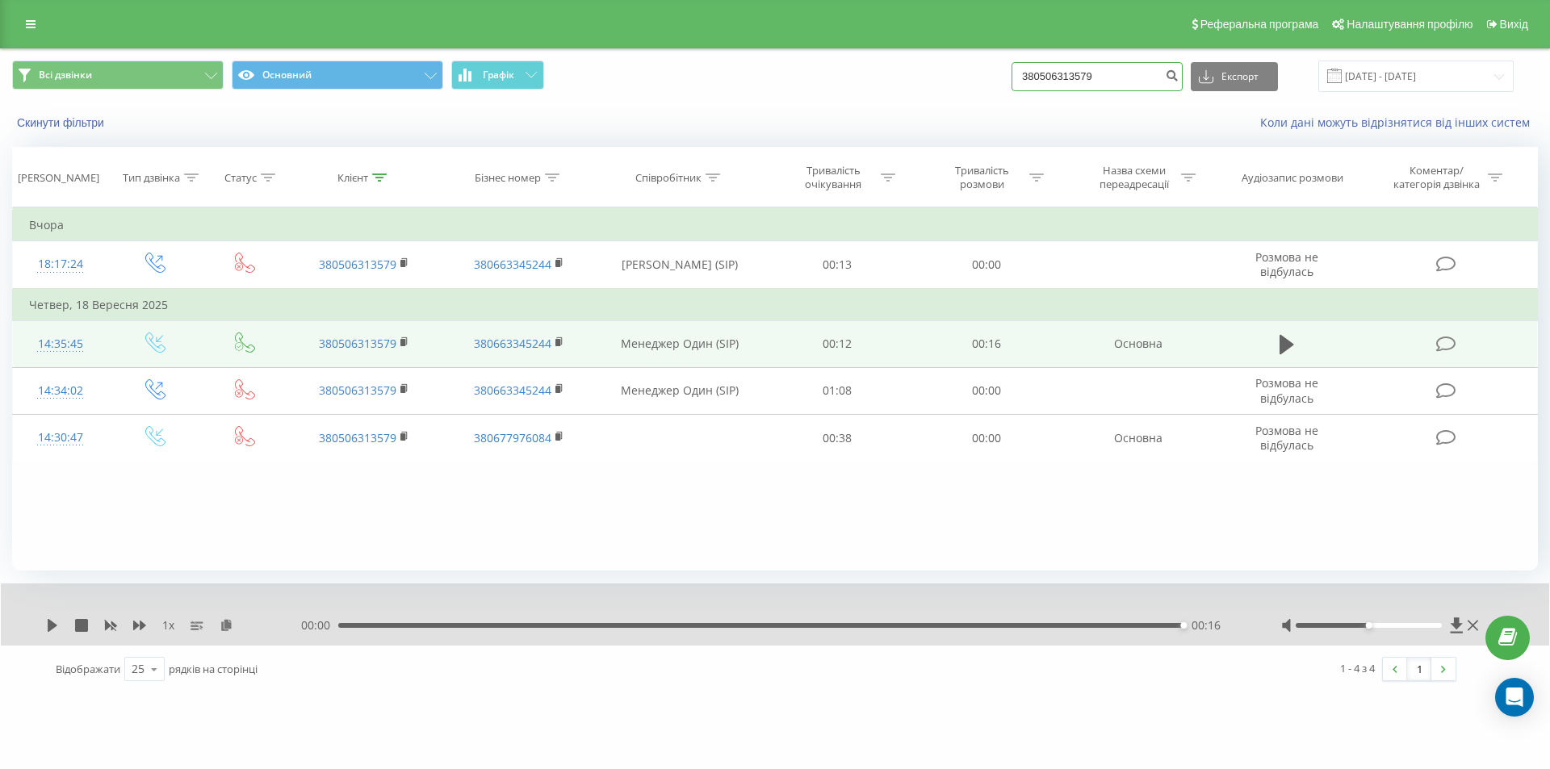
drag, startPoint x: 1120, startPoint y: 80, endPoint x: 945, endPoint y: 84, distance: 175.2
click at [945, 84] on div "Всі дзвінки Основний Графік 380506313579 Експорт .csv .xls .xlsx [DATE] - [DATE]" at bounding box center [775, 76] width 1526 height 31
paste input "686540521"
type input "380686540521"
click at [1178, 78] on icon "submit" at bounding box center [1172, 74] width 14 height 10
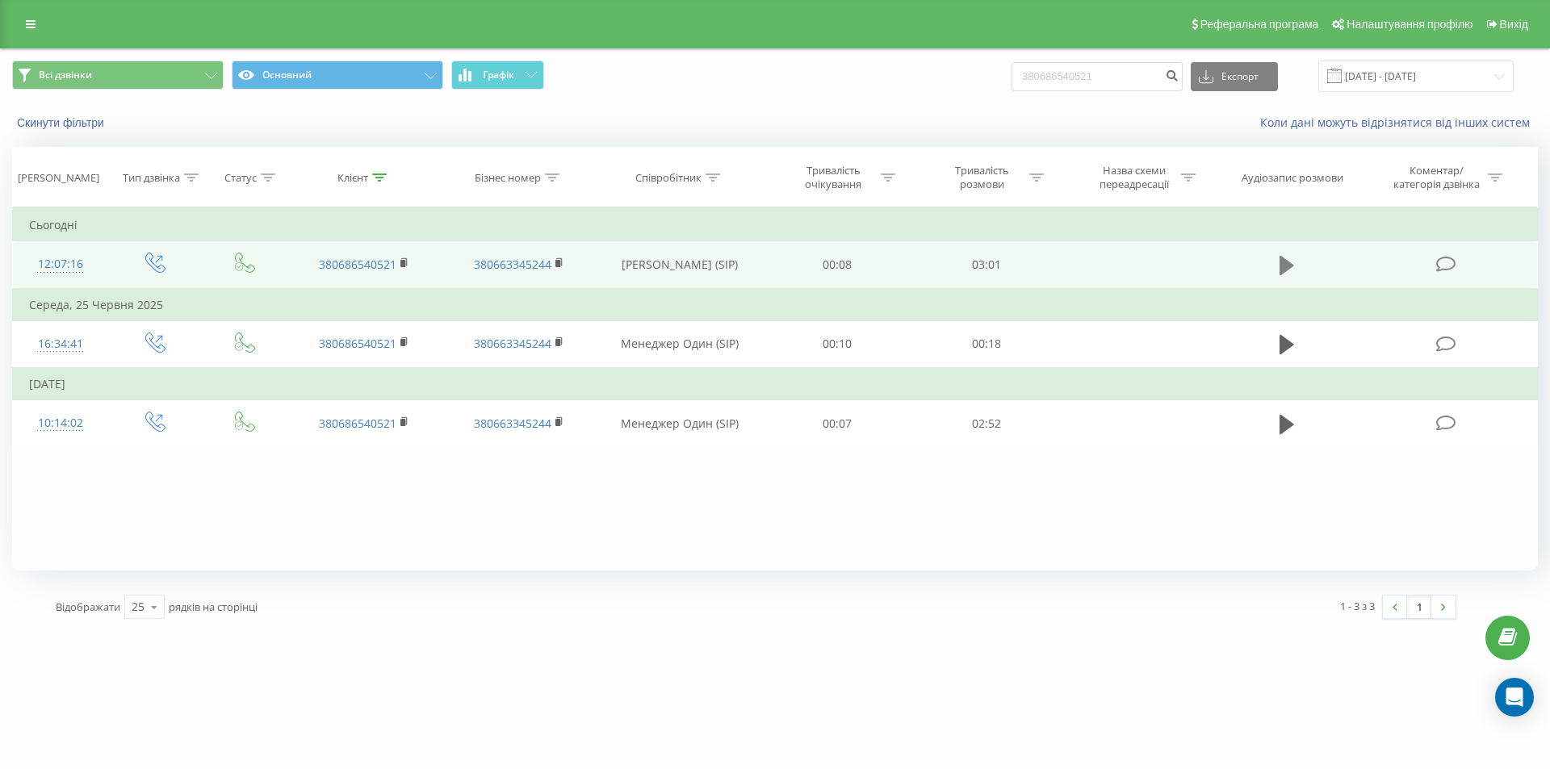
click at [1279, 267] on icon at bounding box center [1286, 265] width 15 height 23
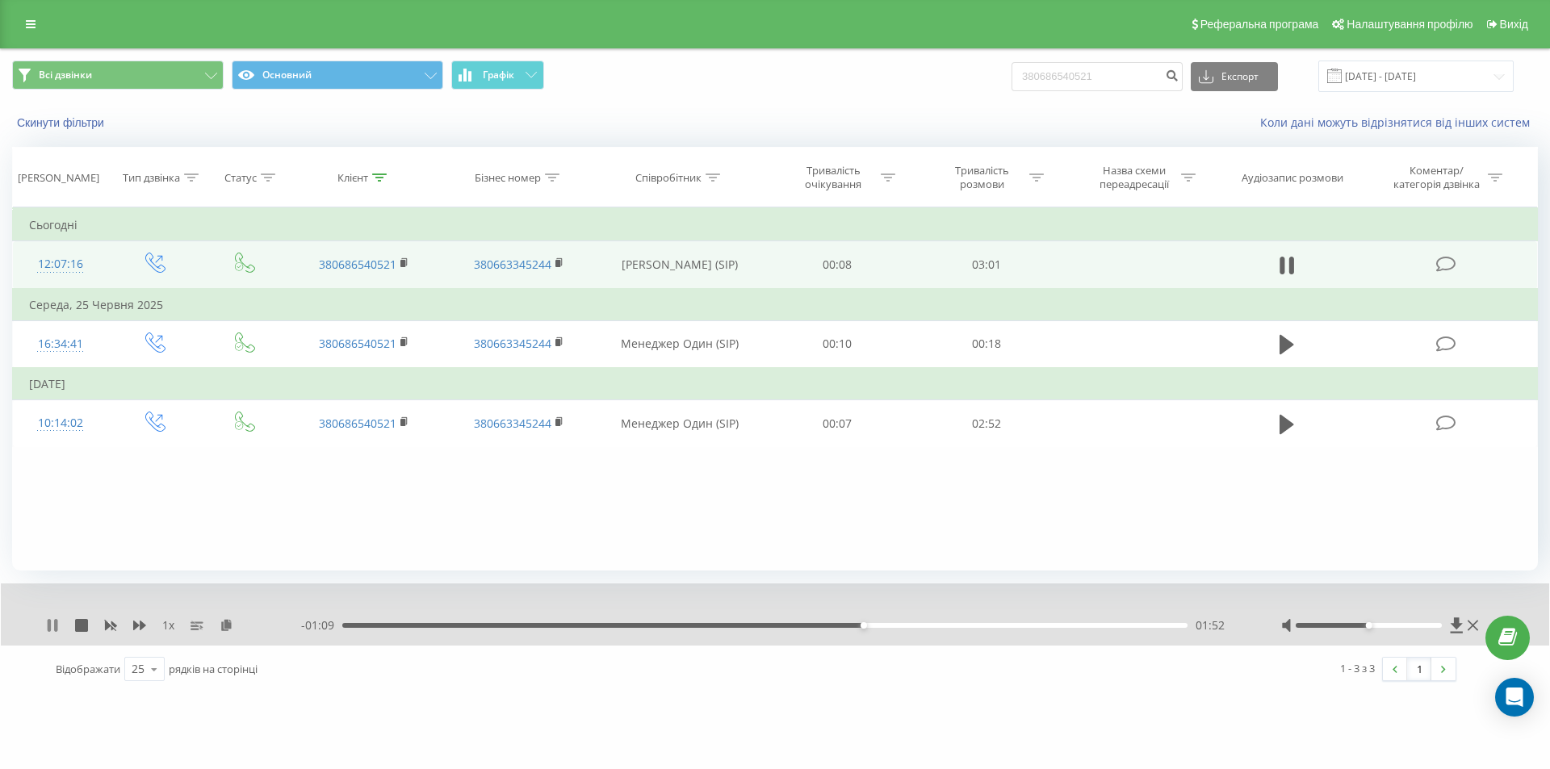
click at [57, 622] on icon at bounding box center [55, 625] width 3 height 13
drag, startPoint x: 13, startPoint y: 31, endPoint x: 27, endPoint y: 27, distance: 14.9
click at [13, 31] on div "Реферальна програма Налаштування профілю Вихід" at bounding box center [775, 24] width 1550 height 48
click at [28, 27] on icon at bounding box center [31, 24] width 10 height 11
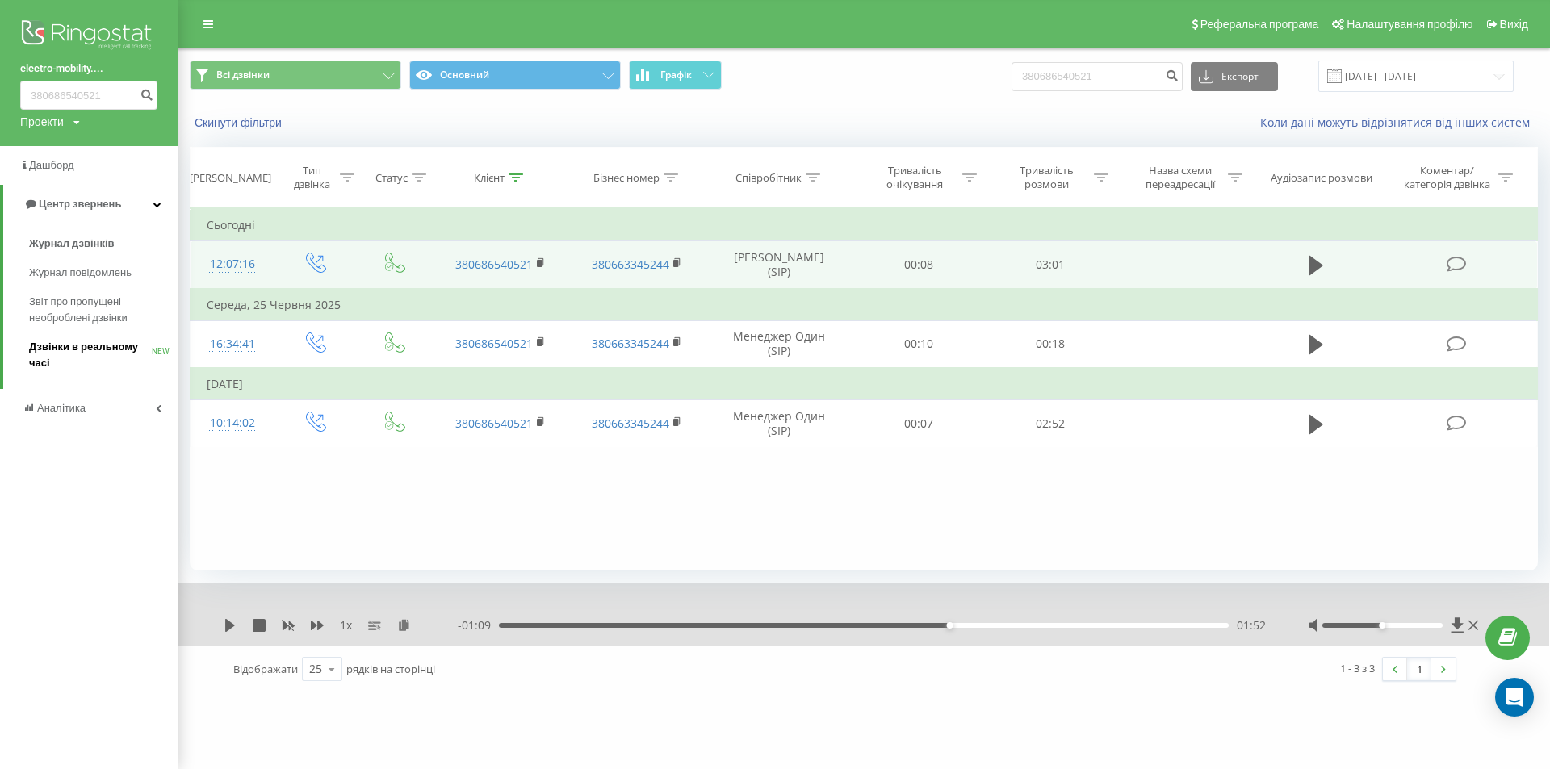
click at [90, 354] on span "Дзвінки в реальному часі" at bounding box center [90, 355] width 123 height 32
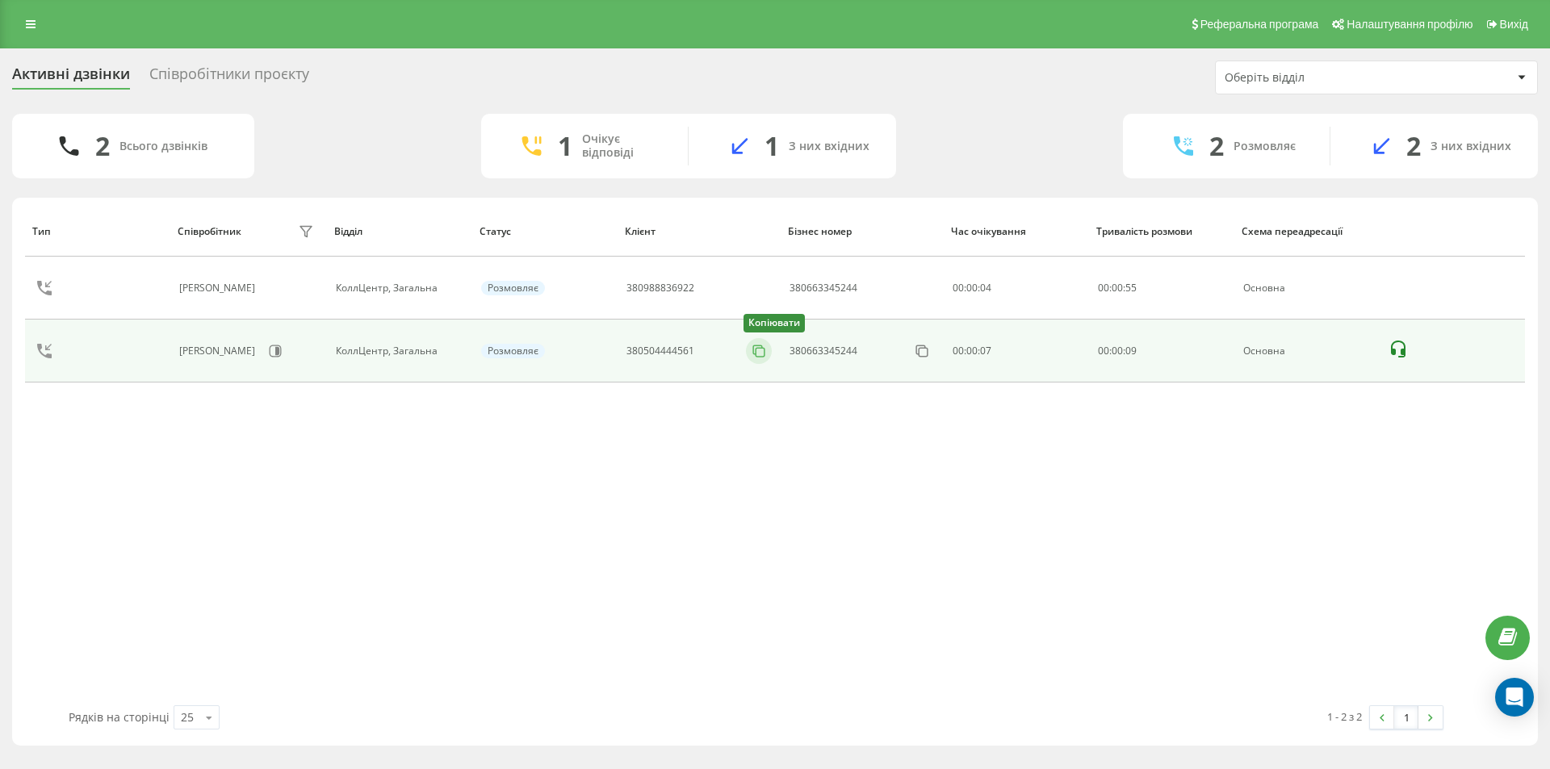
click at [756, 351] on rect at bounding box center [760, 352] width 9 height 9
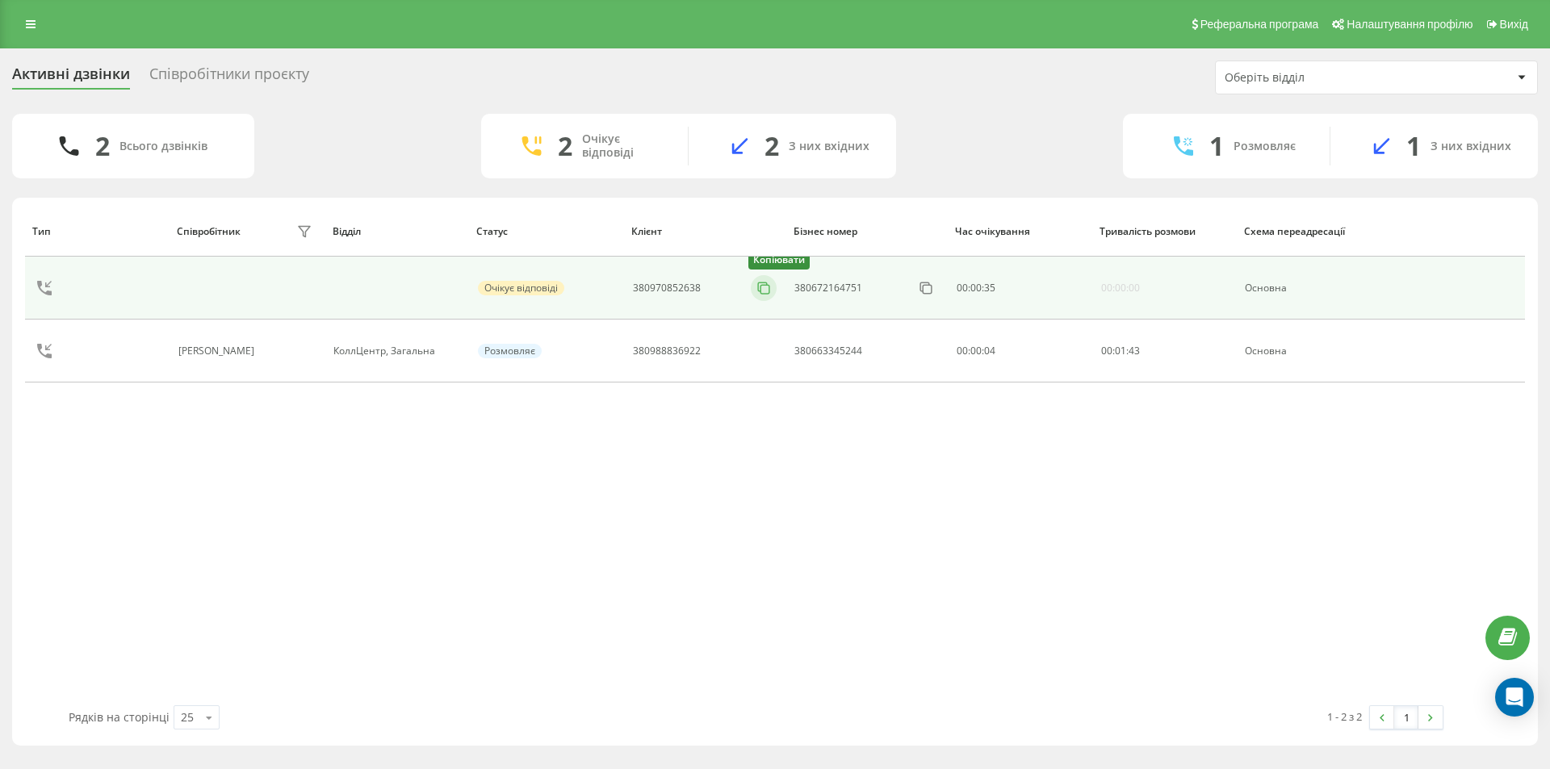
click at [760, 290] on icon at bounding box center [762, 287] width 9 height 9
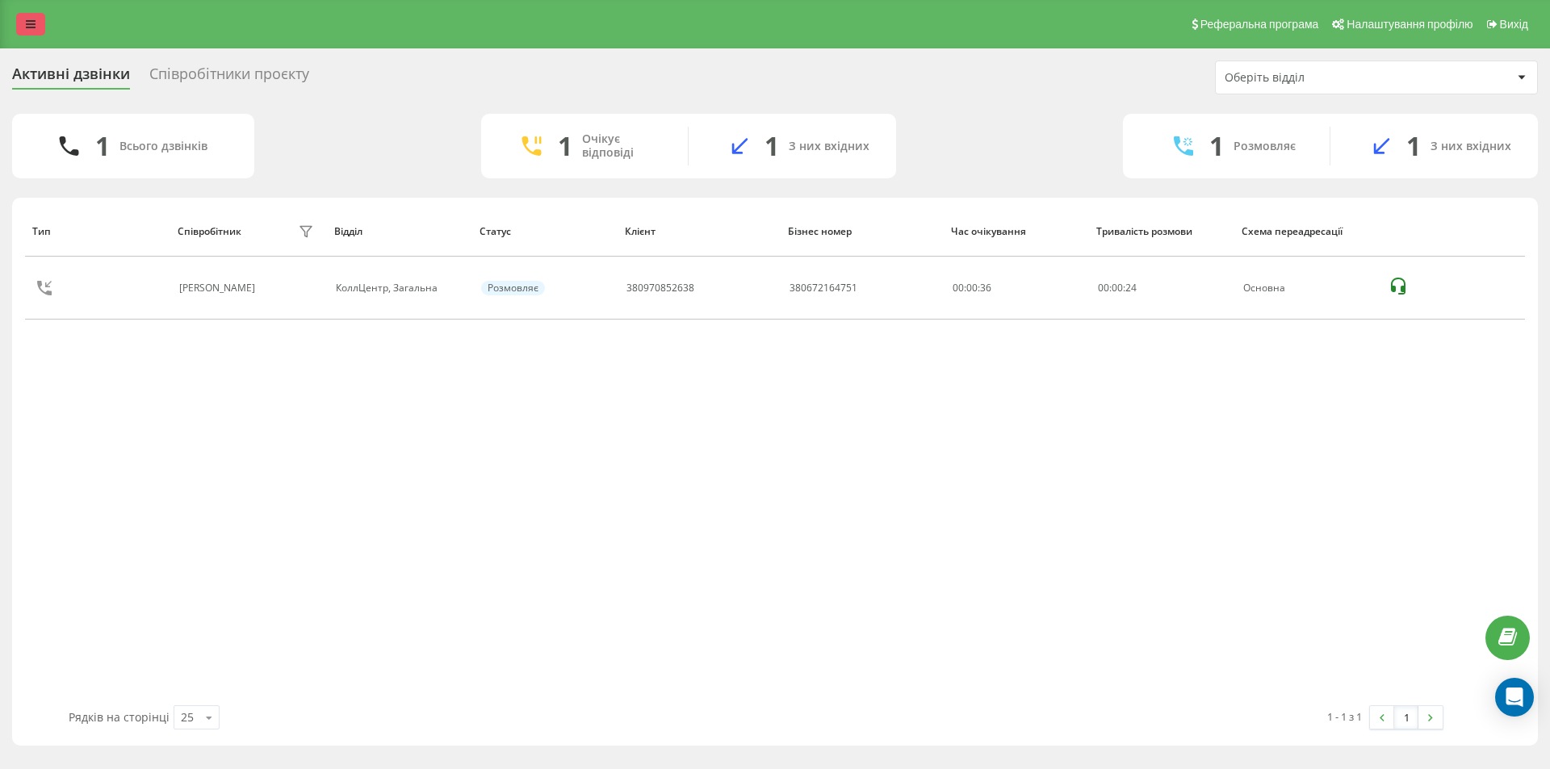
click at [29, 19] on icon at bounding box center [31, 24] width 10 height 11
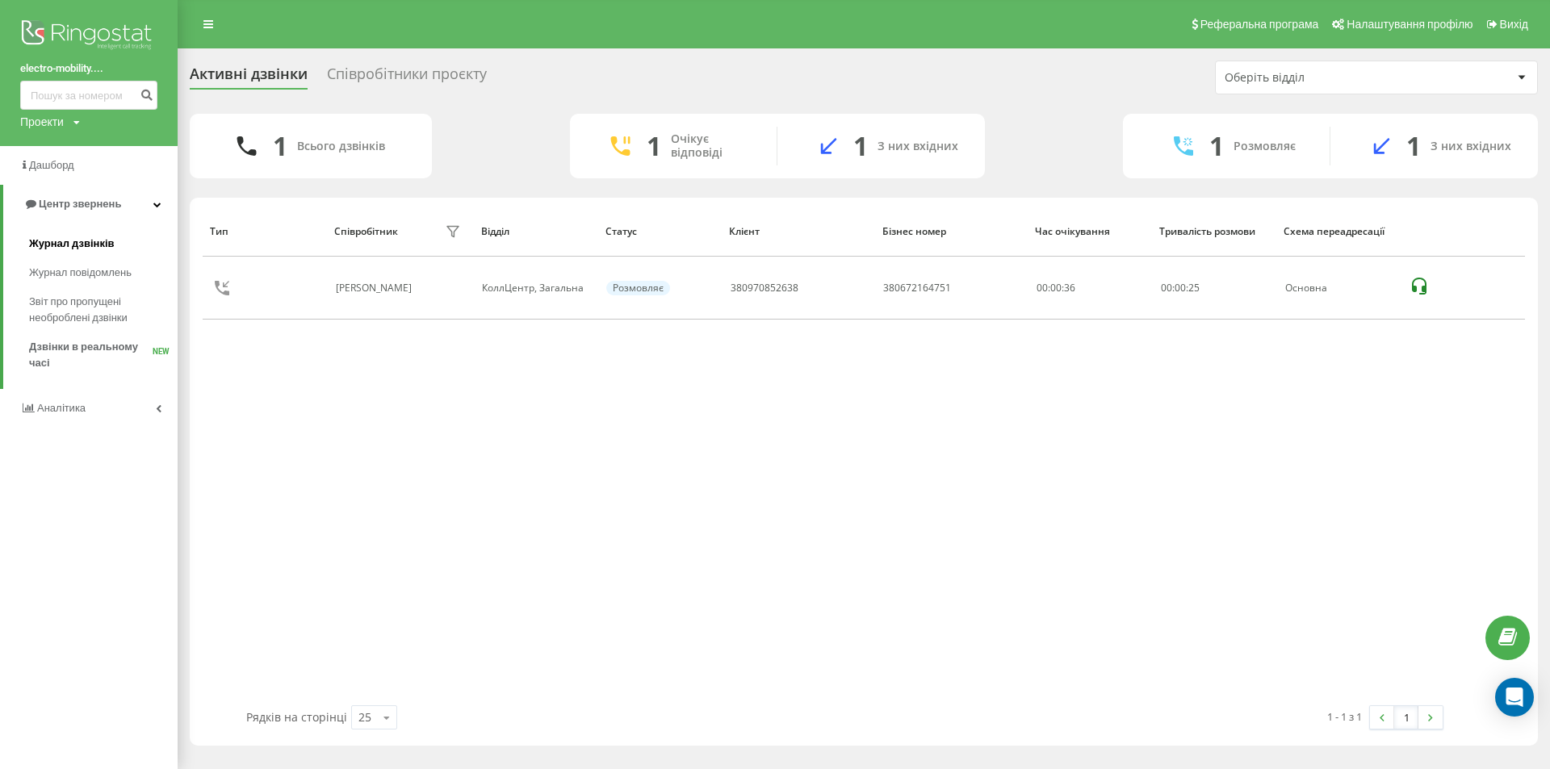
click at [86, 251] on span "Журнал дзвінків" at bounding box center [72, 244] width 86 height 16
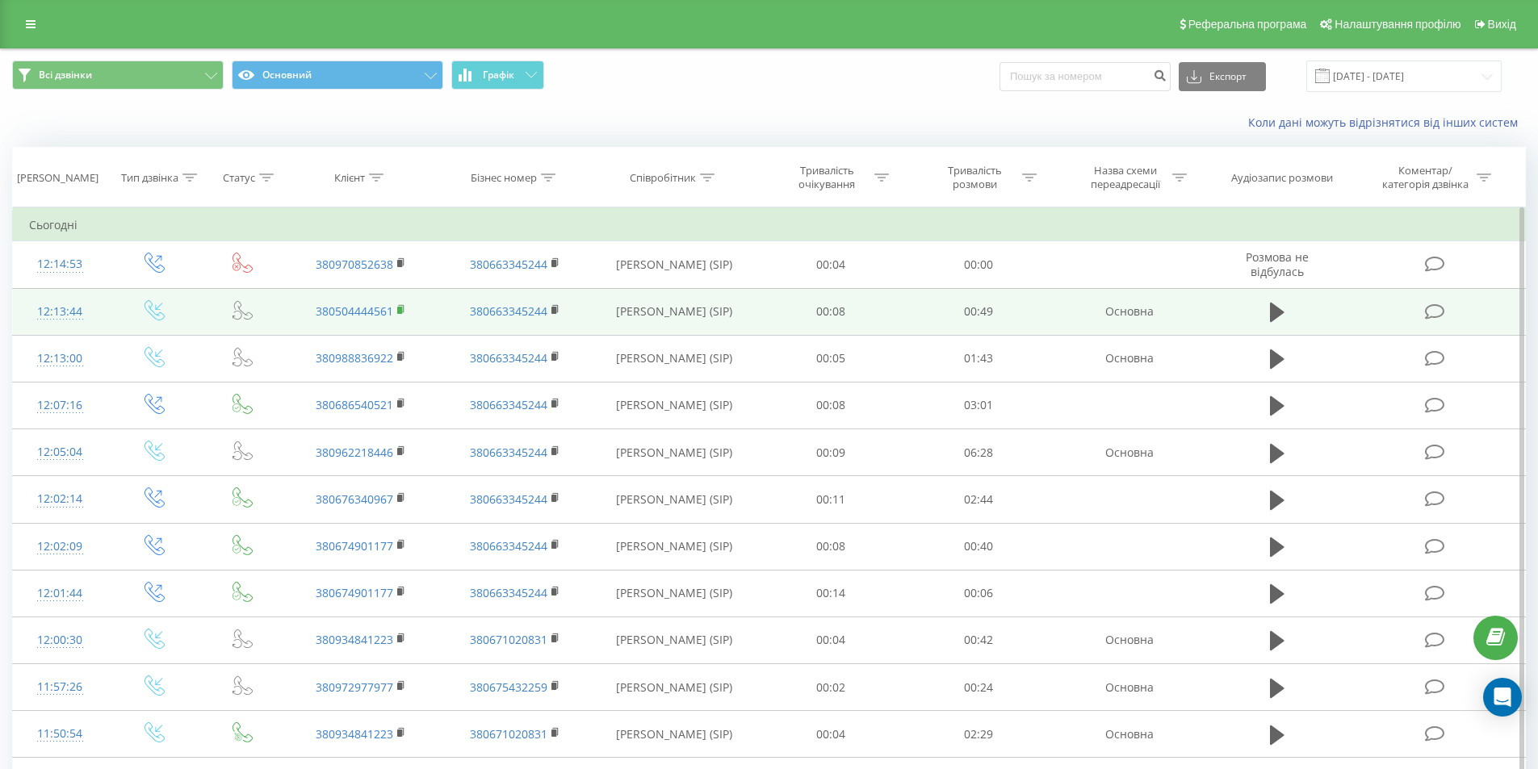
click at [400, 312] on rect at bounding box center [399, 310] width 5 height 7
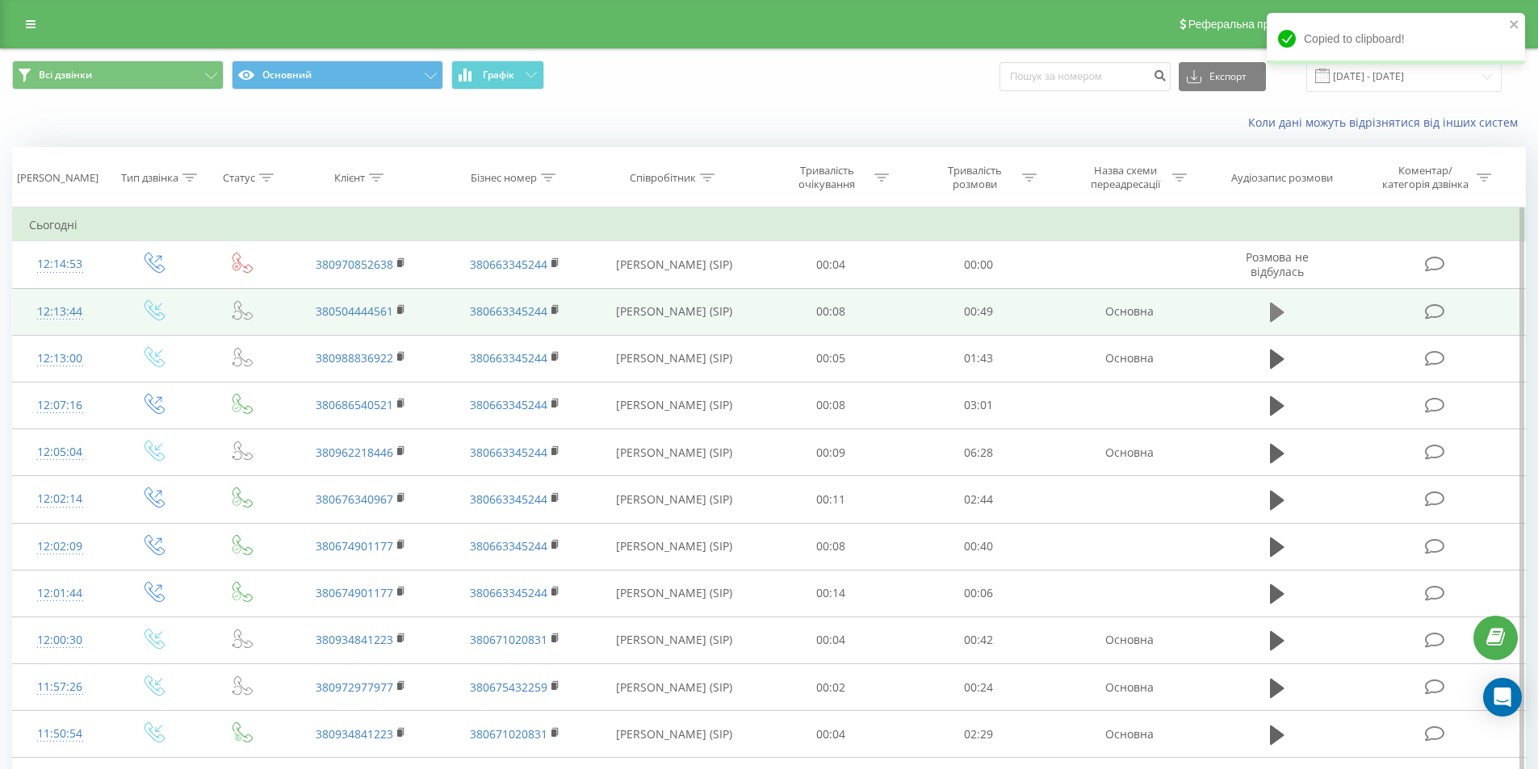
click at [1277, 313] on icon at bounding box center [1277, 312] width 15 height 19
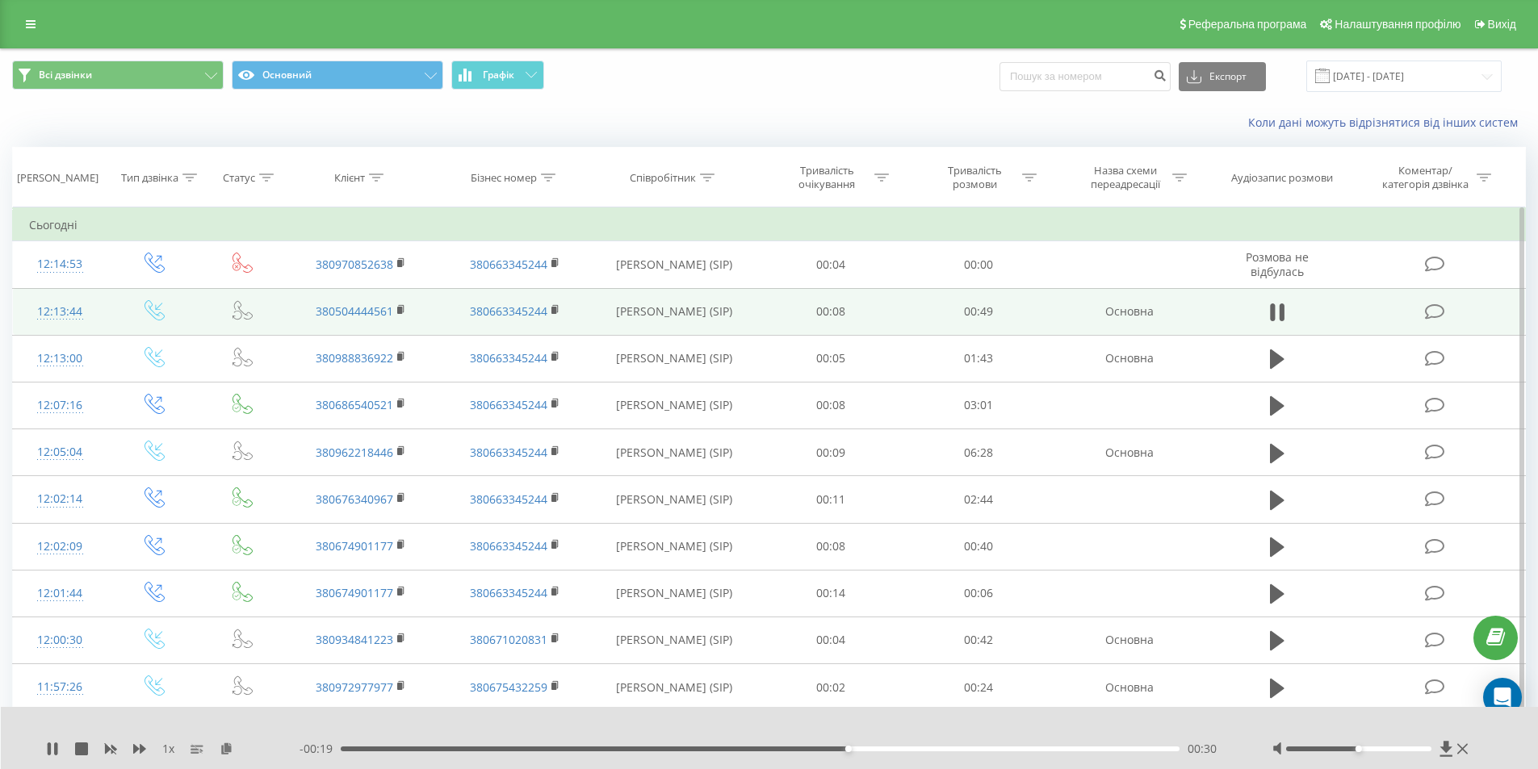
click at [577, 749] on div "00:30" at bounding box center [760, 749] width 839 height 5
click at [507, 747] on div "00:09" at bounding box center [760, 749] width 839 height 5
click at [444, 749] on div "00:06" at bounding box center [760, 749] width 839 height 5
click at [48, 752] on icon at bounding box center [49, 749] width 3 height 13
click at [50, 749] on icon at bounding box center [53, 749] width 10 height 13
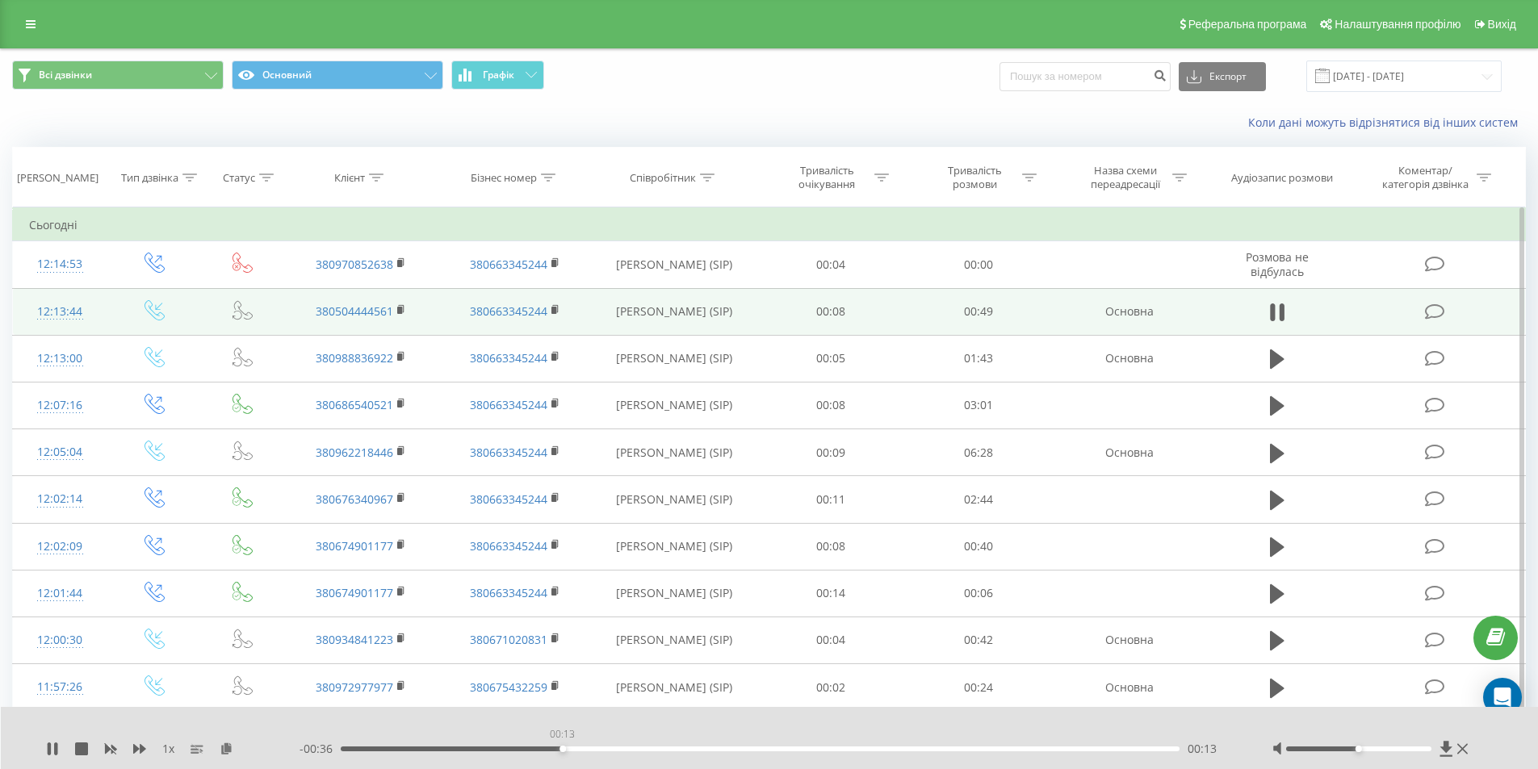
click at [562, 749] on div "00:13" at bounding box center [760, 749] width 839 height 5
click at [56, 748] on icon at bounding box center [55, 749] width 3 height 13
click at [1116, 80] on input at bounding box center [1084, 76] width 171 height 29
paste input "380970852638"
type input "380970852638"
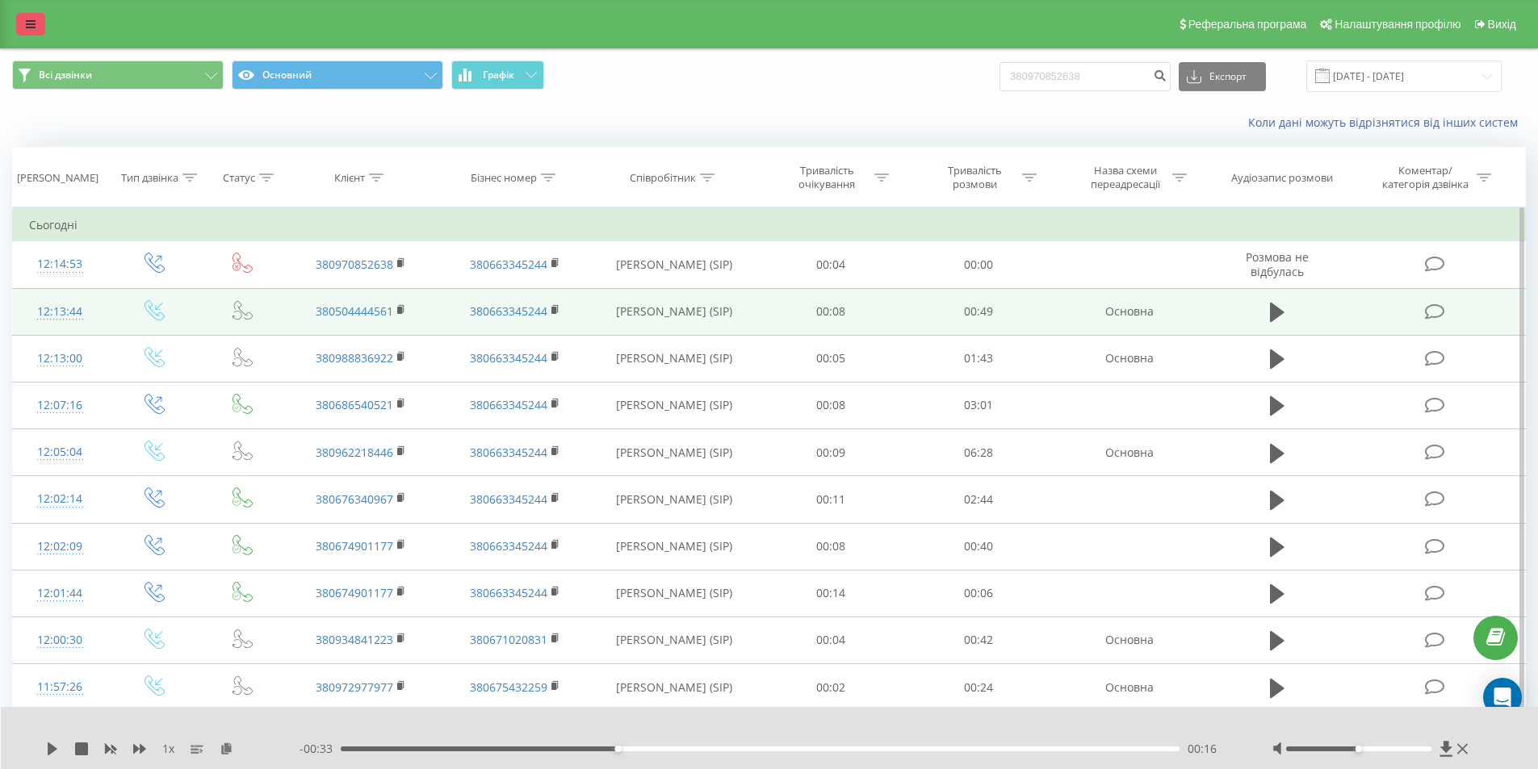
click at [32, 26] on icon at bounding box center [31, 24] width 10 height 11
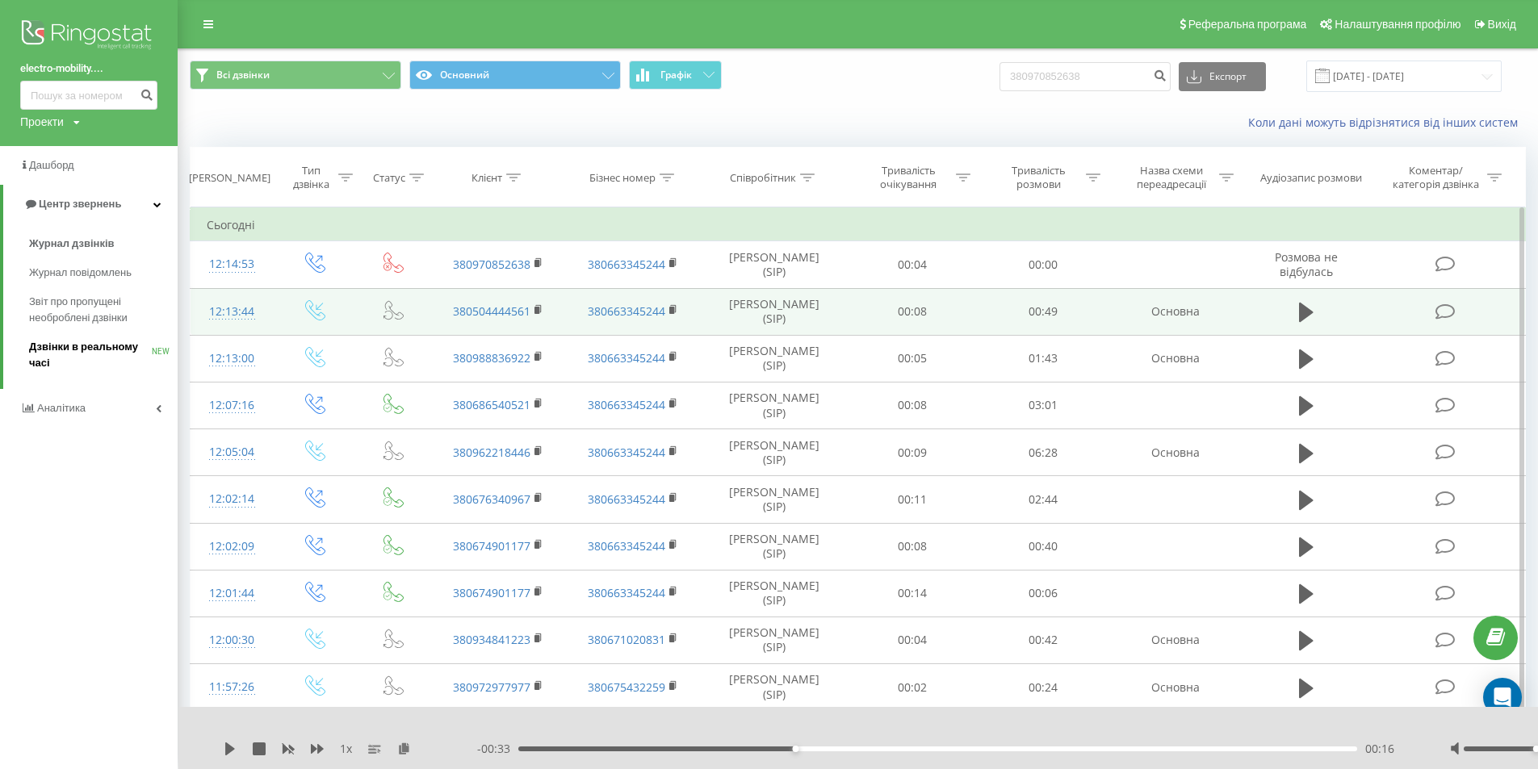
click at [69, 350] on span "Дзвінки в реальному часі" at bounding box center [90, 355] width 123 height 32
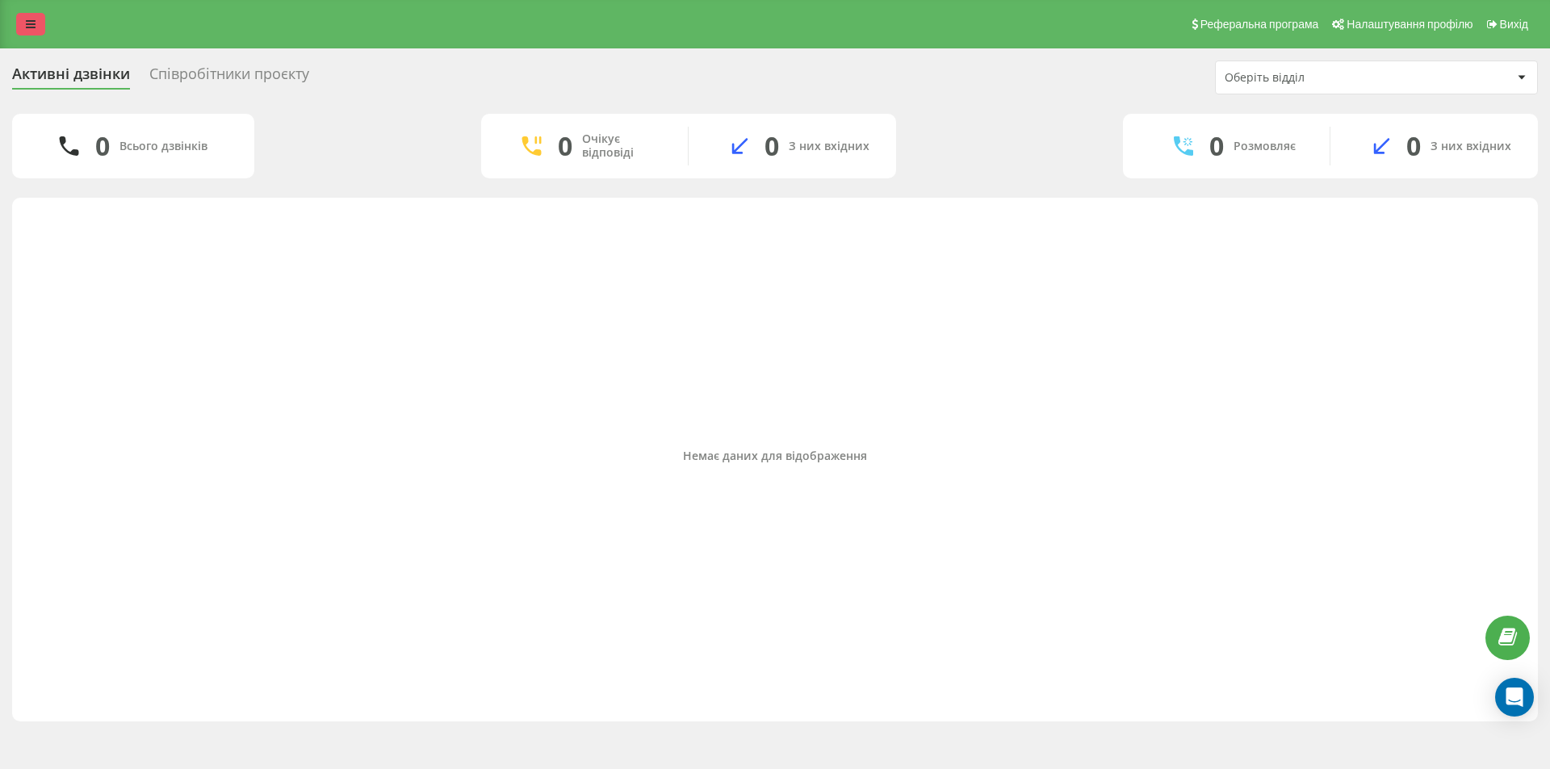
click at [19, 21] on link at bounding box center [30, 24] width 29 height 23
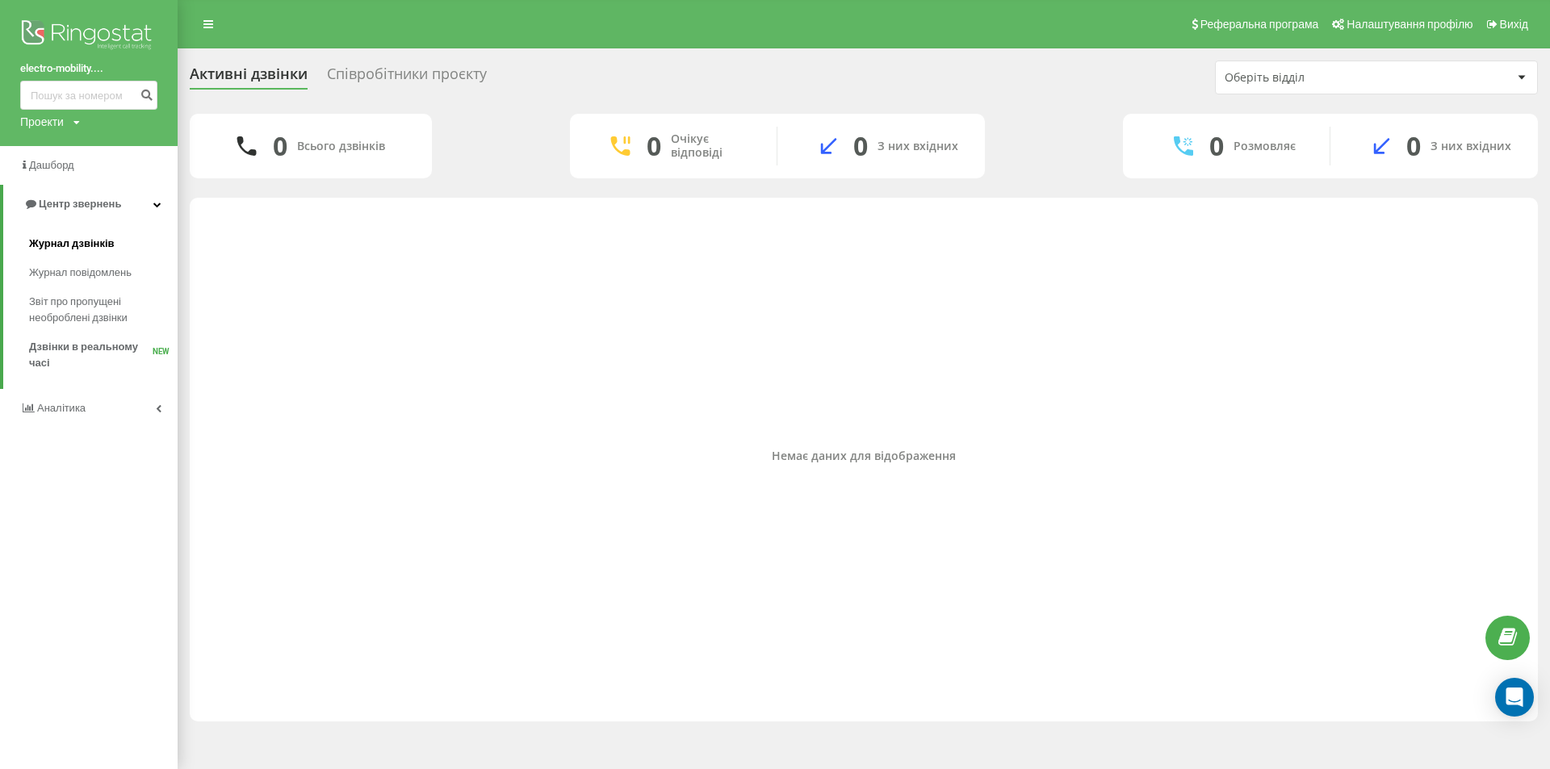
click at [75, 243] on span "Журнал дзвінків" at bounding box center [72, 244] width 86 height 16
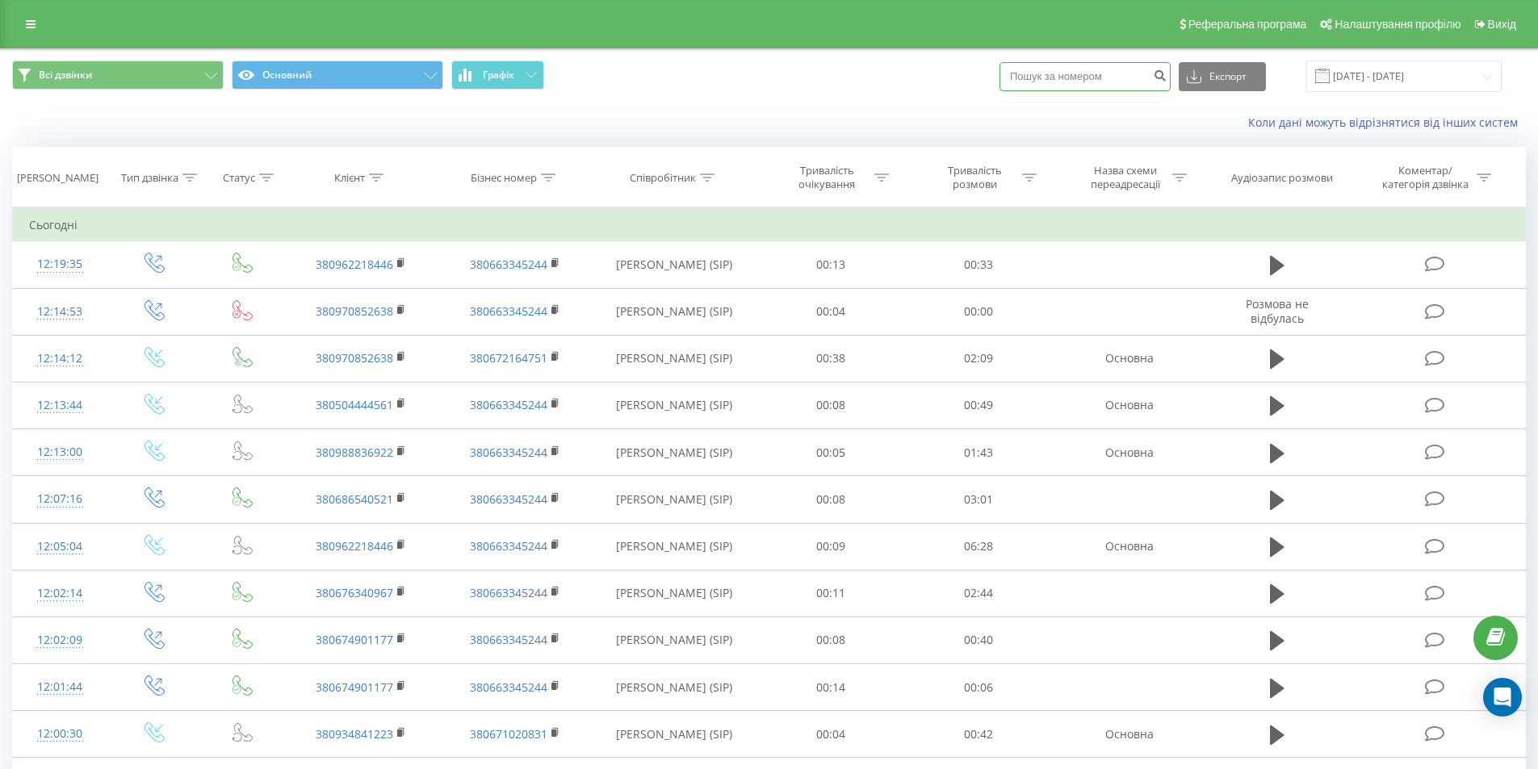
click at [1127, 70] on input at bounding box center [1084, 76] width 171 height 29
paste input "380970852638"
type input "380970852638"
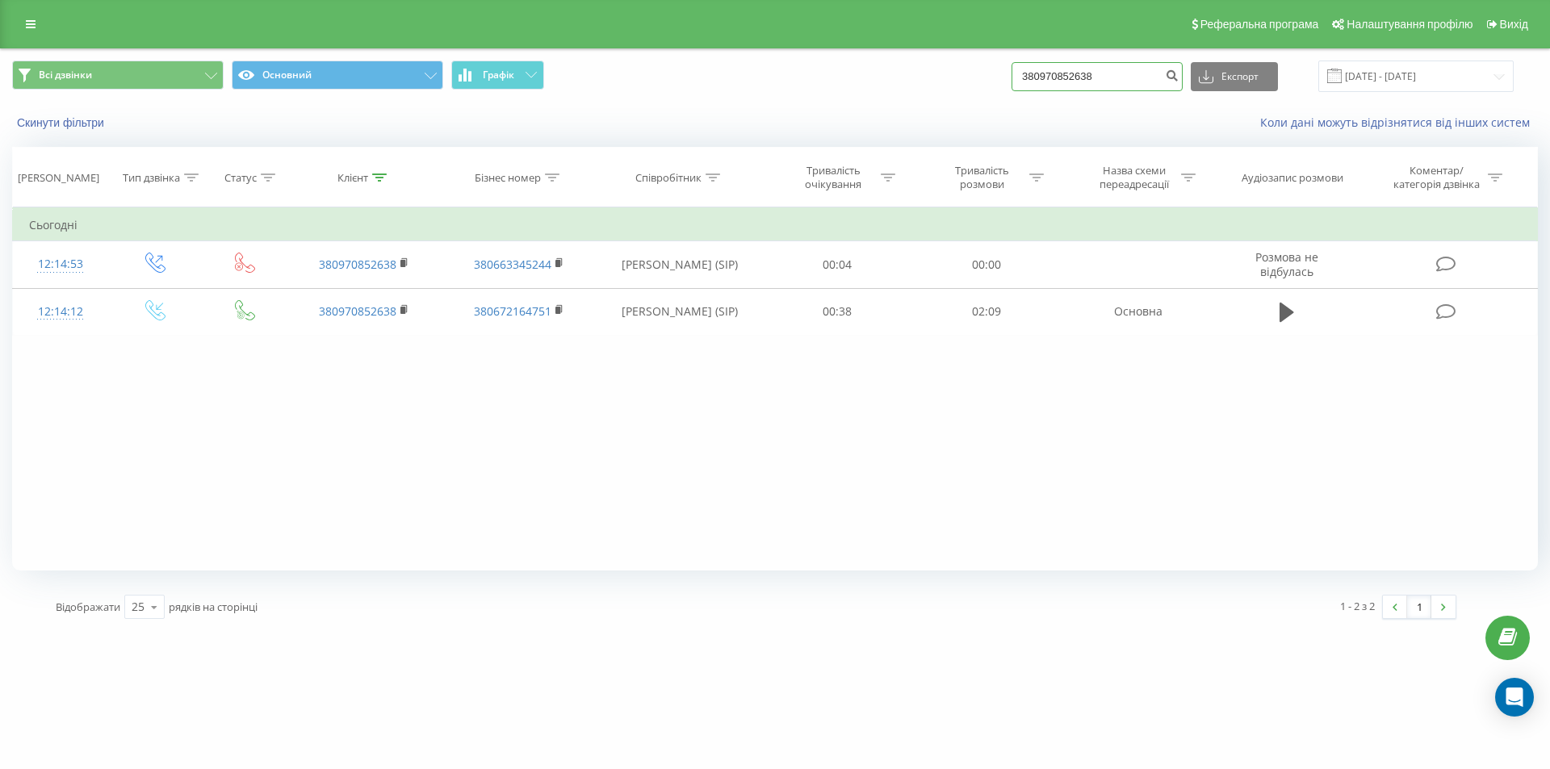
drag, startPoint x: 1095, startPoint y: 77, endPoint x: 896, endPoint y: 77, distance: 198.6
click at [898, 77] on div "Всі дзвінки Основний Графік 380970852638 Експорт .csv .xls .xlsx [DATE] - [DATE]" at bounding box center [775, 76] width 1526 height 31
paste input "666723577"
type input "380666723577"
click at [1181, 65] on button "submit" at bounding box center [1172, 76] width 22 height 29
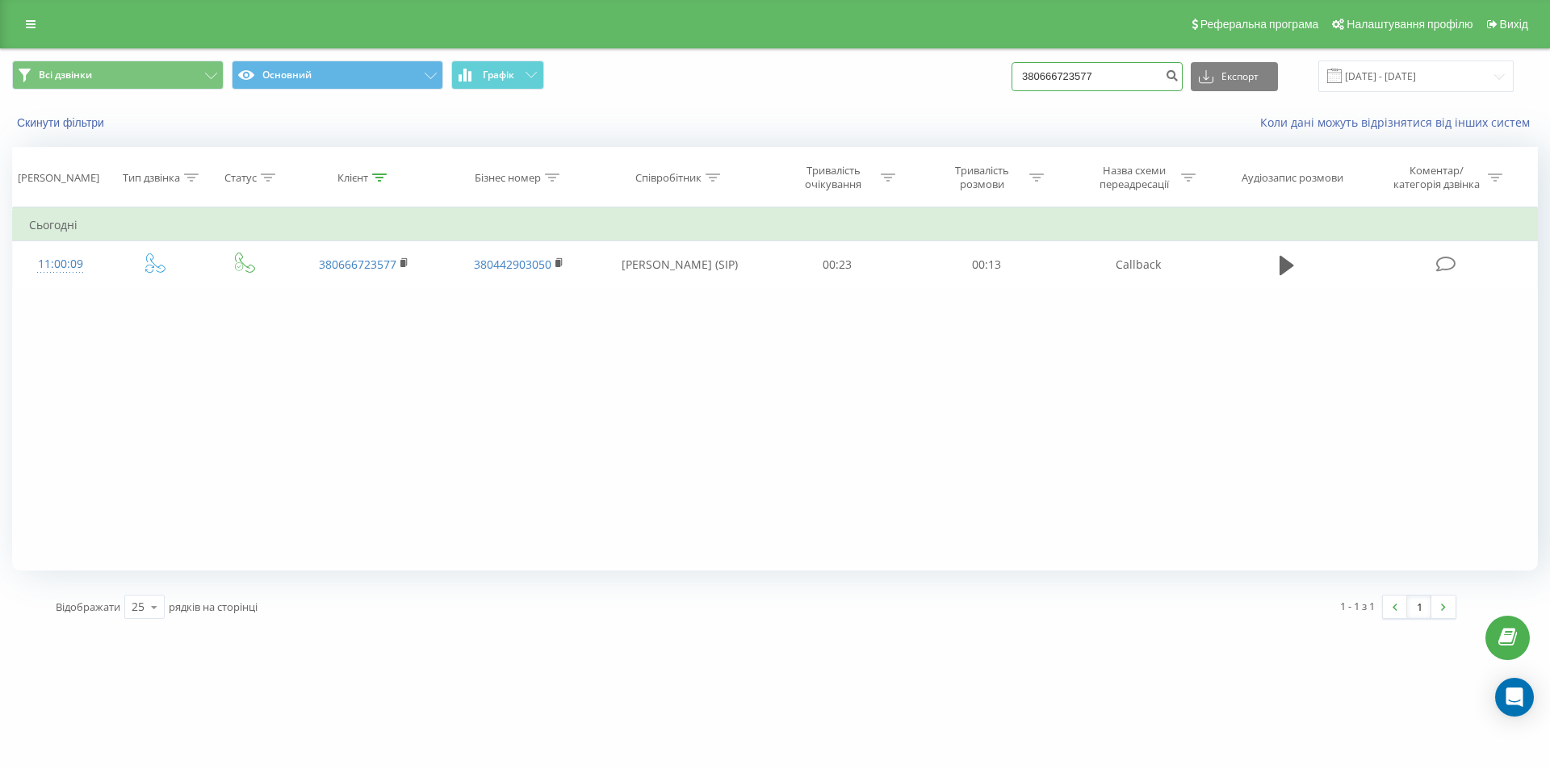
drag, startPoint x: 1122, startPoint y: 72, endPoint x: 874, endPoint y: 79, distance: 247.9
click at [877, 79] on div "Всі дзвінки Основний Графік 380666723577 Експорт .csv .xls .xlsx [DATE] - [DATE]" at bounding box center [775, 76] width 1526 height 31
paste input "952048621"
type input "380952048621"
click at [1178, 73] on icon "submit" at bounding box center [1172, 74] width 14 height 10
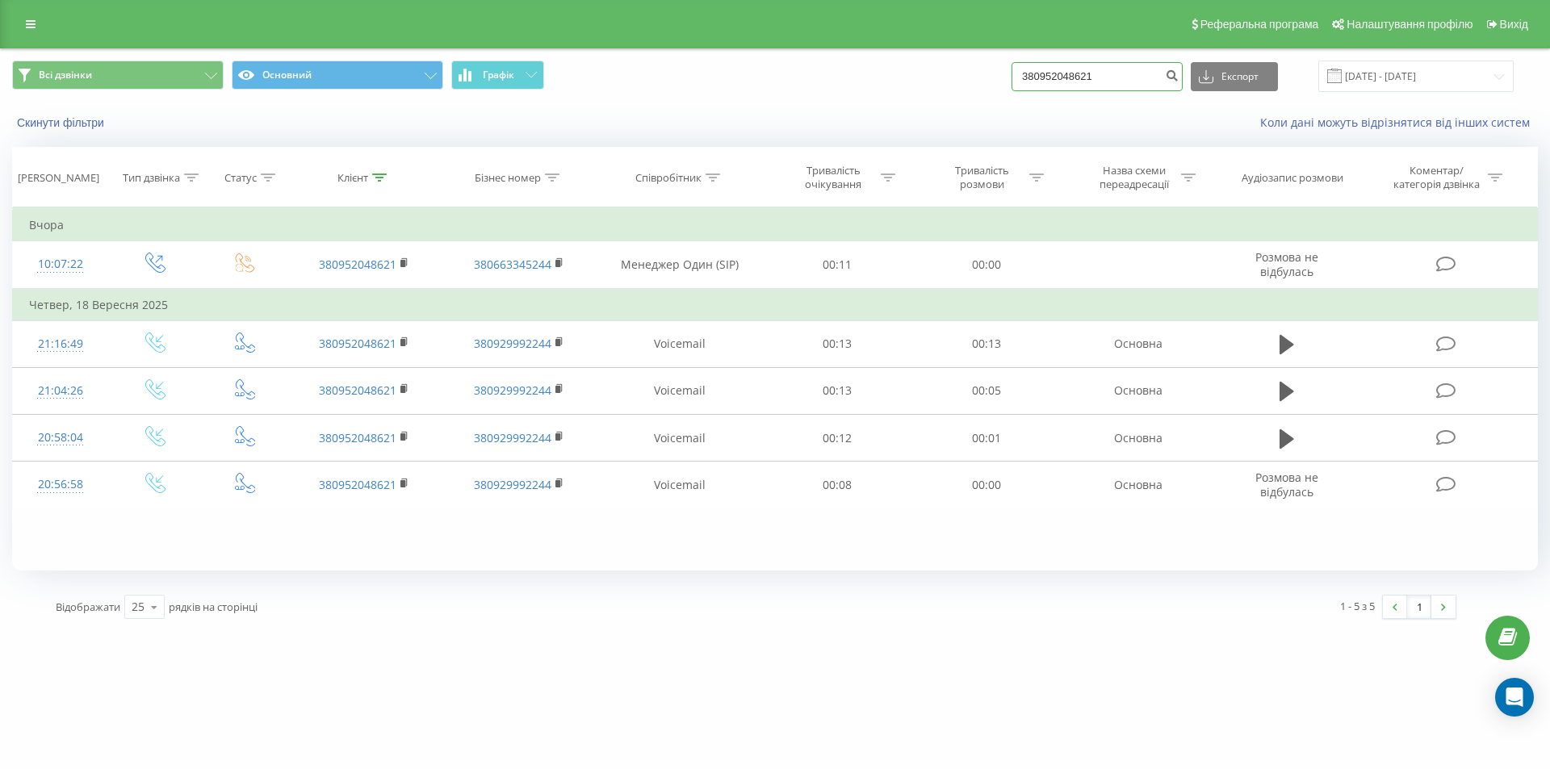
drag, startPoint x: 1121, startPoint y: 77, endPoint x: 975, endPoint y: 70, distance: 146.2
click at [975, 70] on div "Всі дзвінки Основний Графік 380952048621 Експорт .csv .xls .xlsx 20.06.2025 - 2…" at bounding box center [775, 76] width 1526 height 31
paste input "631828712"
type input "380631828712"
click at [1178, 78] on icon "submit" at bounding box center [1172, 74] width 14 height 10
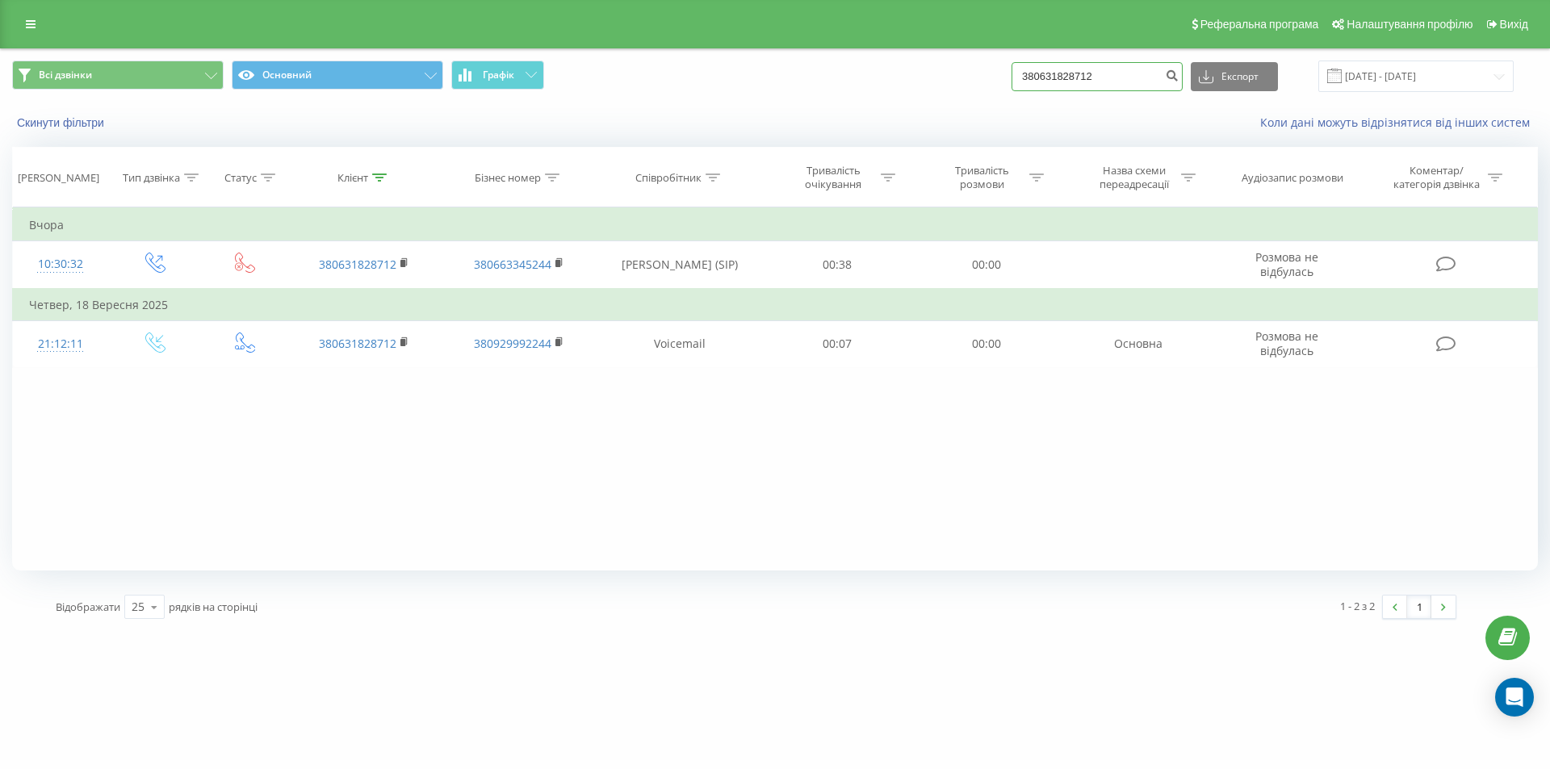
drag, startPoint x: 1124, startPoint y: 75, endPoint x: 855, endPoint y: 81, distance: 268.8
click at [855, 82] on div "Всі дзвінки Основний Графік 380631828712 Експорт .csv .xls .xlsx [DATE] - [DATE]" at bounding box center [775, 76] width 1526 height 31
paste input "4534985"
type input "380634534985"
click at [1199, 73] on div "380634534985 Експорт .csv .xls .xlsx [DATE] - [DATE]" at bounding box center [1262, 76] width 502 height 31
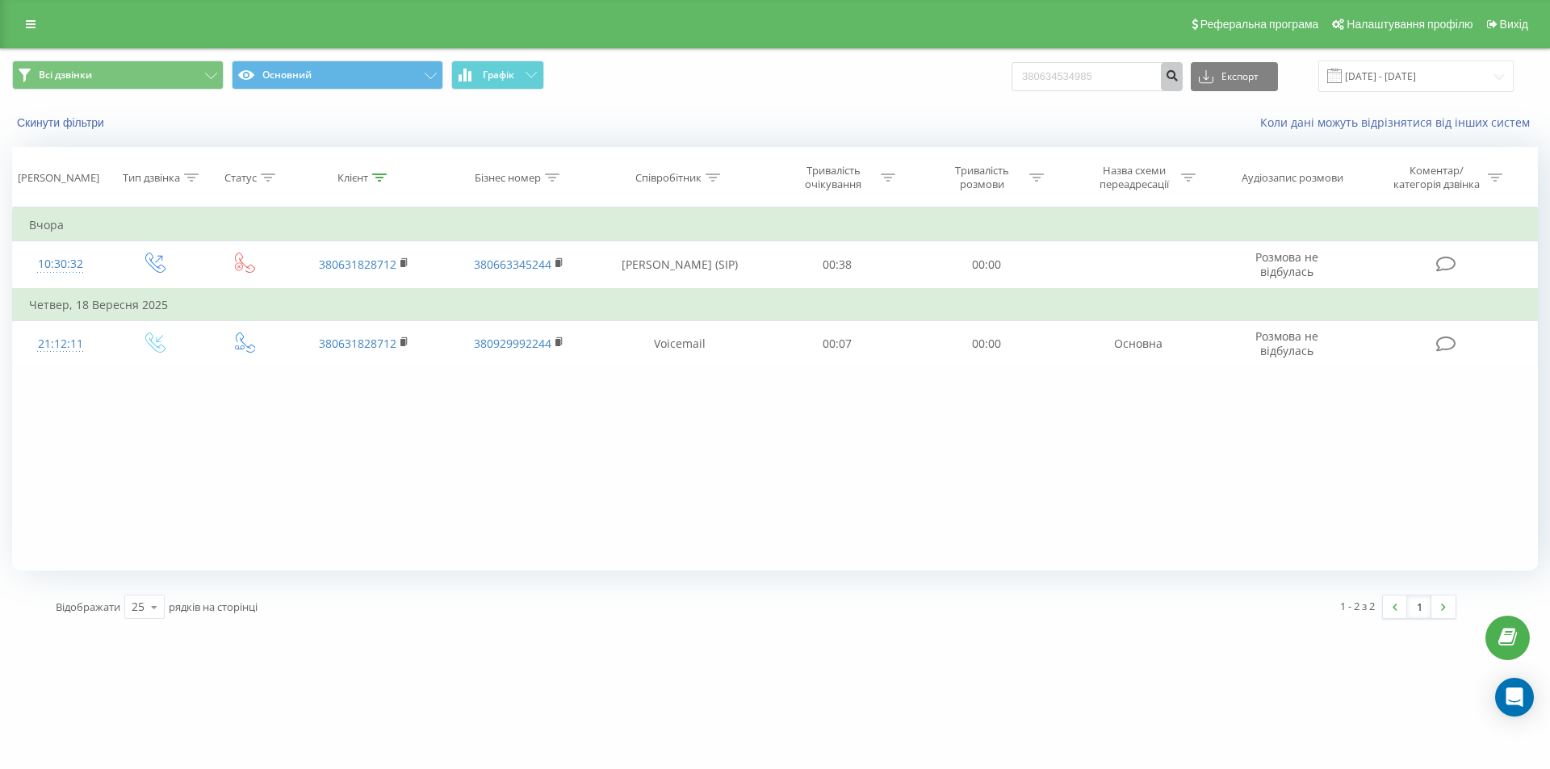
click at [1182, 73] on button "submit" at bounding box center [1172, 76] width 22 height 29
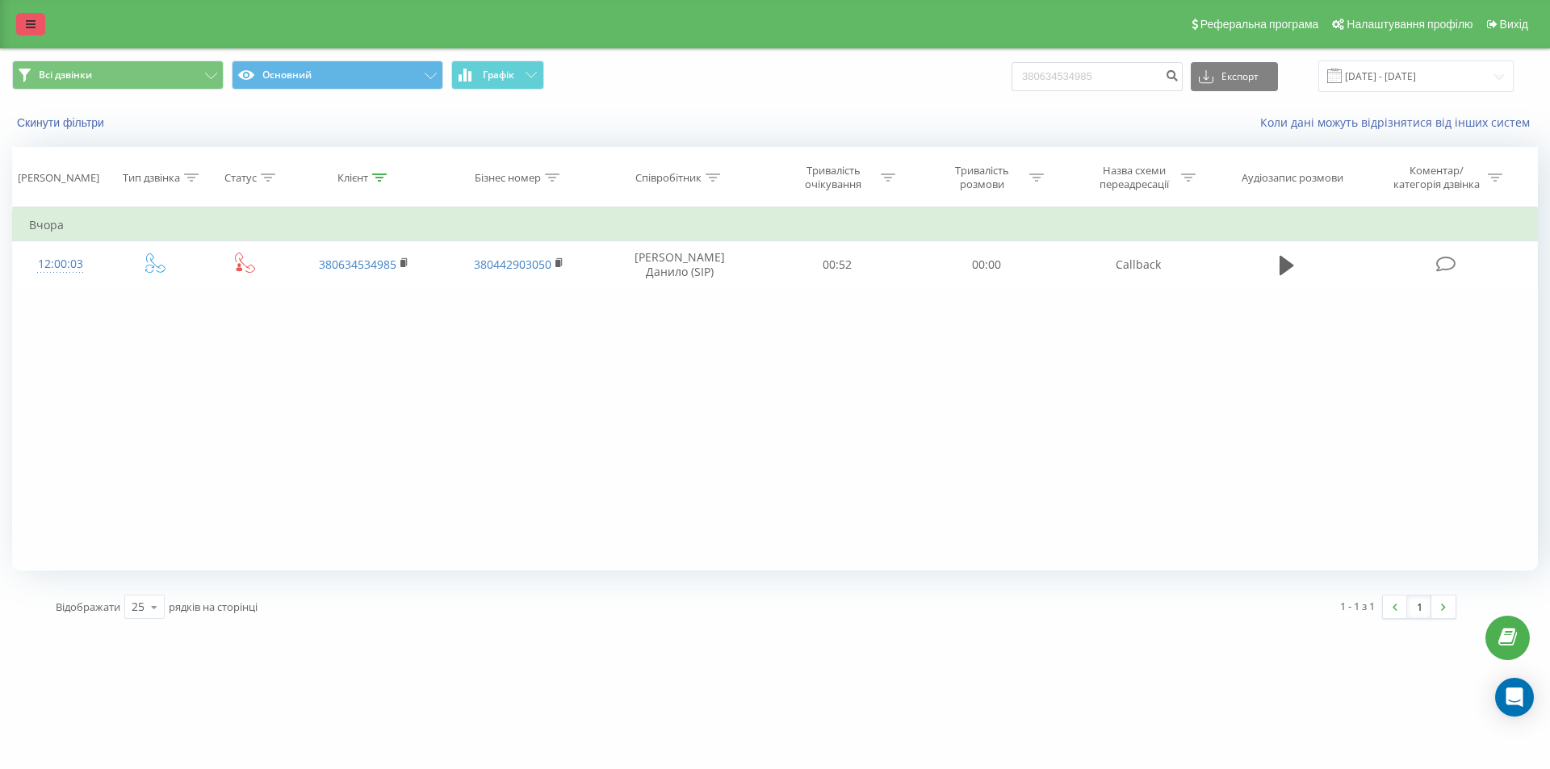
click at [22, 29] on link at bounding box center [30, 24] width 29 height 23
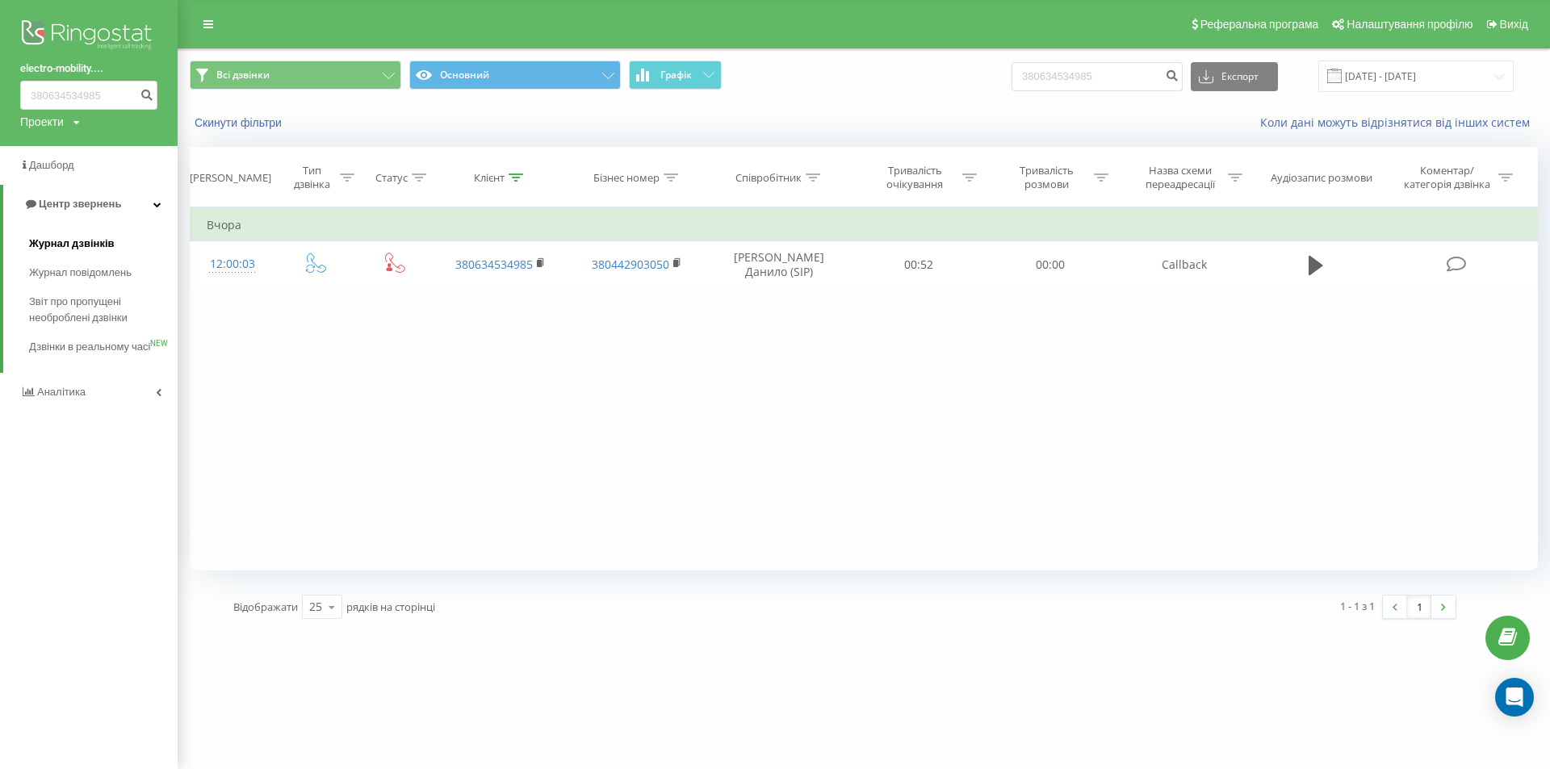
click at [69, 243] on span "Журнал дзвінків" at bounding box center [72, 244] width 86 height 16
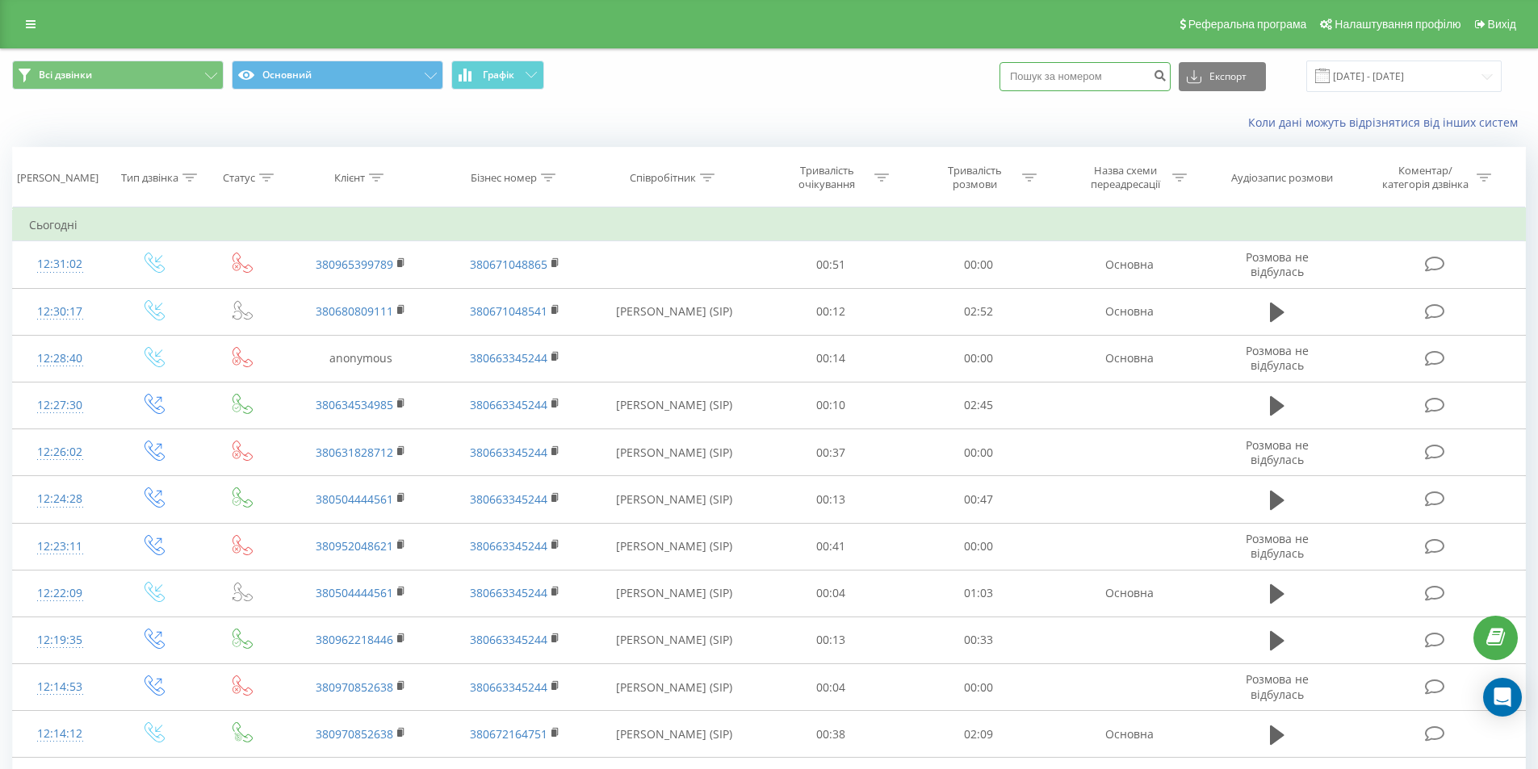
click at [1118, 74] on input at bounding box center [1084, 76] width 171 height 29
paste input "380674639373"
type input "380674639373"
click at [1166, 78] on icon "submit" at bounding box center [1160, 74] width 14 height 10
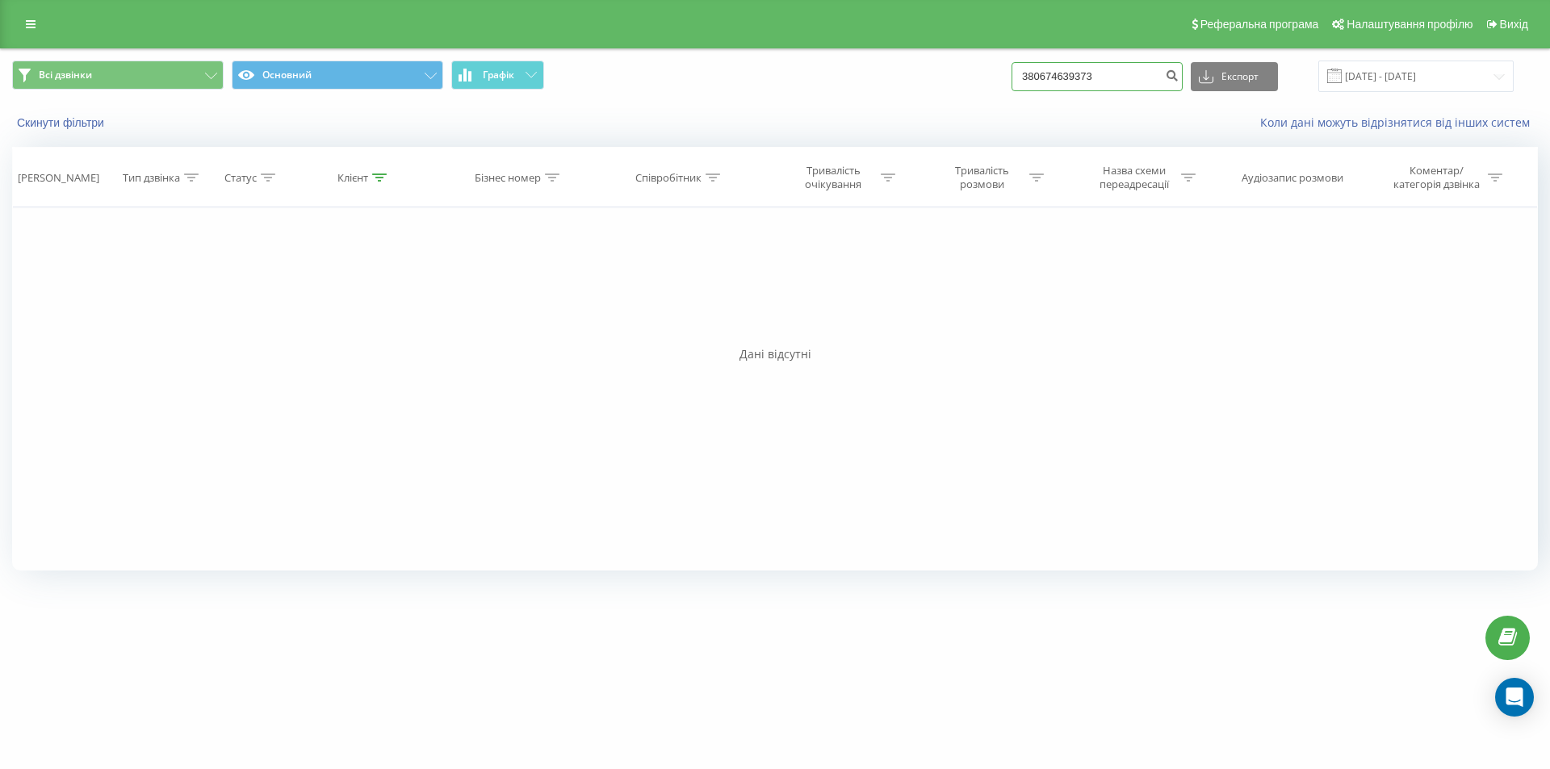
drag, startPoint x: 1111, startPoint y: 82, endPoint x: 863, endPoint y: 83, distance: 247.8
click at [863, 83] on div "Всі дзвінки Основний Графік 380674639373 Експорт .csv .xls .xlsx [DATE] - [DATE]" at bounding box center [775, 76] width 1526 height 31
paste input "+"
type input "+"
drag, startPoint x: 1051, startPoint y: 73, endPoint x: 995, endPoint y: 79, distance: 56.1
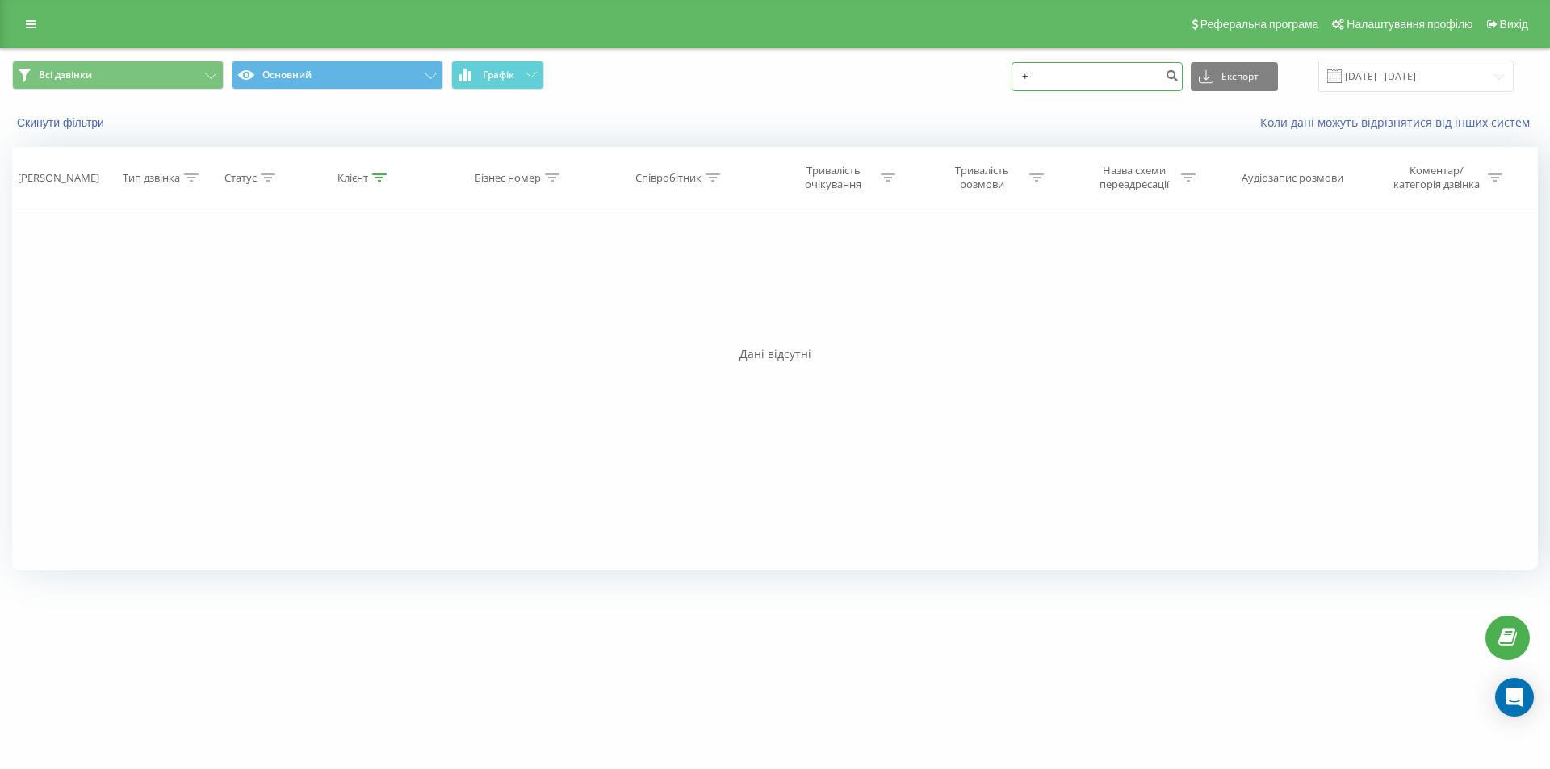
click at [998, 79] on div "Всі дзвінки Основний Графік + Експорт .csv .xls .xlsx [DATE] - [DATE]" at bounding box center [775, 76] width 1526 height 31
click at [40, 23] on link at bounding box center [30, 24] width 29 height 23
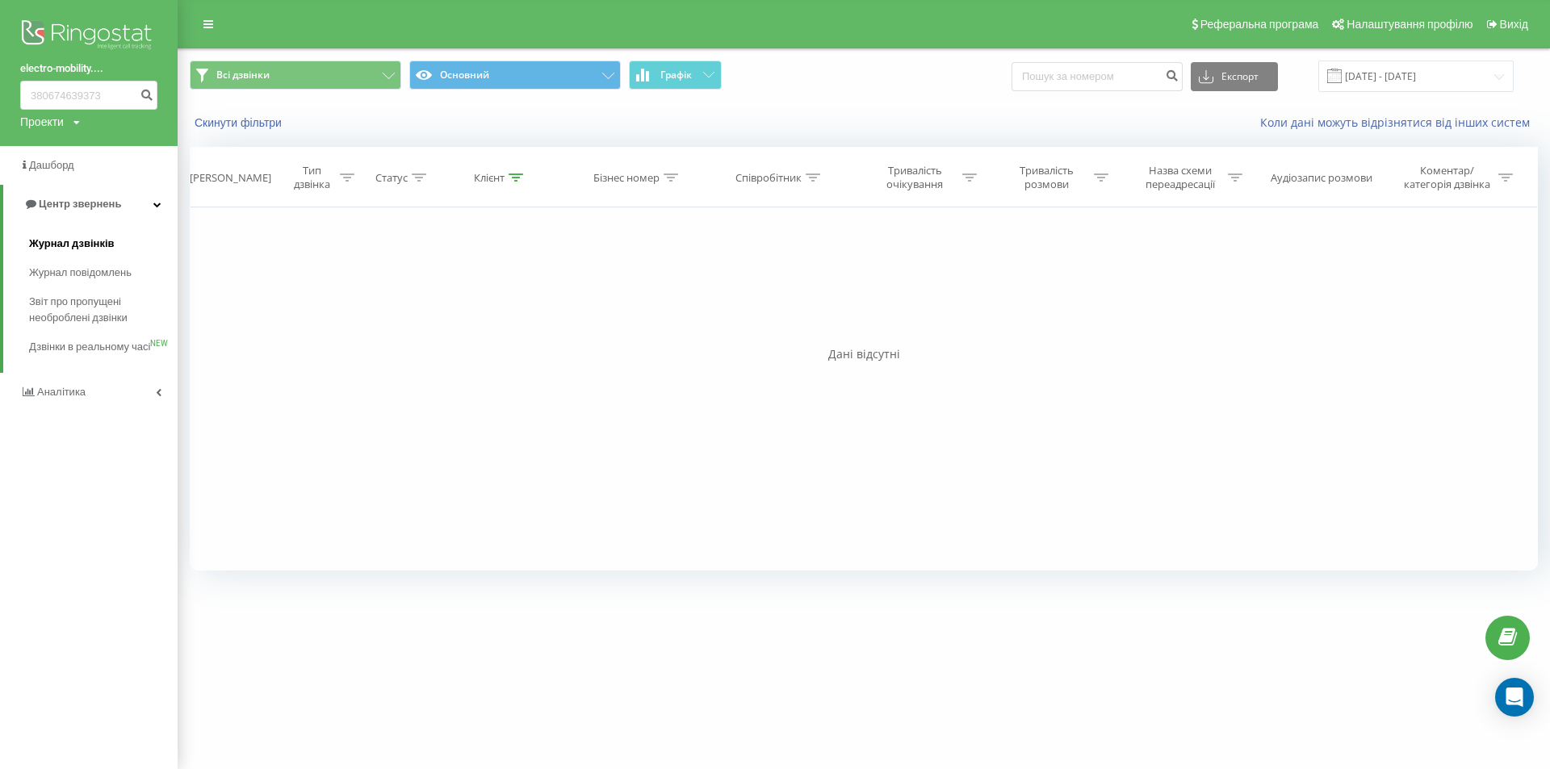
click at [76, 247] on span "Журнал дзвінків" at bounding box center [72, 244] width 86 height 16
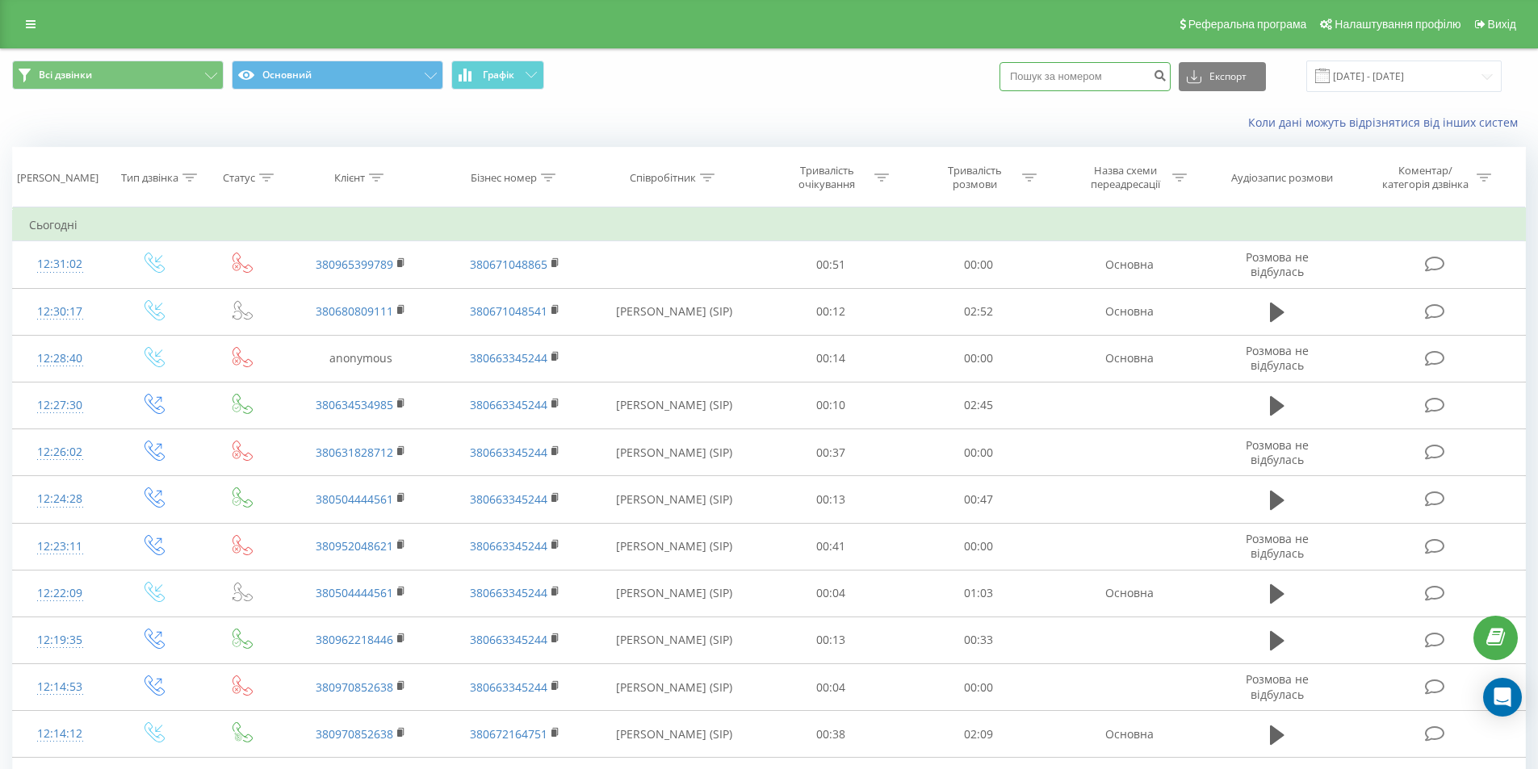
click at [1126, 85] on input at bounding box center [1084, 76] width 171 height 29
paste input "380442903050"
type input "380442903050"
click at [1166, 70] on icon "submit" at bounding box center [1160, 74] width 14 height 10
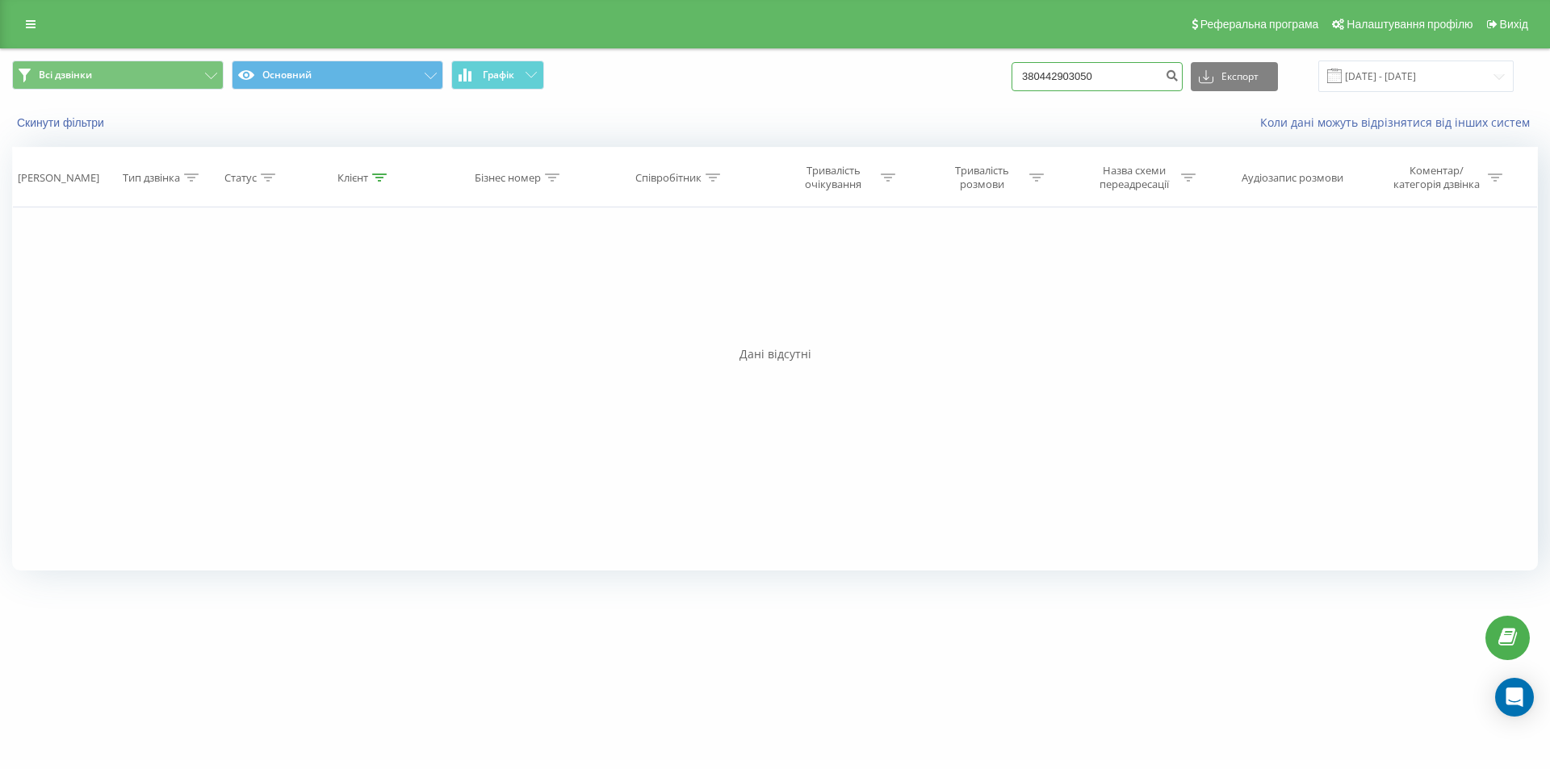
drag, startPoint x: 1111, startPoint y: 79, endPoint x: 931, endPoint y: 81, distance: 180.8
click at [931, 81] on div "Всі дзвінки Основний Графік 380442903050 Експорт .csv .xls .xlsx [DATE] - [DATE]" at bounding box center [775, 76] width 1526 height 31
paste input "965399789"
type input "380965399789"
click at [1178, 73] on icon "submit" at bounding box center [1172, 74] width 14 height 10
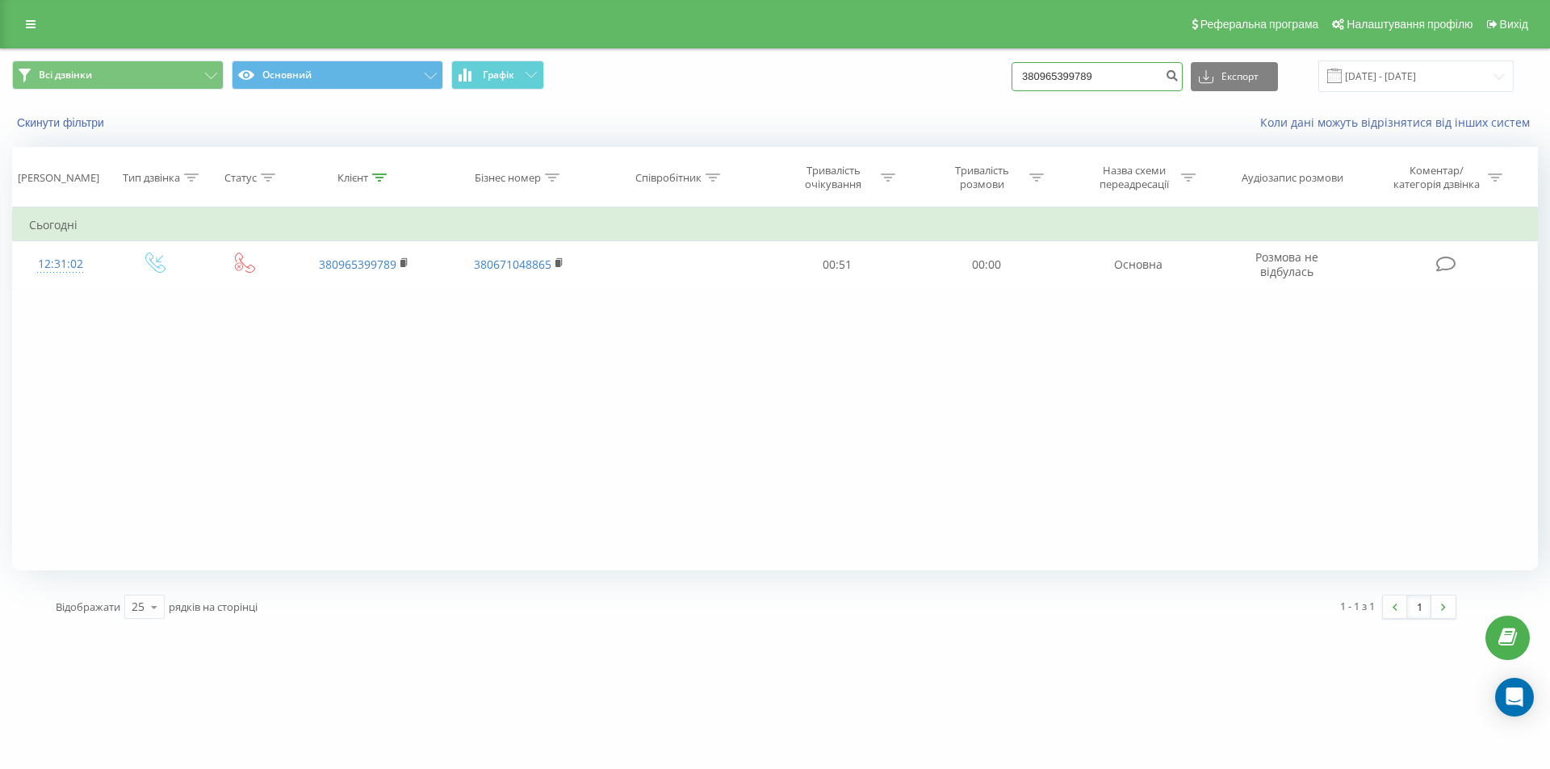
click at [1141, 84] on input "380965399789" at bounding box center [1096, 76] width 171 height 29
drag, startPoint x: 1123, startPoint y: 75, endPoint x: 1005, endPoint y: 75, distance: 117.8
click at [1005, 75] on div "Всі дзвінки Основний Графік 380965399789 Експорт .csv .xls .xlsx 20.06.2025 - 2…" at bounding box center [775, 76] width 1526 height 31
click at [19, 19] on link at bounding box center [30, 24] width 29 height 23
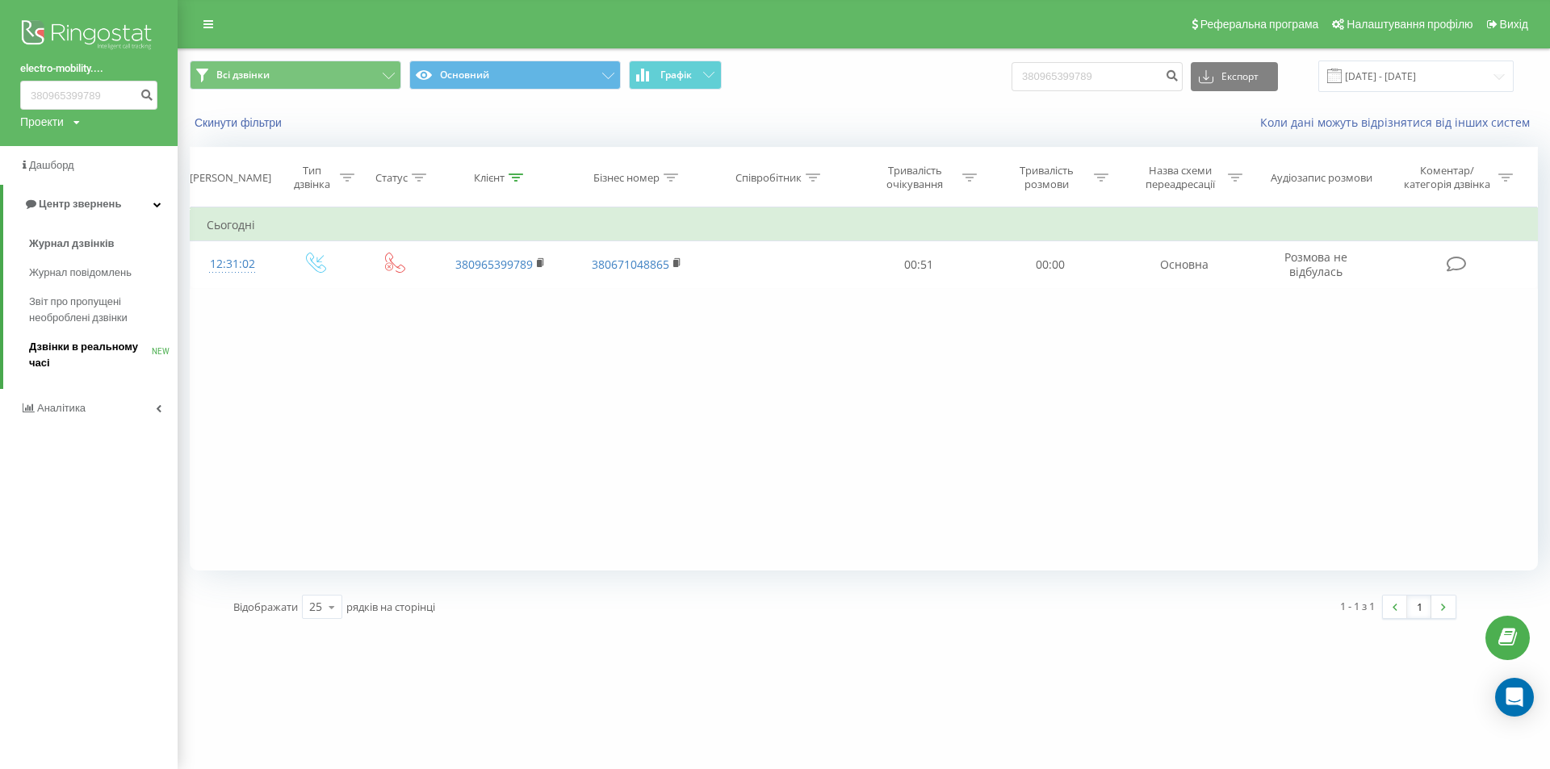
click at [89, 358] on span "Дзвінки в реальному часі" at bounding box center [90, 355] width 123 height 32
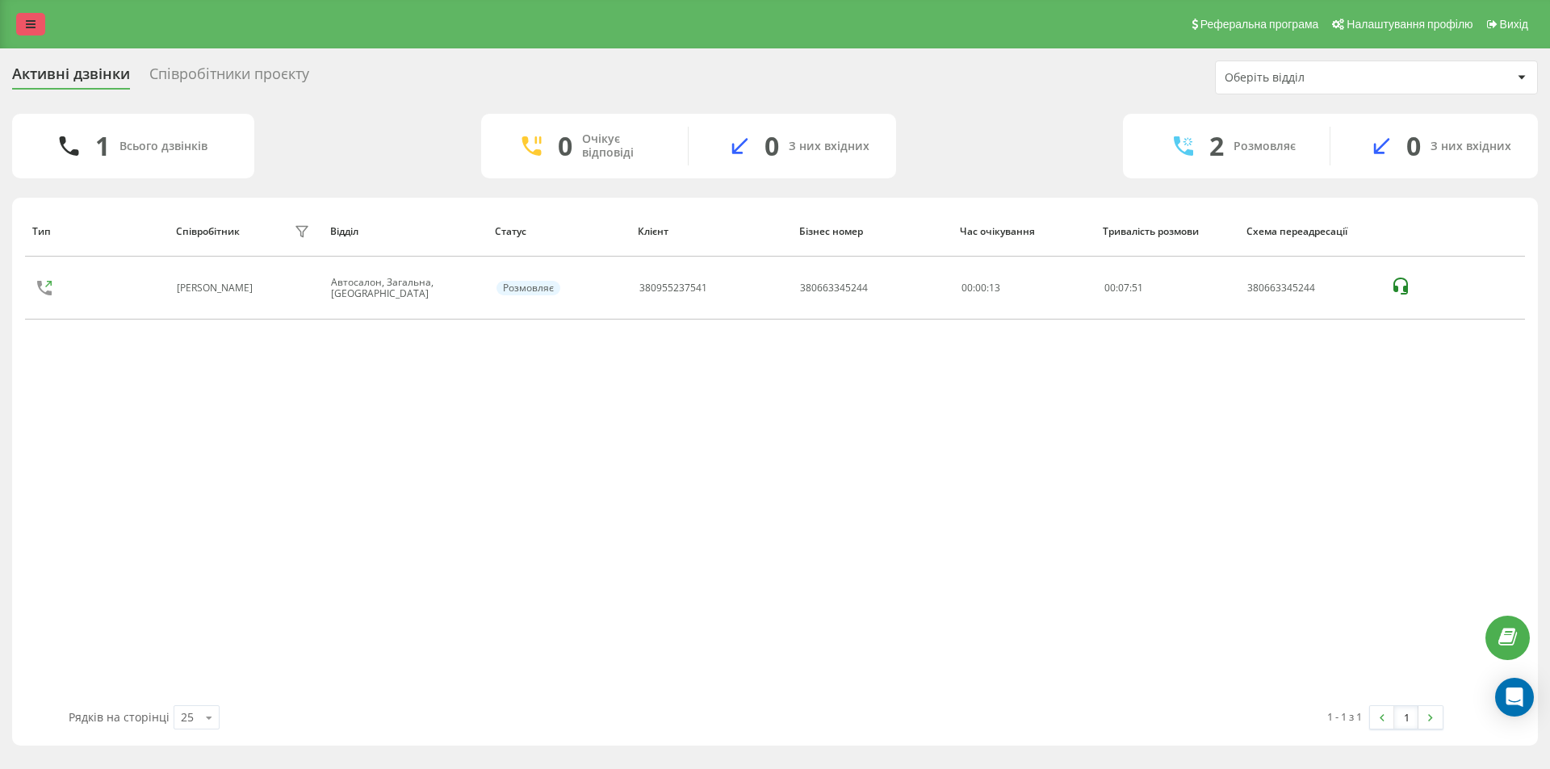
click at [29, 23] on icon at bounding box center [31, 24] width 10 height 11
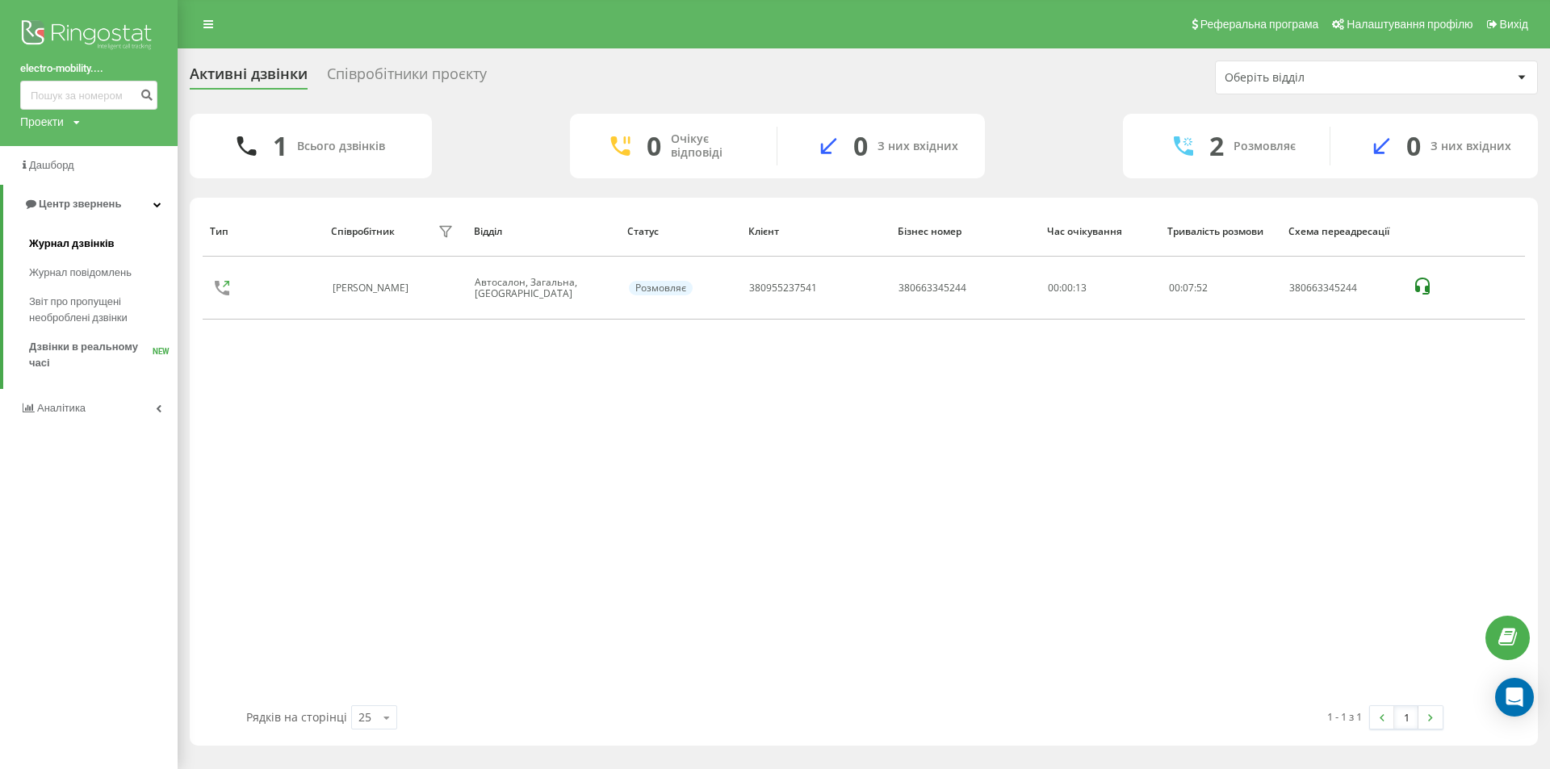
click at [52, 233] on link "Журнал дзвінків" at bounding box center [103, 243] width 149 height 29
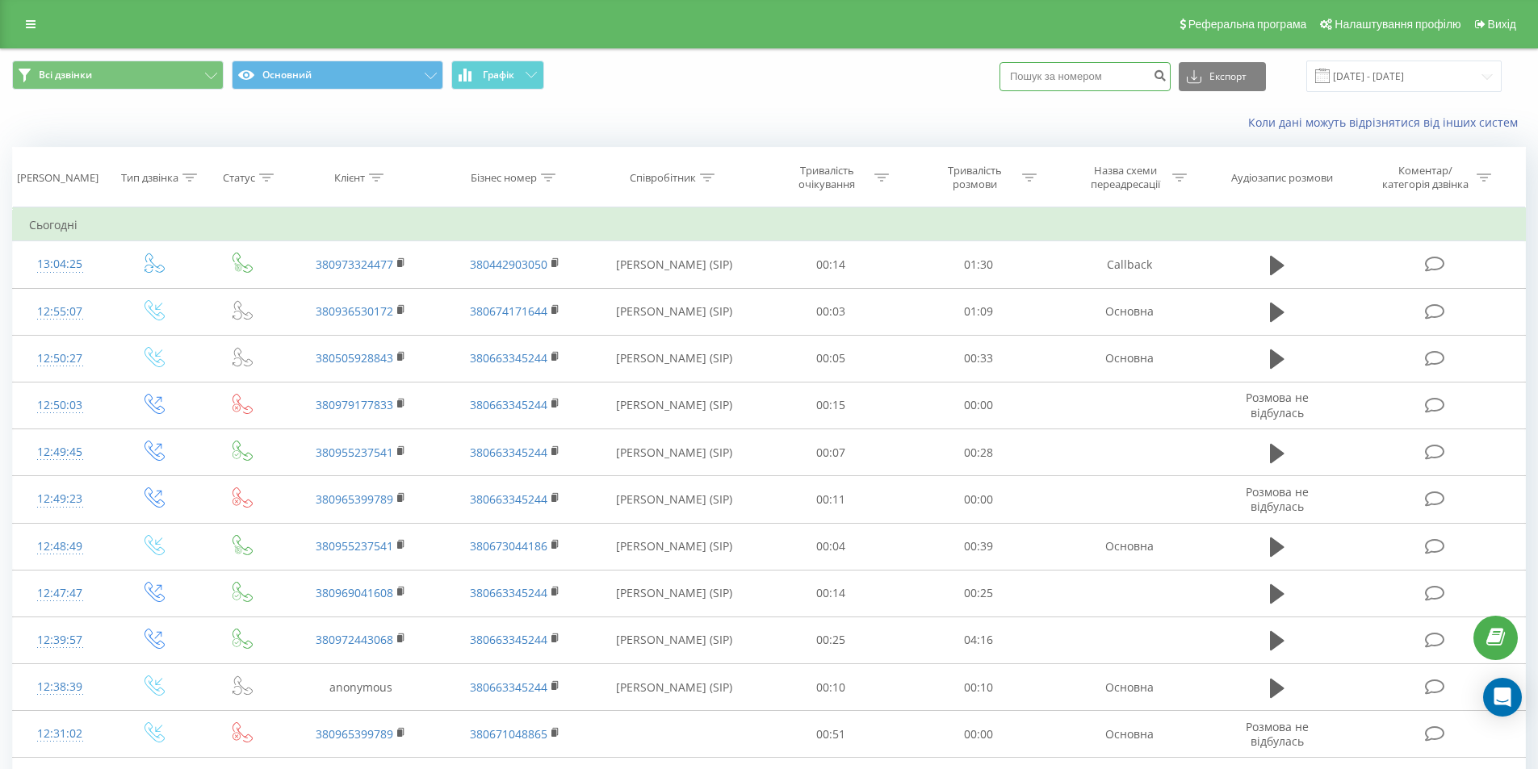
click at [1127, 76] on input at bounding box center [1084, 76] width 171 height 29
paste input "380672384120"
type input "380672384120"
click at [1166, 78] on icon "submit" at bounding box center [1160, 74] width 14 height 10
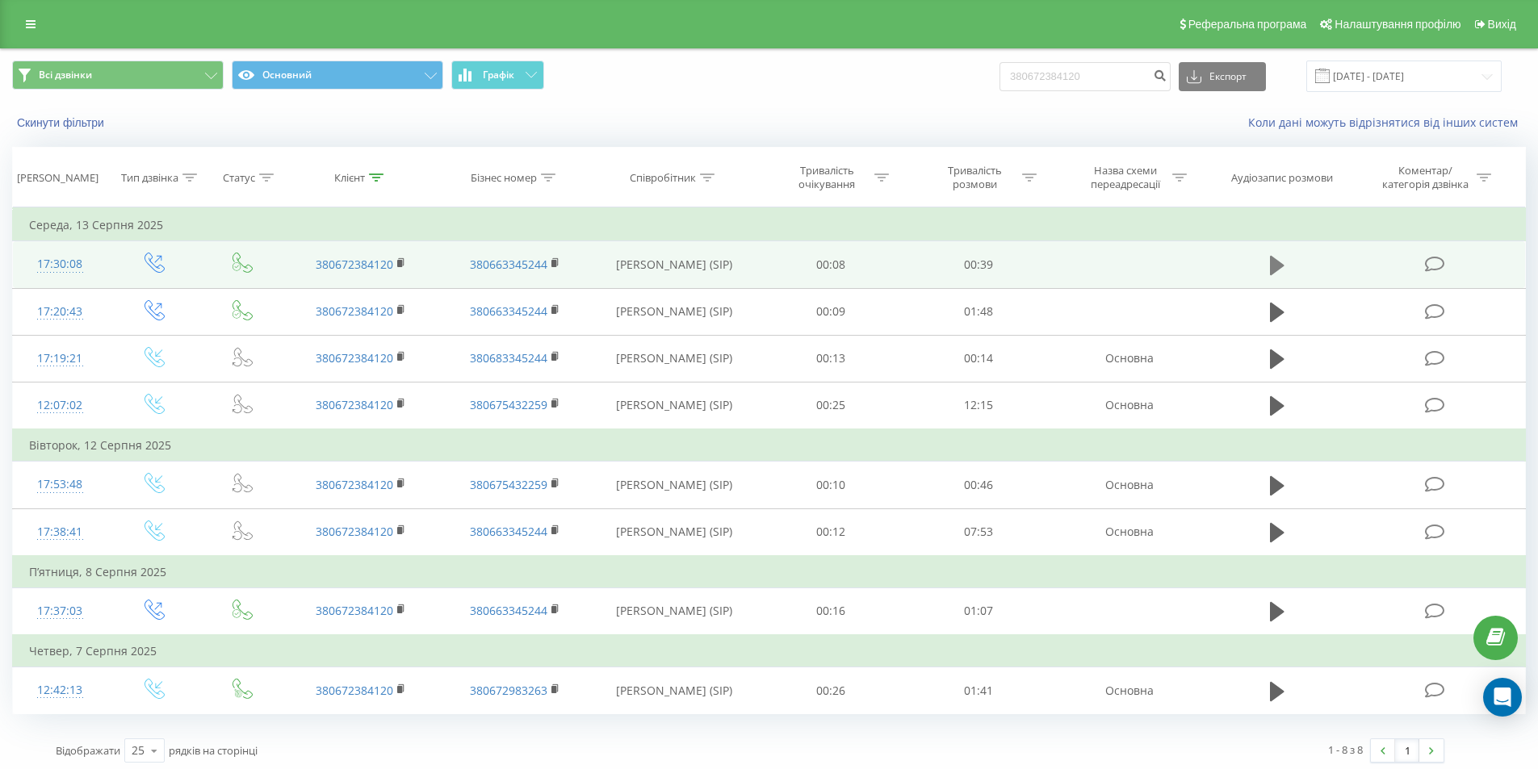
click at [1274, 265] on icon at bounding box center [1277, 265] width 15 height 19
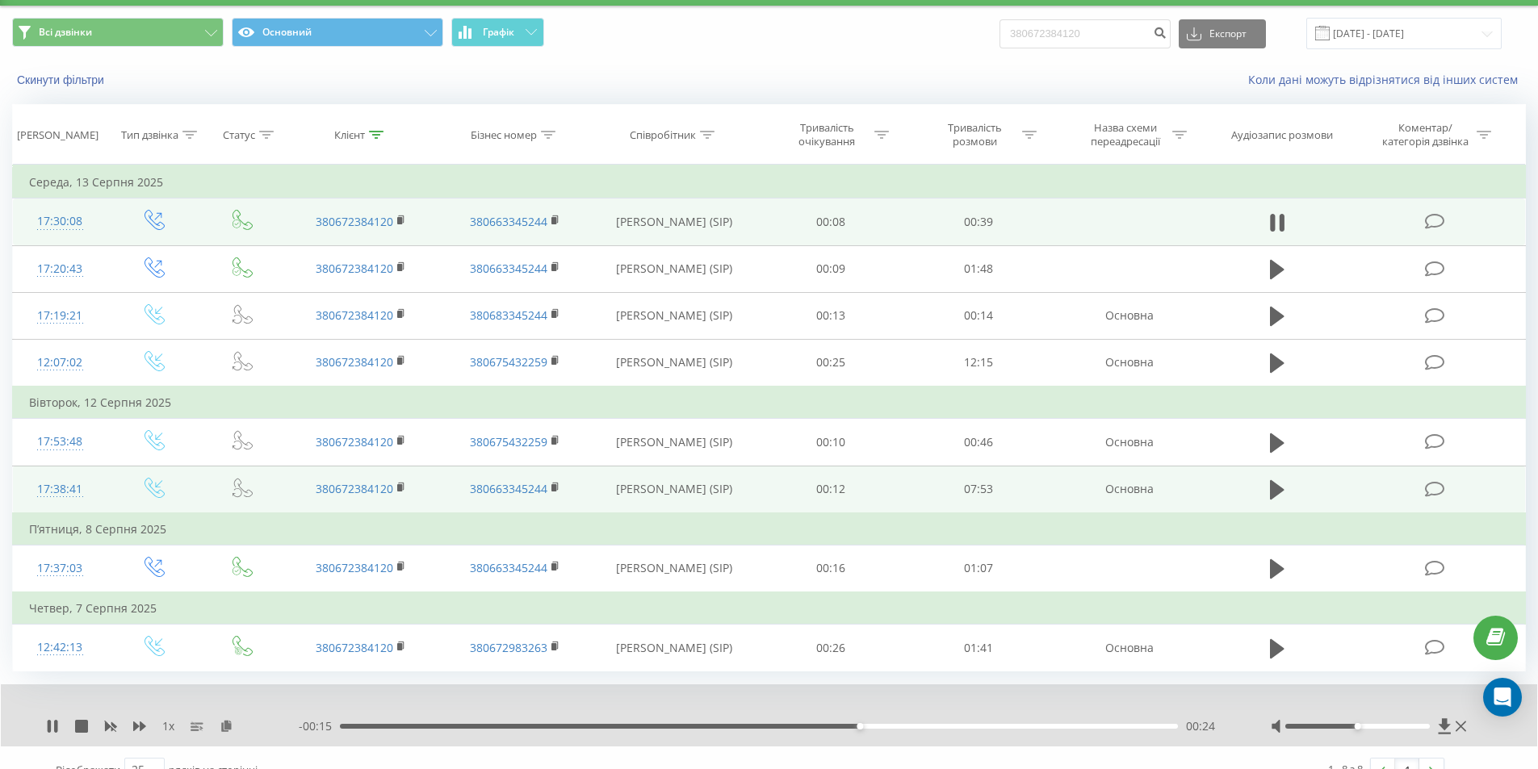
scroll to position [68, 0]
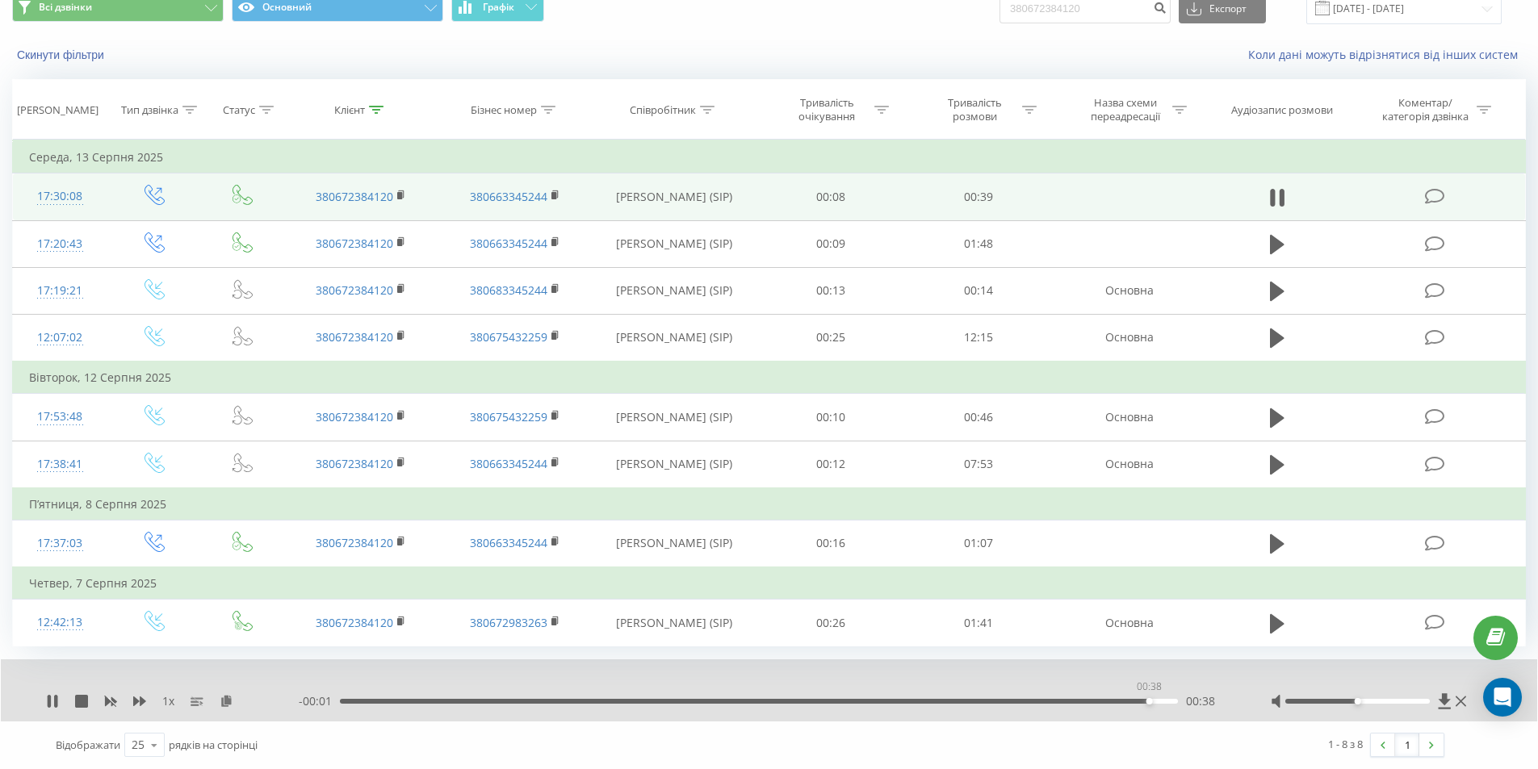
click at [1149, 701] on div "00:38" at bounding box center [759, 701] width 838 height 5
